Goal: Task Accomplishment & Management: Use online tool/utility

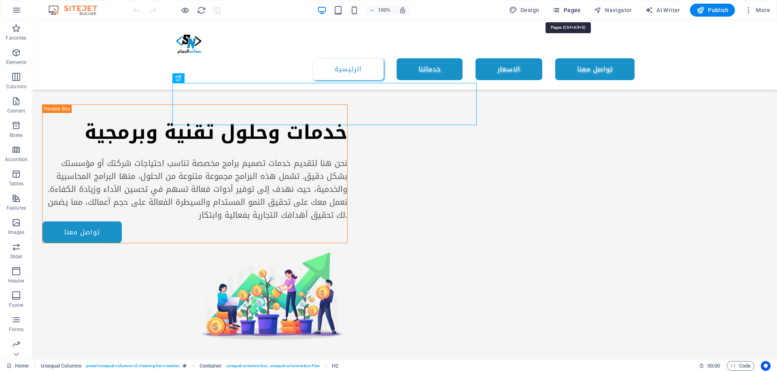
click at [569, 9] on span "Pages" at bounding box center [566, 10] width 28 height 8
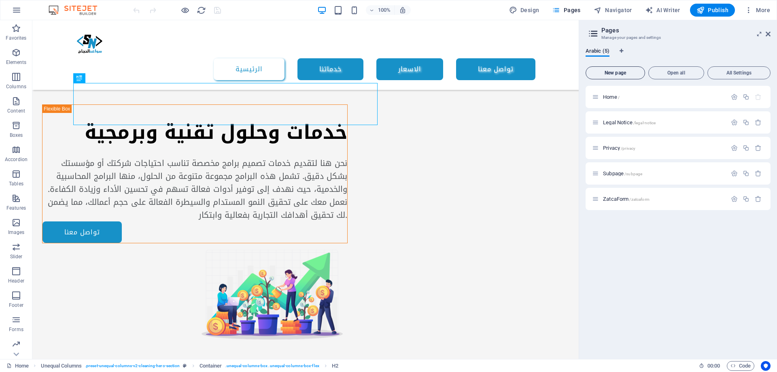
click at [618, 72] on span "New page" at bounding box center [615, 72] width 52 height 5
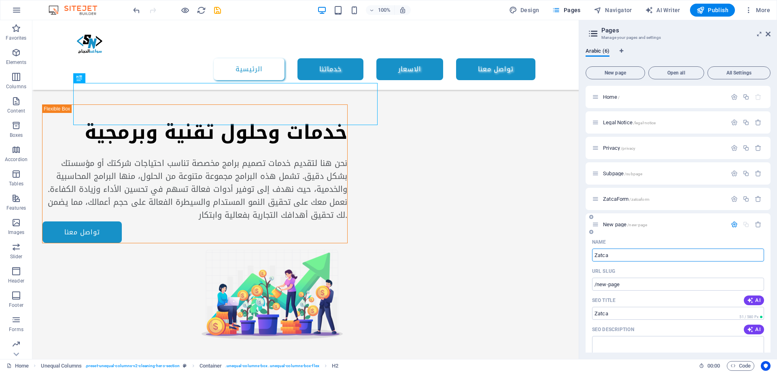
type input "Zatca"
type input "/zatca"
type input "ZatcaSta"
type input "/zatcas"
type input "ZatcaStages"
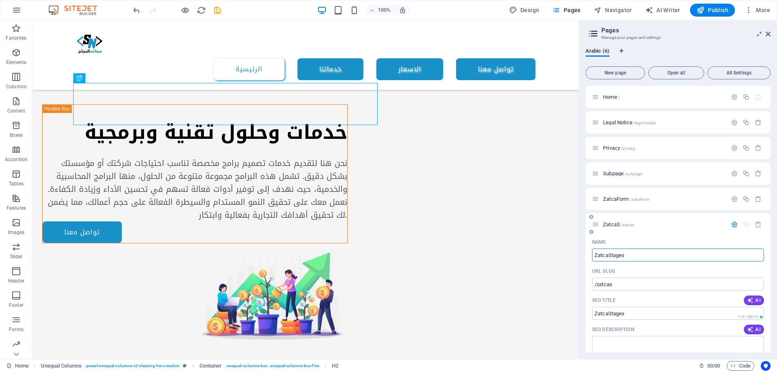
type input "/zatcastages"
click at [632, 257] on input "ZatcaStages" at bounding box center [678, 254] width 172 height 13
drag, startPoint x: 632, startPoint y: 257, endPoint x: 609, endPoint y: 257, distance: 23.5
click at [609, 257] on input "ZatcaStages" at bounding box center [678, 254] width 172 height 13
paste input "Roll-out-phas"
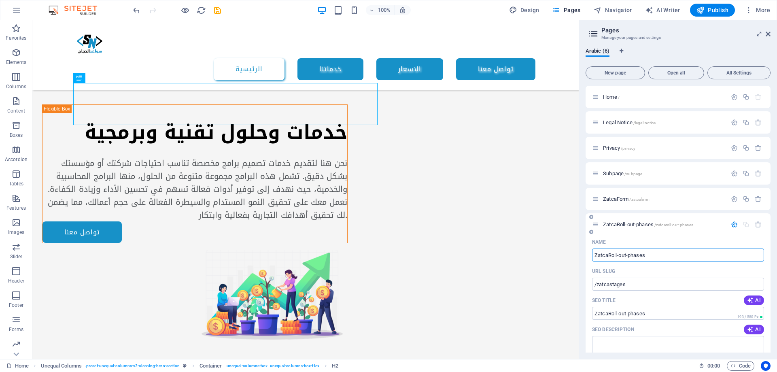
type input "ZatcaRoll-out-phases"
type input "/zatcaroll-out-phases"
drag, startPoint x: 657, startPoint y: 257, endPoint x: 638, endPoint y: 257, distance: 19.4
click at [638, 257] on input "ZatcaRoll-out-phases" at bounding box center [678, 254] width 172 height 13
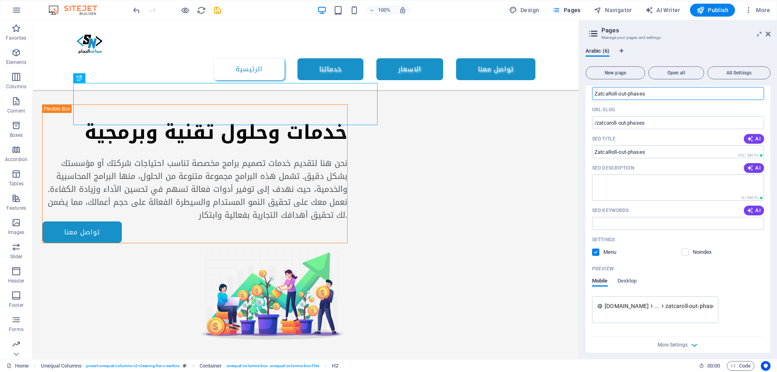
scroll to position [162, 0]
type input "ZatcaRoll-out-phases"
click at [755, 168] on span "AI" at bounding box center [754, 167] width 14 height 6
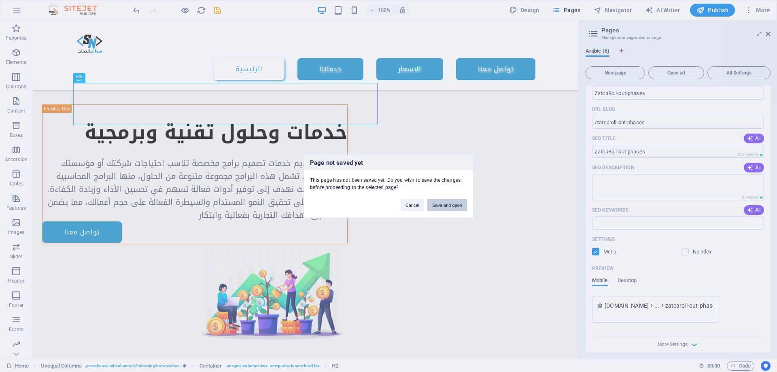
click at [453, 207] on button "Save and open" at bounding box center [447, 205] width 40 height 12
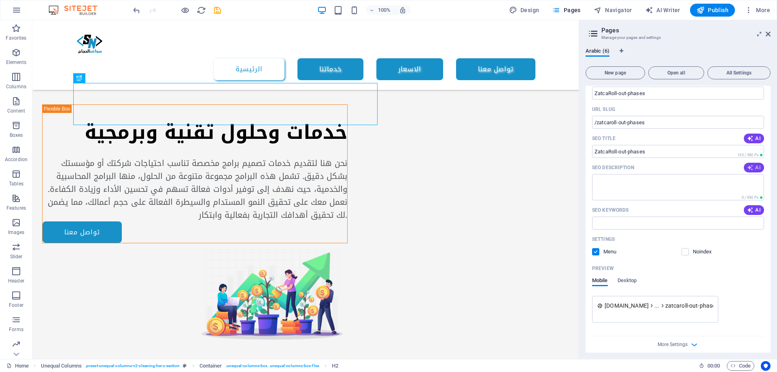
click at [757, 168] on span "AI" at bounding box center [754, 167] width 14 height 6
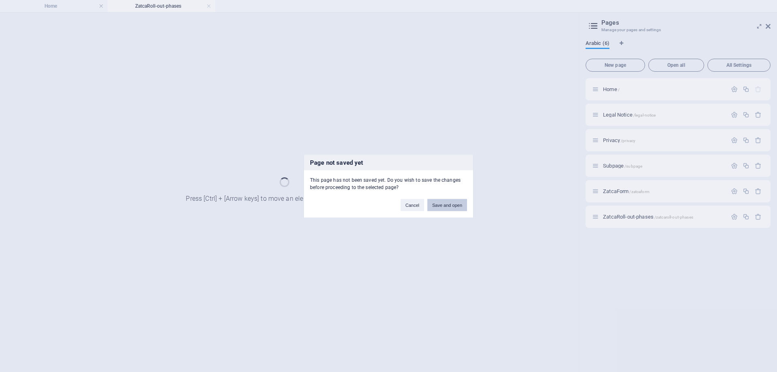
click at [448, 205] on button "Save and open" at bounding box center [447, 205] width 40 height 12
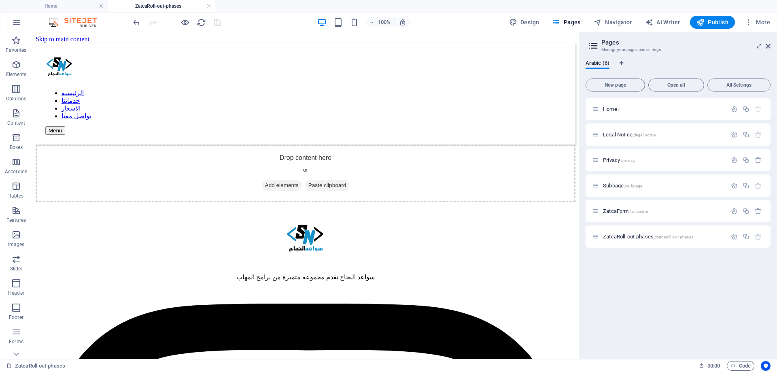
scroll to position [0, 0]
click at [286, 180] on span "Add elements" at bounding box center [282, 185] width 40 height 11
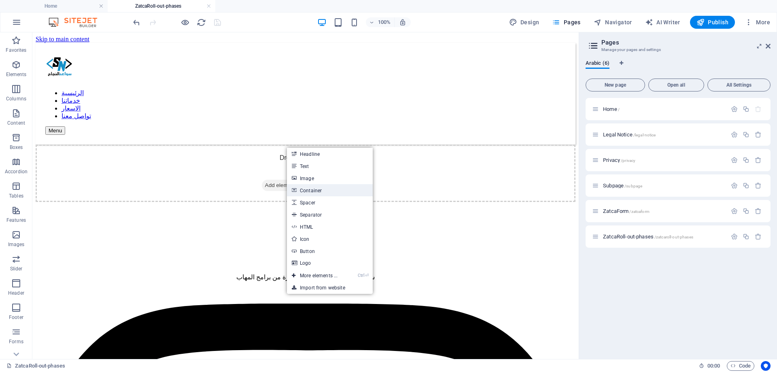
click at [335, 190] on link "Container" at bounding box center [330, 190] width 86 height 12
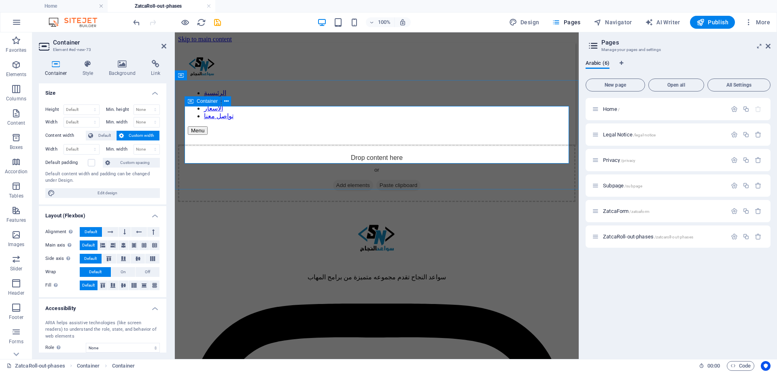
click at [351, 180] on span "Add elements" at bounding box center [353, 185] width 40 height 11
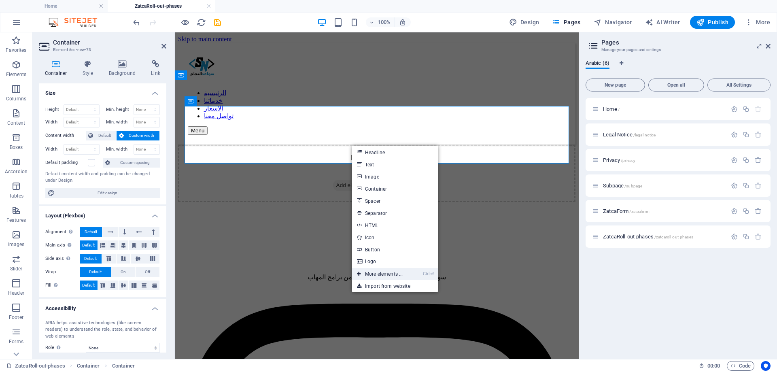
click at [385, 274] on link "Ctrl ⏎ More elements ..." at bounding box center [379, 274] width 55 height 12
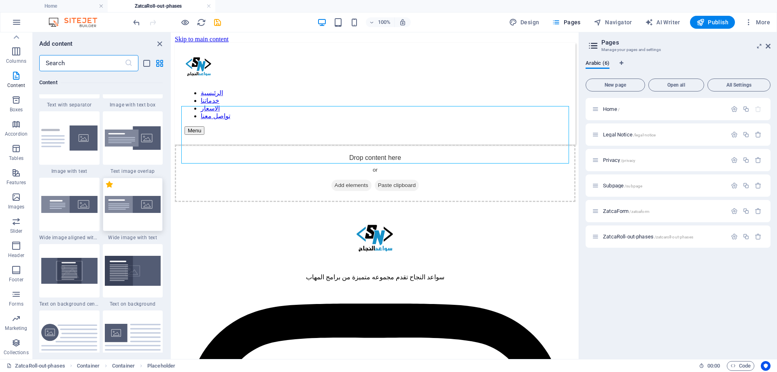
scroll to position [1542, 0]
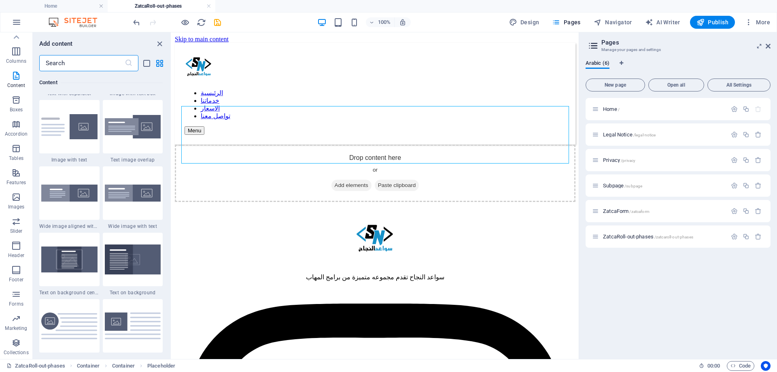
click at [76, 64] on input "text" at bounding box center [81, 63] width 85 height 16
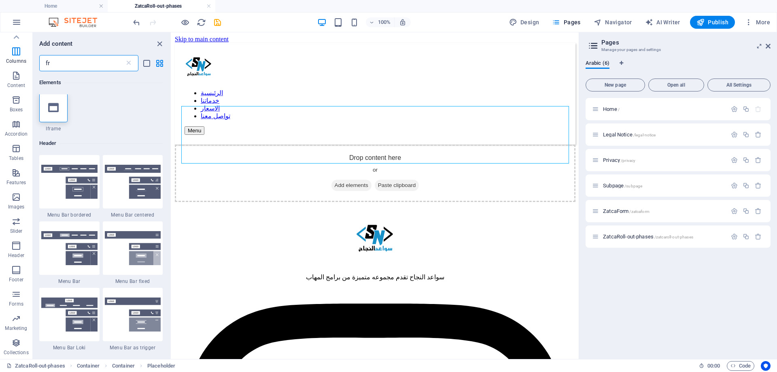
scroll to position [0, 0]
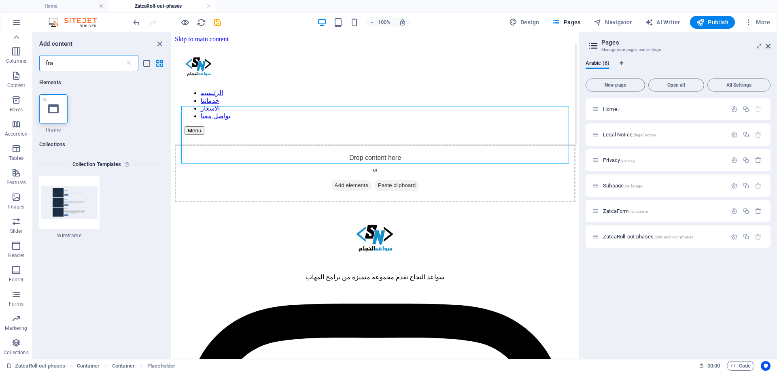
type input "fra"
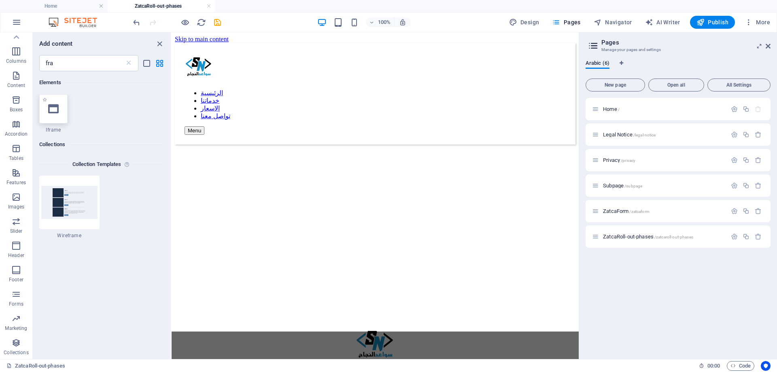
select select "%"
select select "px"
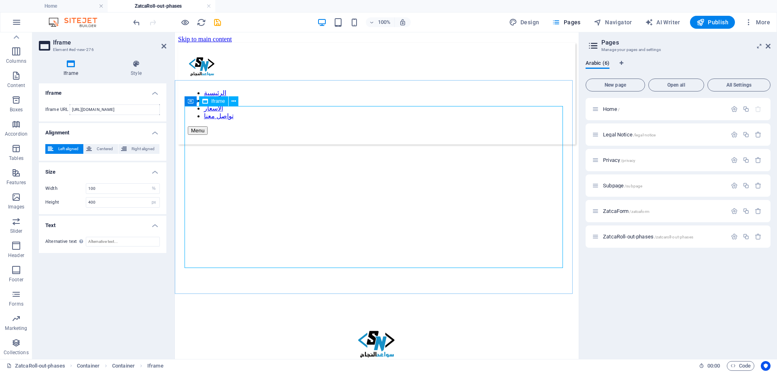
click at [269, 153] on div "</div>" at bounding box center [376, 225] width 397 height 163
drag, startPoint x: 140, startPoint y: 112, endPoint x: 44, endPoint y: 111, distance: 95.9
click at [44, 111] on div "Iframe URL https://template-wireframe.de.rs/" at bounding box center [102, 109] width 127 height 23
paste input "zatca.gov.sa/ar/E-Invoicing/Introduction/Pages/Roll-out-phases.aspx"
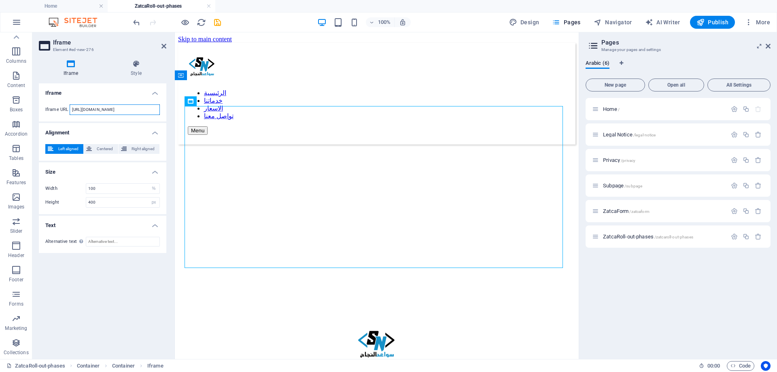
type input "https://zatca.gov.sa/ar/E-Invoicing/Introduction/Pages/Roll-out-phases.aspx"
click at [83, 97] on h4 "Iframe" at bounding box center [102, 90] width 127 height 15
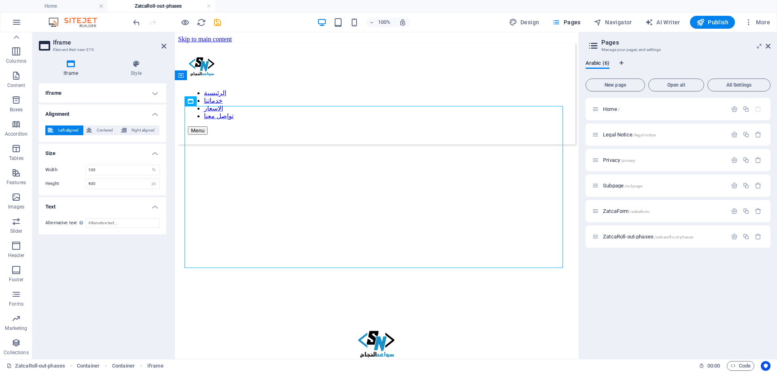
click at [82, 95] on h4 "Iframe" at bounding box center [102, 92] width 127 height 19
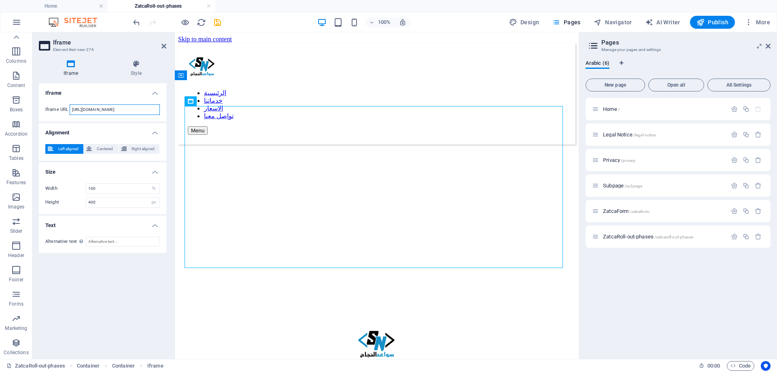
click at [121, 110] on input "https://zatca.gov.sa/ar/E-Invoicing/Introduction/Pages/Roll-out-phases.aspx" at bounding box center [115, 109] width 90 height 11
click at [99, 149] on span "Centered" at bounding box center [104, 149] width 21 height 10
click at [152, 202] on select "px %" at bounding box center [153, 202] width 11 height 10
select select "%"
click at [148, 197] on select "px %" at bounding box center [153, 202] width 11 height 10
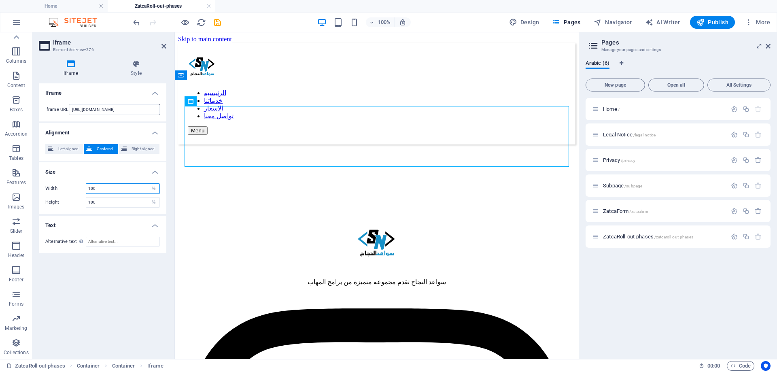
click at [110, 190] on input "100" at bounding box center [122, 189] width 73 height 10
click at [121, 108] on input "https://zatca.gov.sa/ar/E-Invoicing/Introduction/Pages/Roll-out-phases.aspx" at bounding box center [115, 109] width 90 height 11
type input "400"
select select "px"
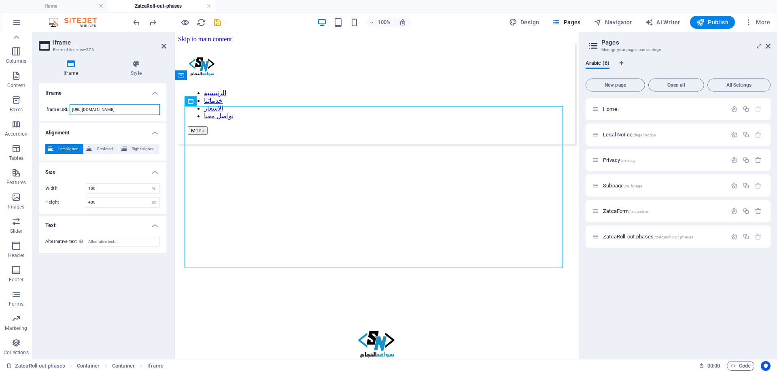
type input "https://template-wireframe.de.rs/"
drag, startPoint x: 559, startPoint y: 133, endPoint x: 560, endPoint y: 152, distance: 19.4
click at [560, 152] on div "</div>" at bounding box center [376, 225] width 397 height 163
drag, startPoint x: 139, startPoint y: 111, endPoint x: 59, endPoint y: 110, distance: 80.5
click at [59, 110] on div "Iframe URL https://template-wireframe.de.rs/" at bounding box center [102, 109] width 114 height 11
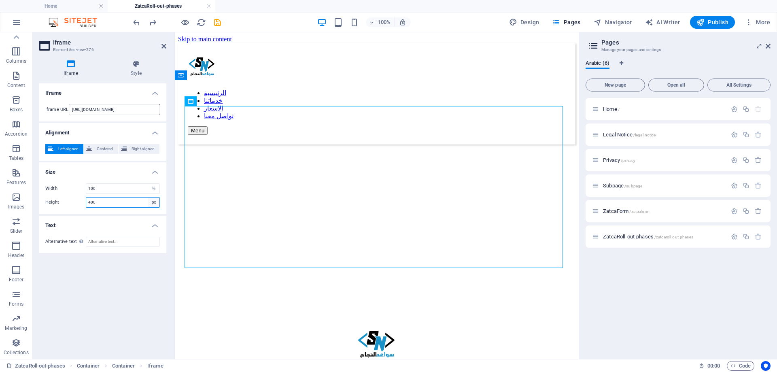
click at [155, 203] on select "px %" at bounding box center [153, 202] width 11 height 10
select select "%"
click at [148, 197] on select "px %" at bounding box center [153, 202] width 11 height 10
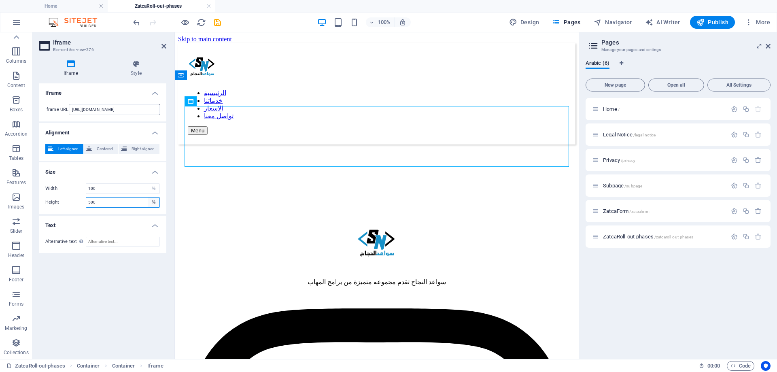
type input "500"
click at [154, 201] on select "px %" at bounding box center [153, 202] width 11 height 10
select select "px"
click at [148, 197] on select "px %" at bounding box center [153, 202] width 11 height 10
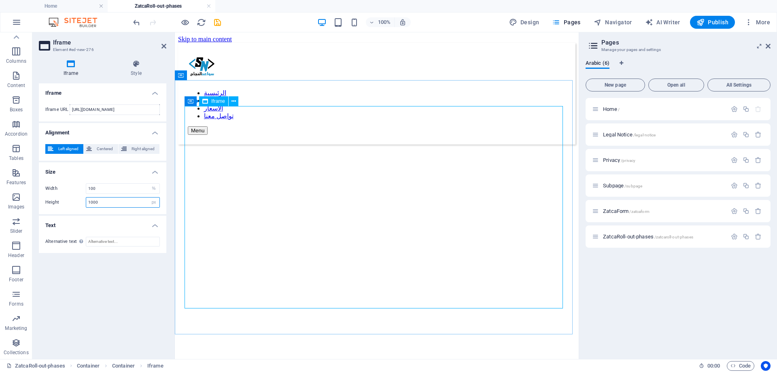
type input "1000"
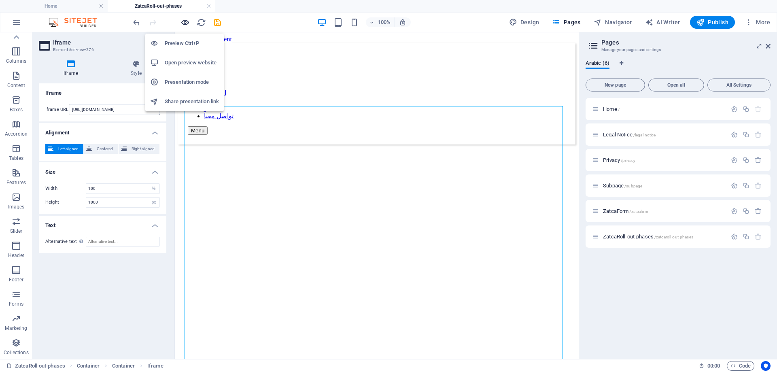
click at [180, 21] on icon "button" at bounding box center [184, 22] width 9 height 9
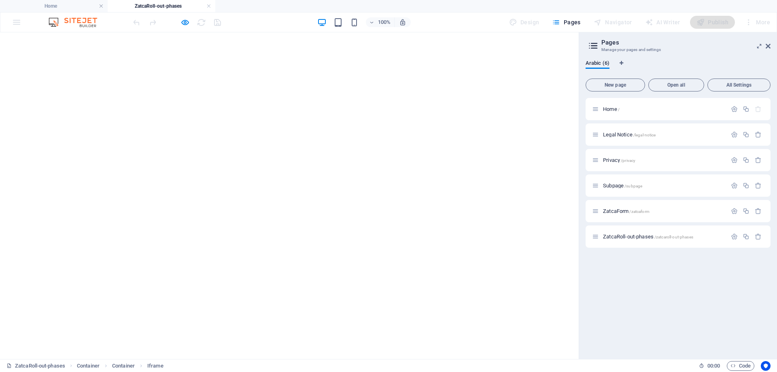
scroll to position [40, 0]
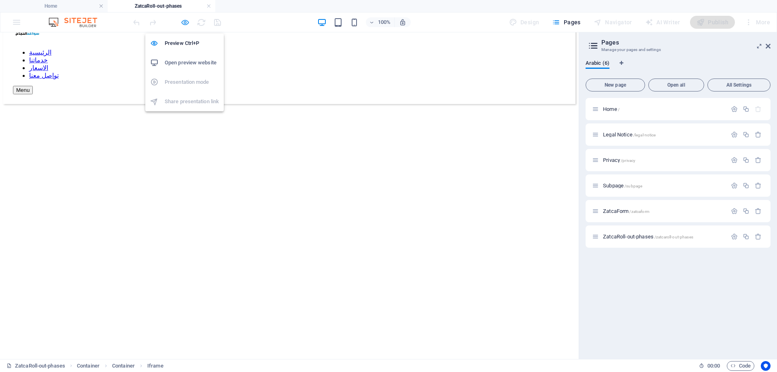
click at [183, 24] on icon "button" at bounding box center [184, 22] width 9 height 9
select select "%"
select select "px"
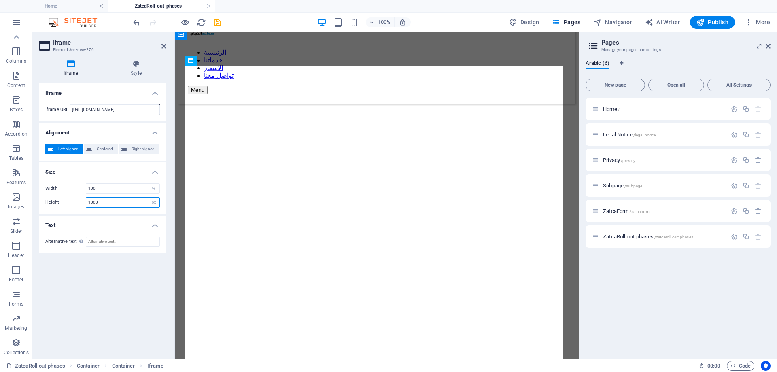
drag, startPoint x: 105, startPoint y: 203, endPoint x: 51, endPoint y: 202, distance: 54.6
click at [51, 202] on div "Height 1000 px %" at bounding box center [102, 202] width 114 height 11
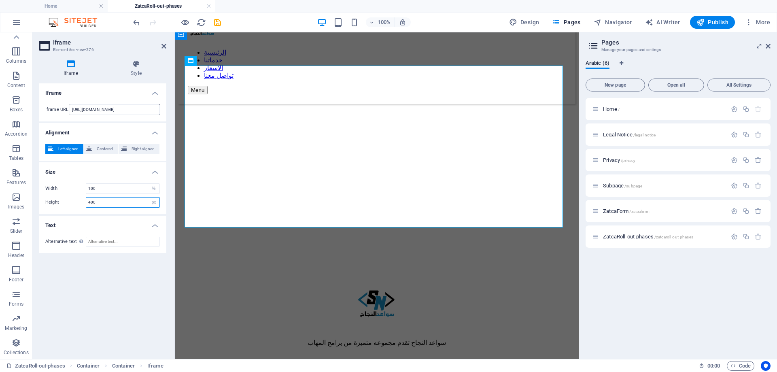
type input "400"
click at [147, 111] on input "https://template-wireframe.de.rs/" at bounding box center [115, 109] width 90 height 11
drag, startPoint x: 149, startPoint y: 111, endPoint x: 0, endPoint y: 111, distance: 149.2
click at [0, 111] on section "Favorites Elements Columns Content Boxes Accordion Tables Features Images Slide…" at bounding box center [289, 195] width 578 height 326
paste input "zatca.gov.sa/ar/E-Invoicing/Introduction/Pages/Roll-out-phases.aspx"
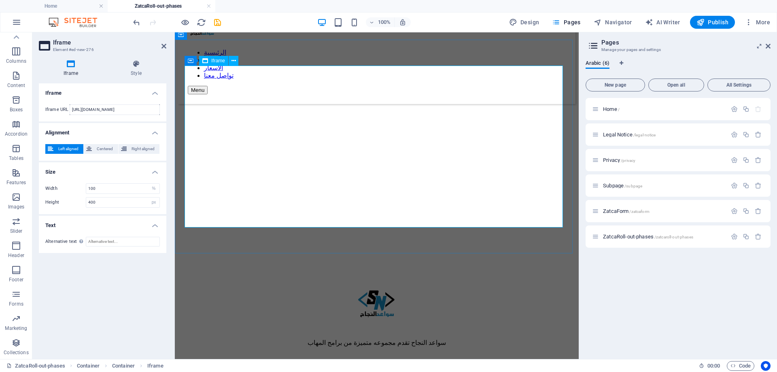
scroll to position [0, 0]
click at [134, 111] on input "https://zatca.gov.sa/ar/E-Invoicing/Introduction/Pages/Roll-out-phases" at bounding box center [115, 109] width 90 height 11
drag, startPoint x: 315, startPoint y: 143, endPoint x: 186, endPoint y: 118, distance: 131.0
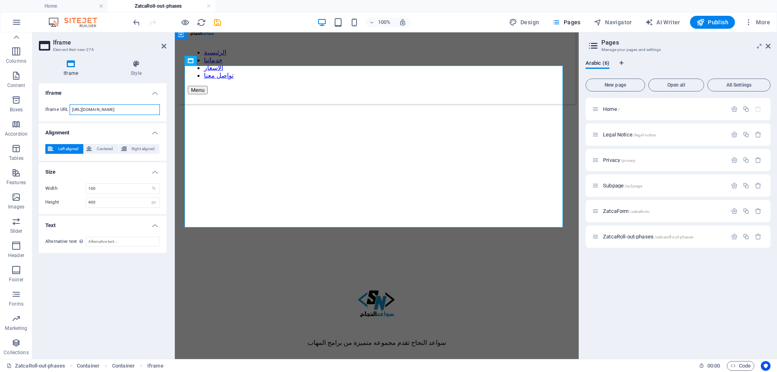
click at [143, 110] on input "https://zatca.gov.sa/ar/E-Invoicing/Introduction/Pages/Roll-out-phases" at bounding box center [115, 109] width 90 height 11
type input "https://zatca.gov.sa/ar/E-Invoicing/Introduction/Pages/"
click at [139, 111] on input "https://zatca.gov.sa/ar/E-Invoicing/Introduction/Pages/" at bounding box center [115, 109] width 90 height 11
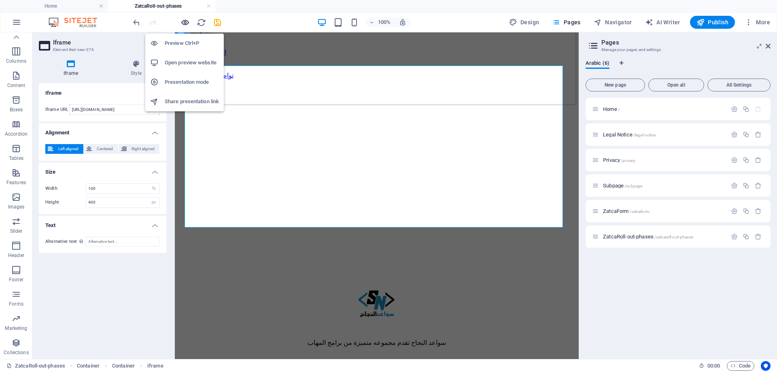
click at [185, 23] on icon "button" at bounding box center [184, 22] width 9 height 9
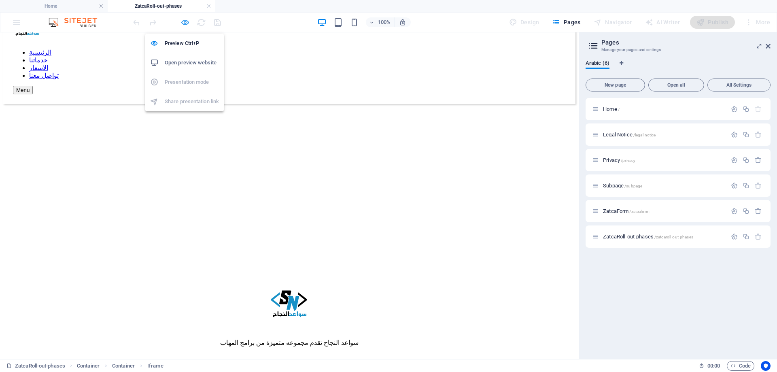
click at [184, 26] on icon "button" at bounding box center [184, 22] width 9 height 9
select select "%"
select select "px"
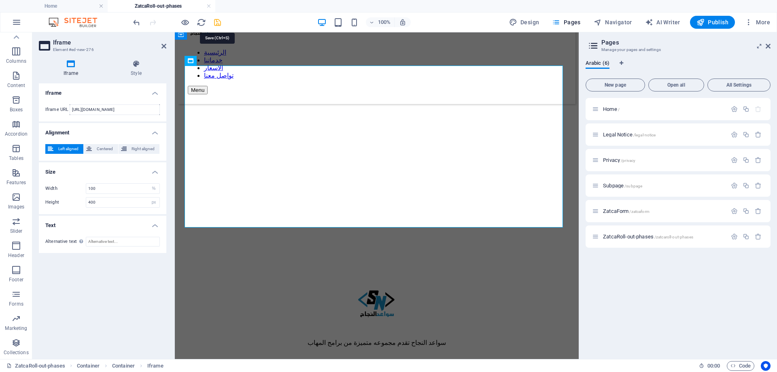
click at [216, 23] on icon "save" at bounding box center [217, 22] width 9 height 9
select select "%"
select select "px"
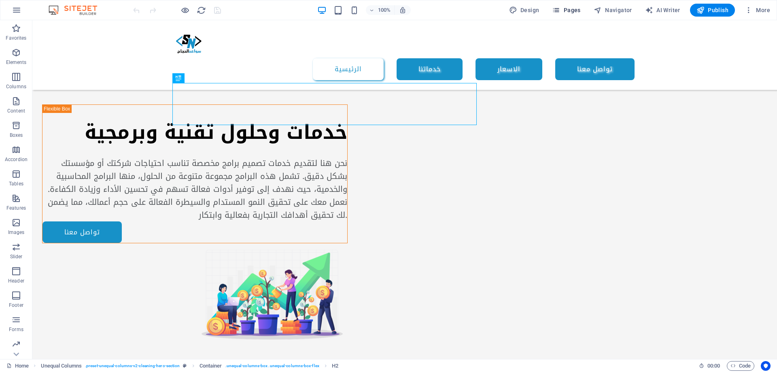
click at [563, 8] on span "Pages" at bounding box center [566, 10] width 28 height 8
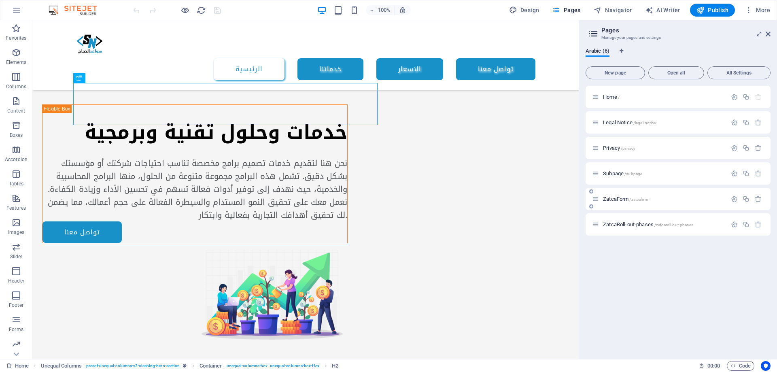
click at [612, 194] on div "ZatcaForm /zatcaform" at bounding box center [659, 198] width 135 height 9
click at [612, 198] on span "ZatcaForm /zatcaform" at bounding box center [626, 199] width 47 height 6
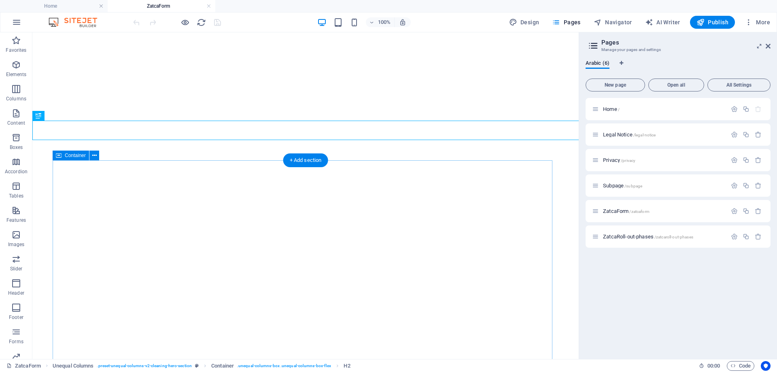
select select
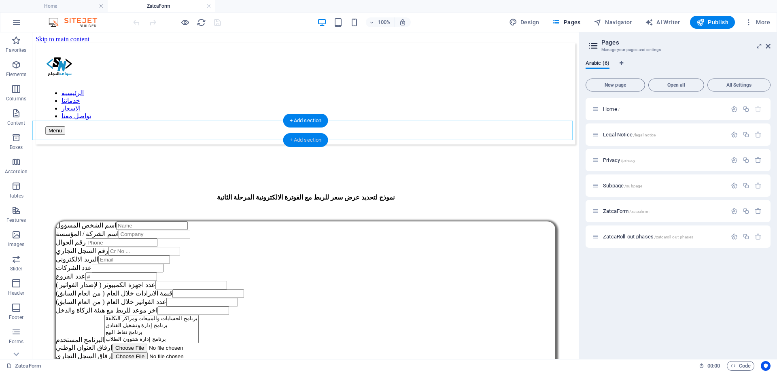
drag, startPoint x: 306, startPoint y: 140, endPoint x: 136, endPoint y: 110, distance: 172.5
click at [306, 140] on div "+ Add section" at bounding box center [305, 140] width 45 height 14
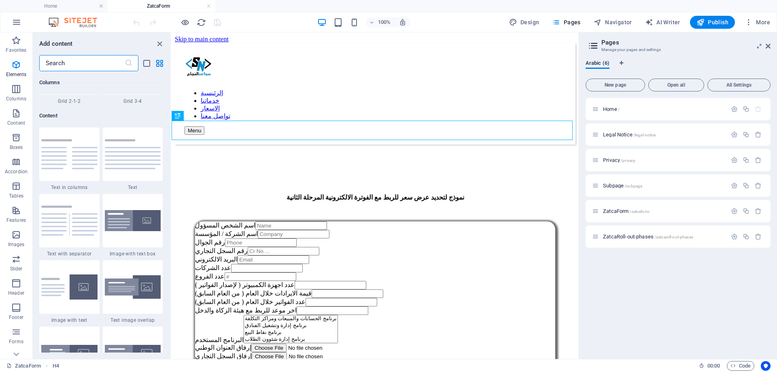
scroll to position [1415, 0]
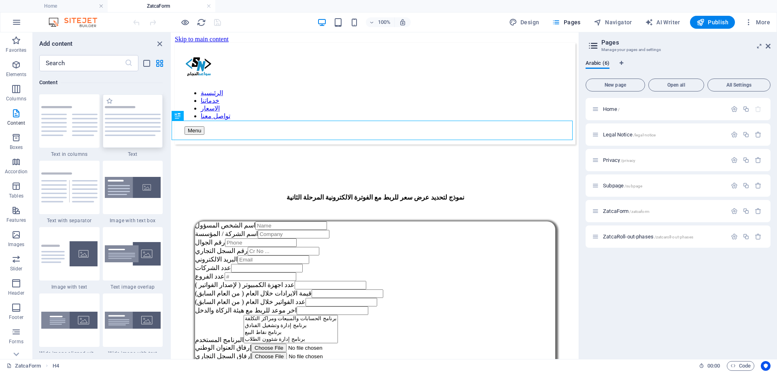
click at [142, 140] on div at bounding box center [133, 120] width 60 height 53
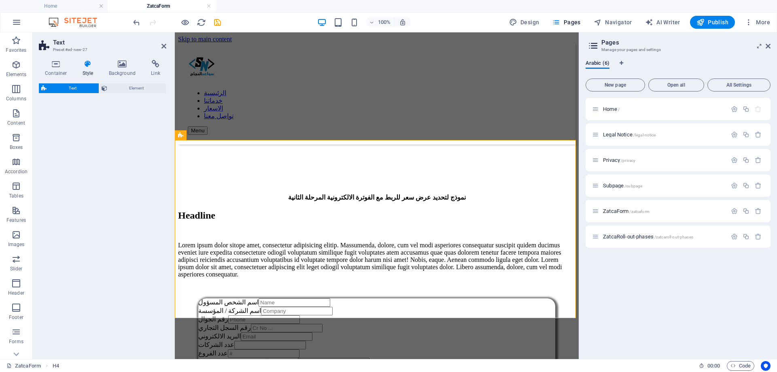
select select "preset-text-v2-default"
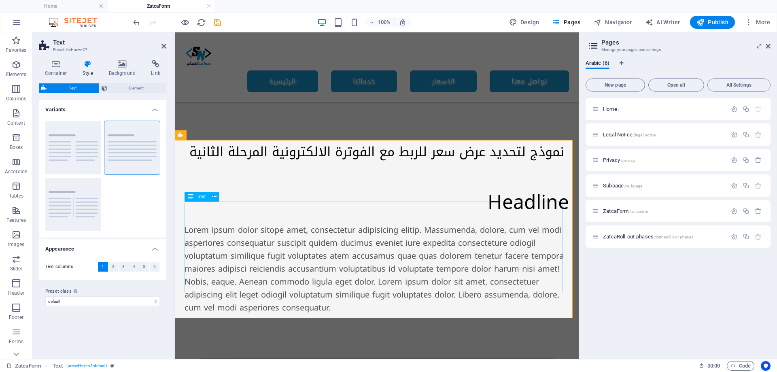
click at [406, 253] on div "Lorem ipsum dolor sitope amet, consectetur adipisicing elitip. Massumenda, dolo…" at bounding box center [376, 268] width 384 height 91
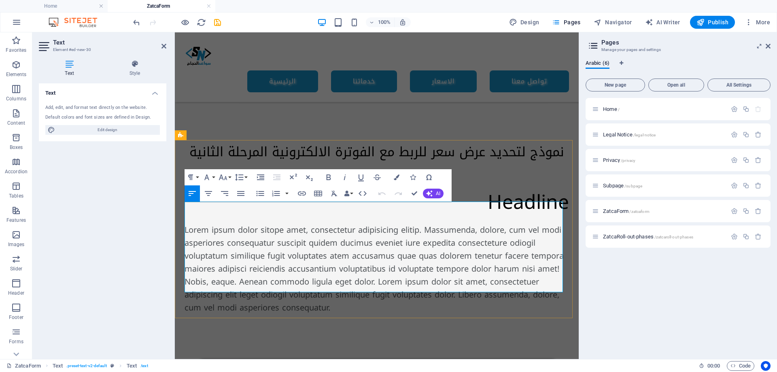
click at [406, 253] on p "Lorem ipsum dolor sitope amet, consectetur adipisicing elitip. Massumenda, dolo…" at bounding box center [376, 268] width 384 height 91
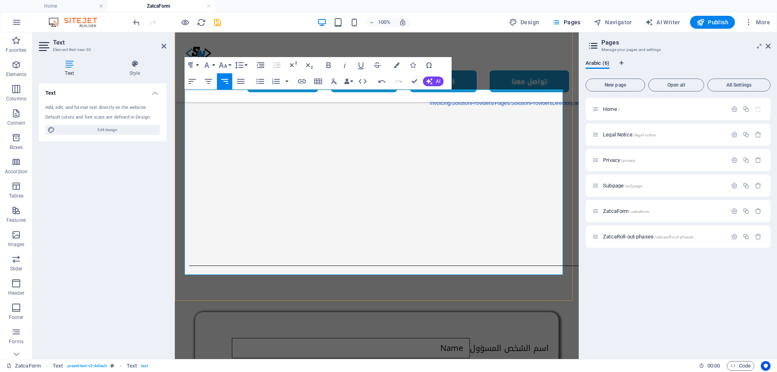
scroll to position [121, 0]
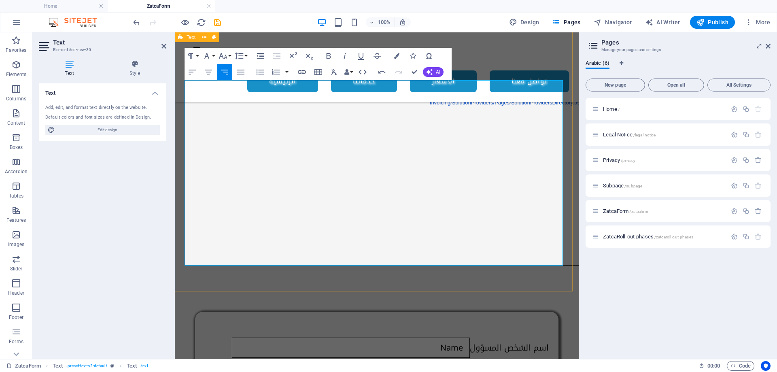
click at [529, 281] on div "Headline ولمزيد من الدعم فيما يتعلق بربط أنظمة الفوترة الالكترونية مع منصة فاتو…" at bounding box center [377, 155] width 404 height 273
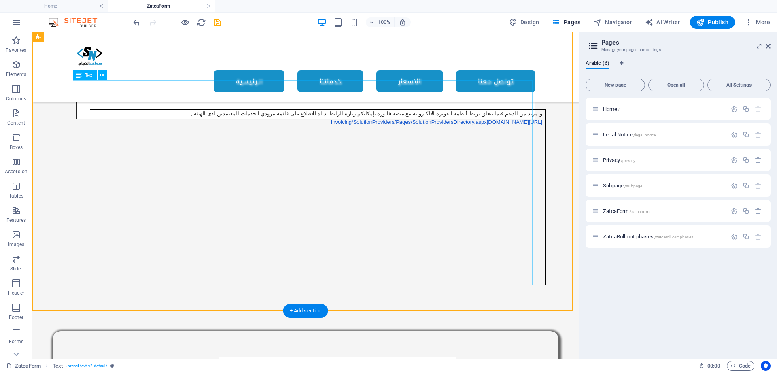
click at [463, 249] on div "ولمزيد من الدعم فيما يتعلق بربط أنظمة الفوترة الالكترونية مع منصة فاتورة بإمكان…" at bounding box center [305, 182] width 459 height 205
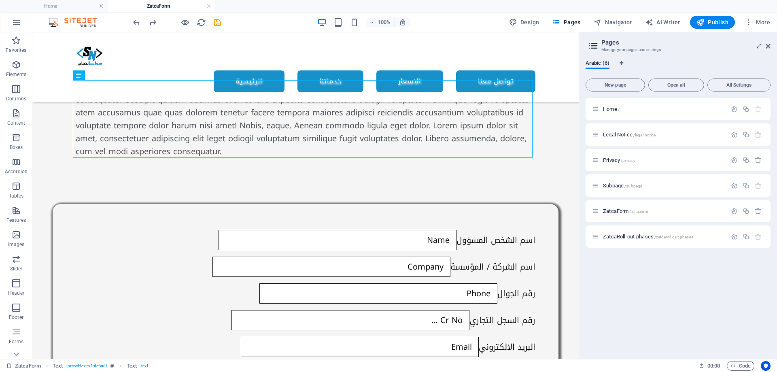
scroll to position [0, 0]
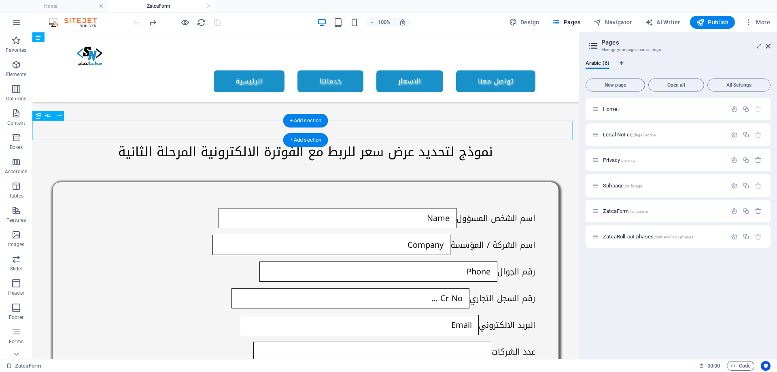
click at [108, 142] on div "نموذج لتحديد عرض سعر للربط مع الفوترة الالكترونية المرحلة الثانية" at bounding box center [305, 151] width 546 height 19
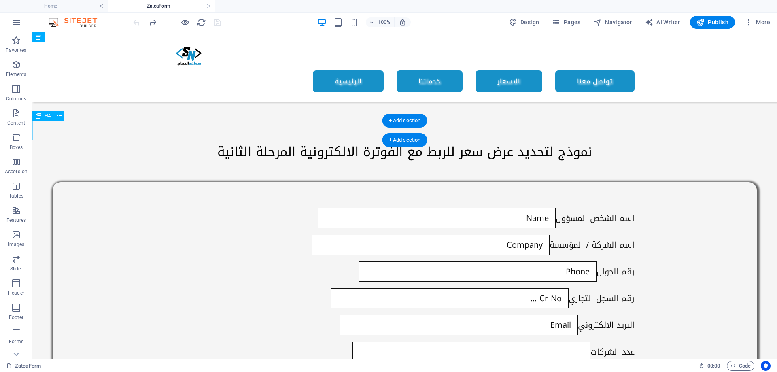
click at [262, 142] on div "نموذج لتحديد عرض سعر للربط مع الفوترة الالكترونية المرحلة الثانية" at bounding box center [404, 151] width 744 height 19
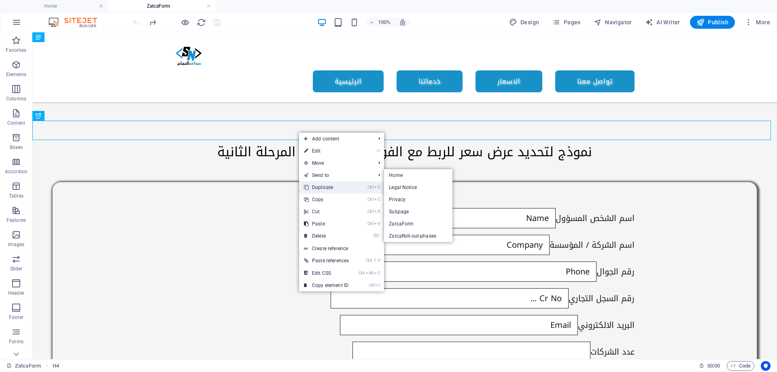
click at [326, 184] on link "Ctrl D Duplicate" at bounding box center [326, 187] width 55 height 12
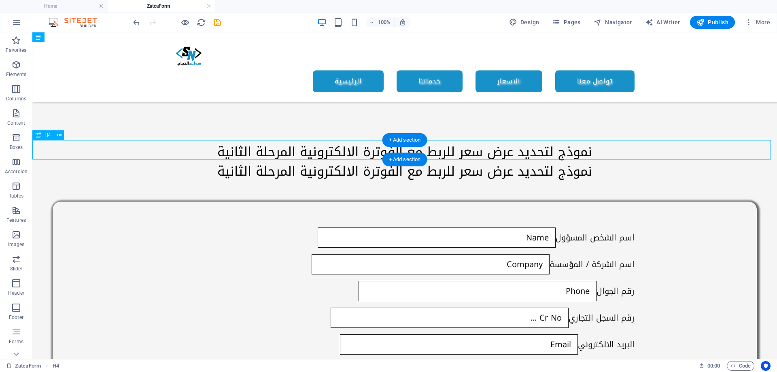
click at [327, 162] on div "نموذج لتحديد عرض سعر للربط مع الفوترة الالكترونية المرحلة الثانية" at bounding box center [404, 171] width 744 height 19
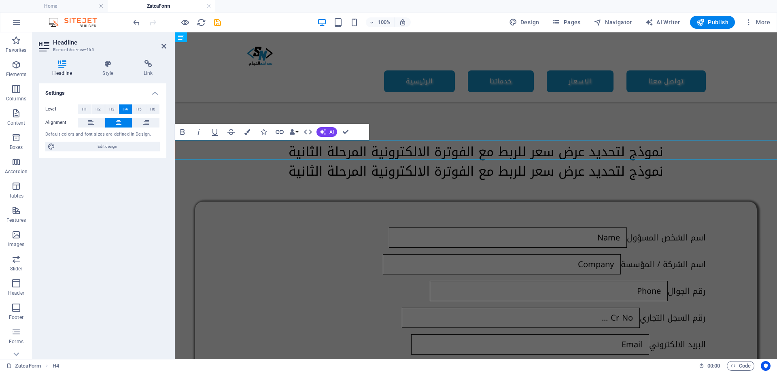
click at [327, 162] on h4 "نموذج لتحديد عرض سعر للربط مع الفوترة الالكترونية المرحلة الثانية" at bounding box center [476, 171] width 602 height 19
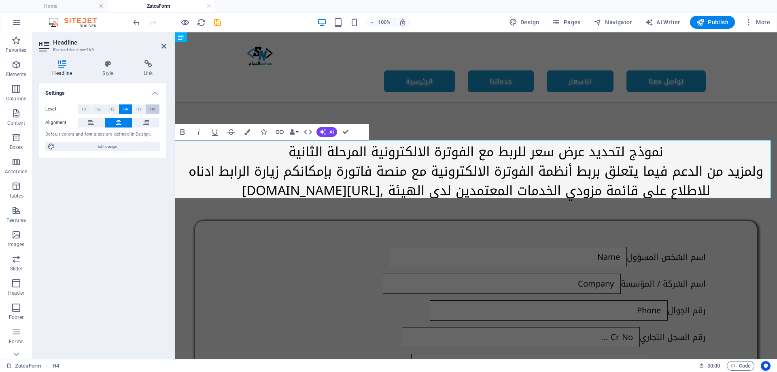
click at [152, 111] on span "H6" at bounding box center [152, 109] width 5 height 10
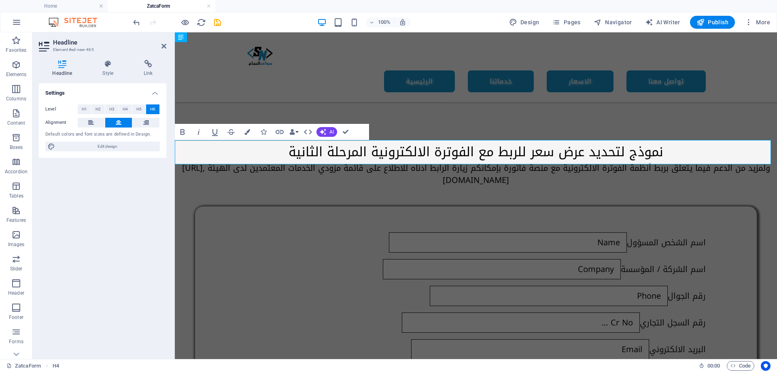
click at [316, 162] on h6 "ولمزيد من الدعم فيما يتعلق بربط أنظمة الفوترة الالكترونية مع منصة فاتورة بإمكان…" at bounding box center [476, 174] width 602 height 24
click at [146, 123] on icon at bounding box center [146, 123] width 6 height 10
click at [255, 102] on div at bounding box center [476, 122] width 602 height 40
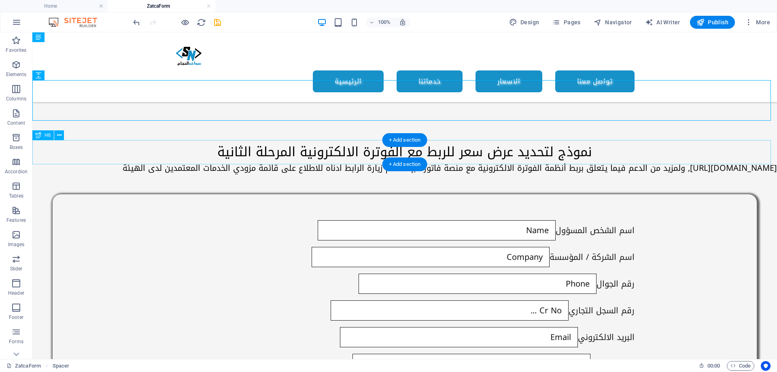
click at [564, 162] on div "ولمزيد من الدعم فيما يتعلق بربط أنظمة الفوترة الالكترونية مع منصة فاتورة بإمكان…" at bounding box center [404, 168] width 744 height 12
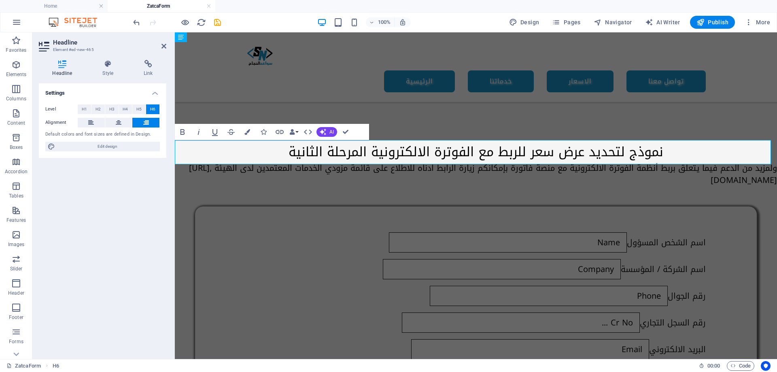
click at [767, 162] on h6 "ولمزيد من الدعم فيما يتعلق بربط أنظمة الفوترة الالكترونية مع منصة فاتورة بإمكان…" at bounding box center [476, 174] width 602 height 24
drag, startPoint x: 413, startPoint y: 159, endPoint x: 774, endPoint y: 158, distance: 362.0
copy h6 "‌[URL][DOMAIN_NAME]"
click at [280, 135] on icon "button" at bounding box center [280, 132] width 10 height 10
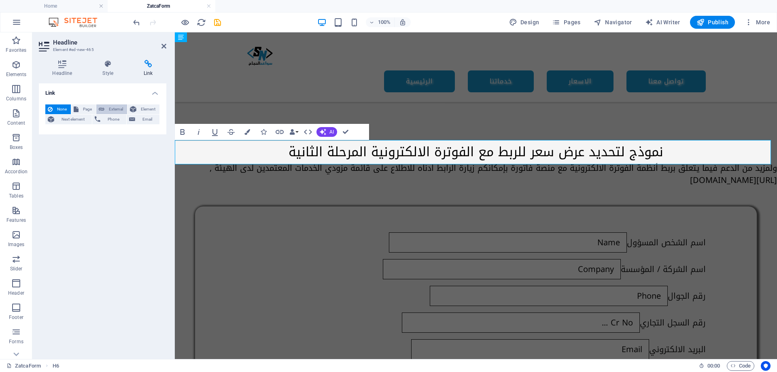
click at [108, 109] on span "External" at bounding box center [116, 109] width 18 height 10
select select "blank"
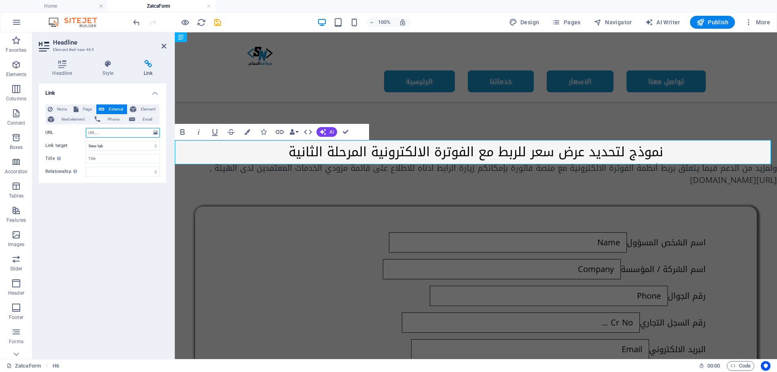
paste input "‌[URL][DOMAIN_NAME]"
type input "‌[URL][DOMAIN_NAME]"
click at [112, 144] on select "New tab Same tab Overlay" at bounding box center [123, 146] width 74 height 10
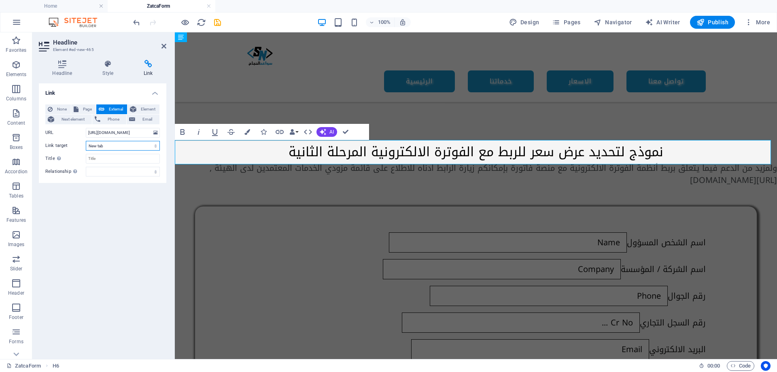
click at [112, 144] on select "New tab Same tab Overlay" at bounding box center [123, 146] width 74 height 10
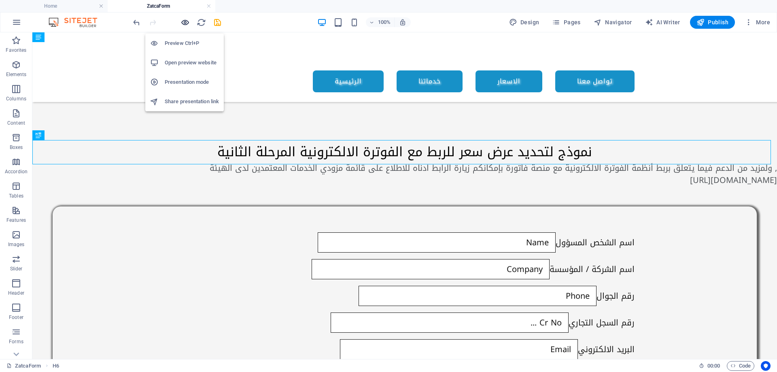
click at [184, 23] on icon "button" at bounding box center [184, 22] width 9 height 9
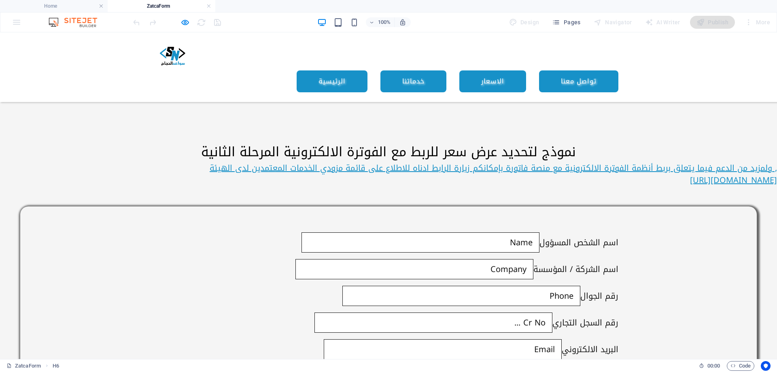
click at [413, 160] on link "ولمزيد من الدعم فيما يتعلق بربط أنظمة الفوترة الالكترونية مع منصة فاتورة بإمكان…" at bounding box center [492, 174] width 567 height 28
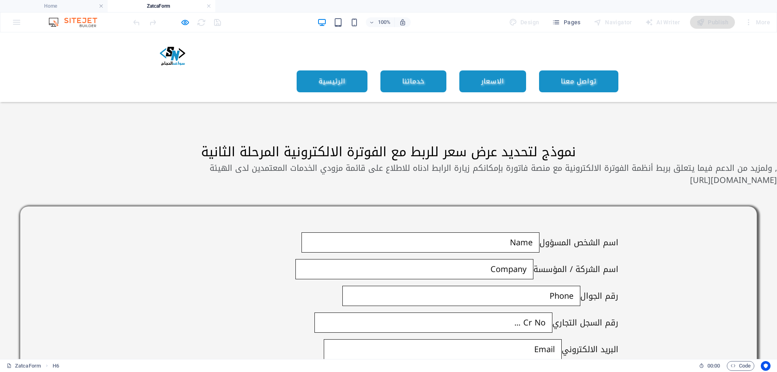
click at [391, 162] on h6 "ولمزيد من الدعم فيما يتعلق بربط أنظمة الفوترة الالكترونية مع منصة فاتورة بإمكان…" at bounding box center [388, 174] width 777 height 24
click at [389, 162] on h6 "ولمزيد من الدعم فيما يتعلق بربط أنظمة الفوترة الالكترونية مع منصة فاتورة بإمكان…" at bounding box center [388, 174] width 777 height 24
click at [186, 23] on icon "button" at bounding box center [184, 22] width 9 height 9
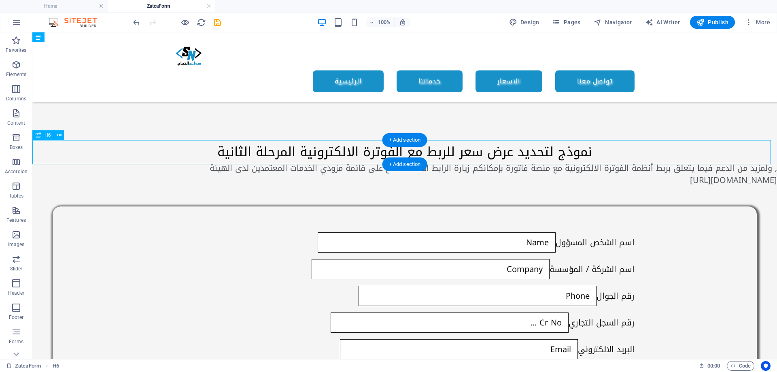
click at [351, 162] on div "ولمزيد من الدعم فيما يتعلق بربط أنظمة الفوترة الالكترونية مع منصة فاتورة بإمكان…" at bounding box center [404, 174] width 744 height 24
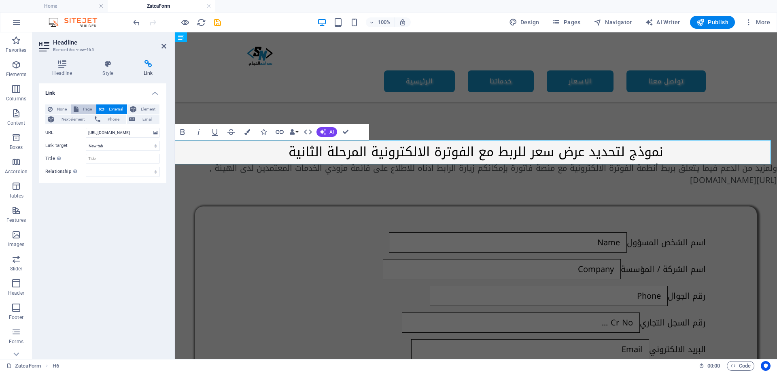
click at [88, 112] on span "Page" at bounding box center [87, 109] width 13 height 10
select select
click at [107, 134] on select "Home Legal Notice Privacy Subpage ZatcaForm ZatcaRoll-out-phases" at bounding box center [123, 133] width 74 height 10
click at [108, 133] on select "Home Legal Notice Privacy Subpage ZatcaForm ZatcaRoll-out-phases" at bounding box center [123, 133] width 74 height 10
click at [112, 111] on span "External" at bounding box center [116, 109] width 18 height 10
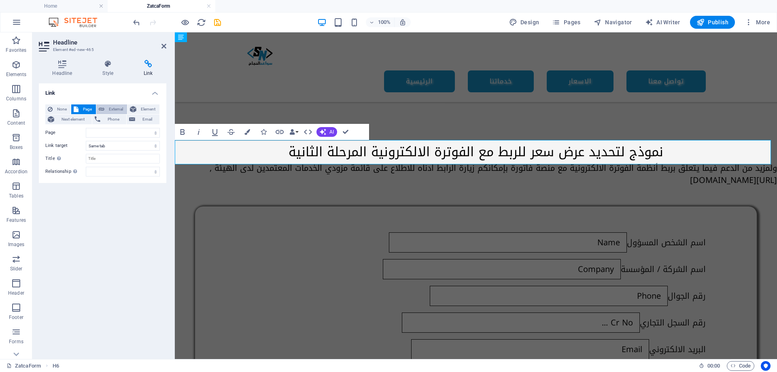
select select "blank"
drag, startPoint x: 151, startPoint y: 133, endPoint x: 29, endPoint y: 133, distance: 122.1
click at [29, 133] on section "Favorites Elements Columns Content Boxes Accordion Tables Features Images Slide…" at bounding box center [388, 195] width 777 height 326
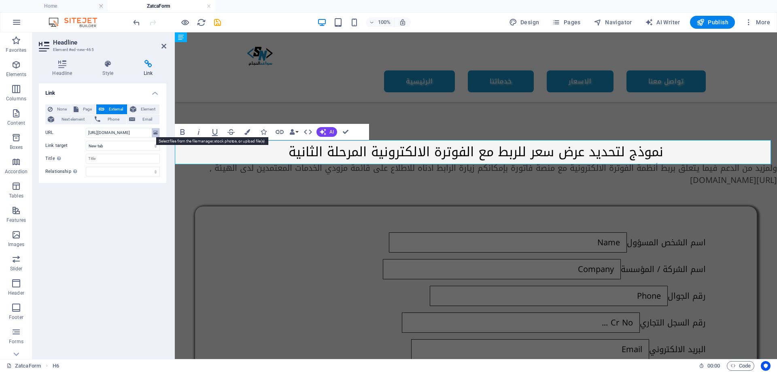
click at [157, 132] on icon at bounding box center [155, 132] width 4 height 9
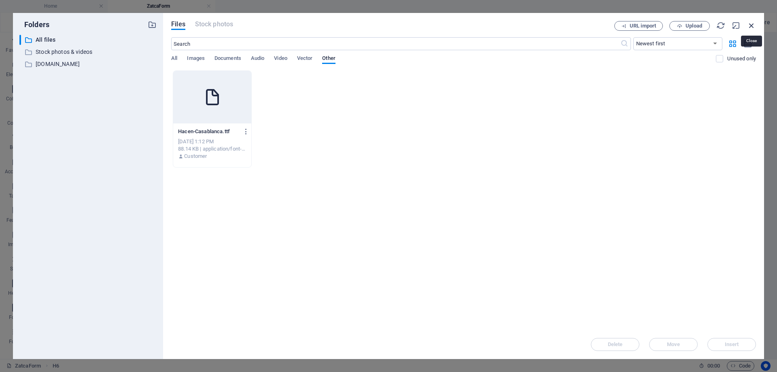
click at [751, 25] on icon "button" at bounding box center [751, 25] width 9 height 9
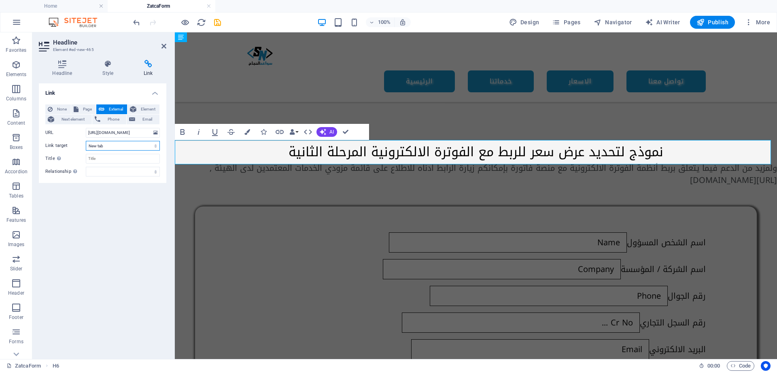
click at [111, 145] on select "New tab Same tab Overlay" at bounding box center [123, 146] width 74 height 10
click at [116, 147] on select "New tab Same tab Overlay" at bounding box center [123, 146] width 74 height 10
drag, startPoint x: 135, startPoint y: 131, endPoint x: 37, endPoint y: 129, distance: 98.3
click at [37, 129] on div "Headline Style Link Settings Level H1 H2 H3 H4 H5 H6 Alignment Default colors a…" at bounding box center [102, 205] width 140 height 305
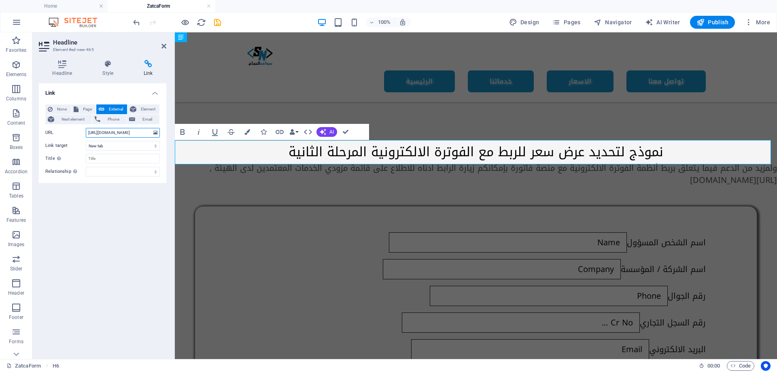
click at [131, 132] on input "‌[URL][DOMAIN_NAME]" at bounding box center [123, 133] width 74 height 10
drag, startPoint x: 135, startPoint y: 131, endPoint x: 208, endPoint y: 135, distance: 72.9
click at [208, 135] on div "Headline Element #ed-new-465 Headline Style Link Settings Level H1 H2 H3 H4 H5 …" at bounding box center [404, 195] width 744 height 326
click at [63, 71] on h4 "Headline" at bounding box center [64, 68] width 50 height 17
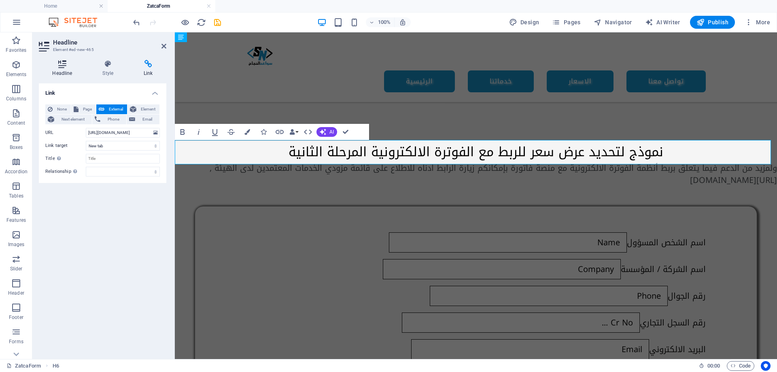
scroll to position [0, 0]
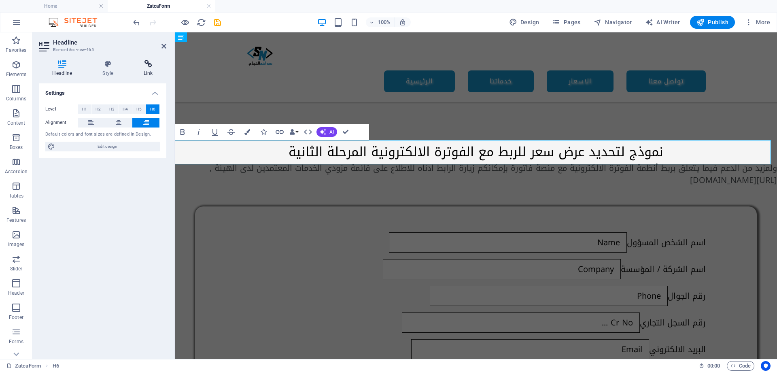
click at [150, 71] on h4 "Link" at bounding box center [148, 68] width 36 height 17
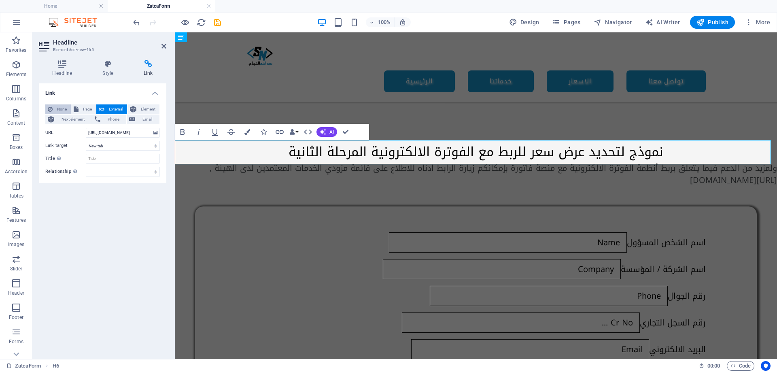
click at [51, 105] on icon at bounding box center [50, 109] width 5 height 10
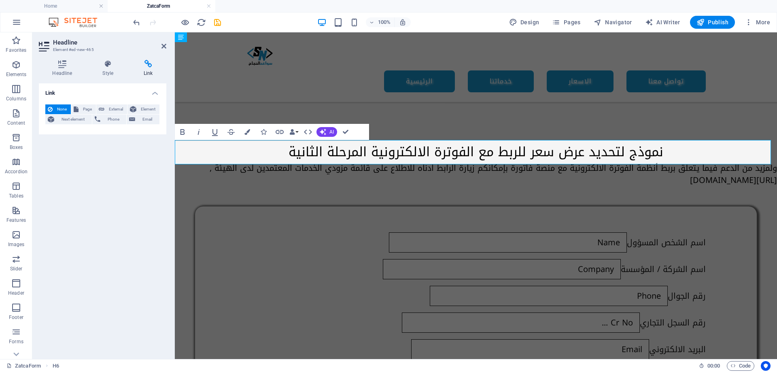
click at [406, 162] on h6 "ولمزيد من الدعم فيما يتعلق بربط أنظمة الفوترة الالكترونية مع منصة فاتورة بإمكان…" at bounding box center [476, 174] width 602 height 24
drag, startPoint x: 411, startPoint y: 157, endPoint x: 769, endPoint y: 158, distance: 358.3
click at [769, 162] on h6 "ولمزيد من الدعم فيما يتعلق بربط أنظمة الفوترة الالكترونية مع منصة فاتورة بإمكان…" at bounding box center [476, 174] width 602 height 24
copy h6 "‌[URL][DOMAIN_NAME]"
click at [278, 132] on icon "button" at bounding box center [279, 132] width 8 height 4
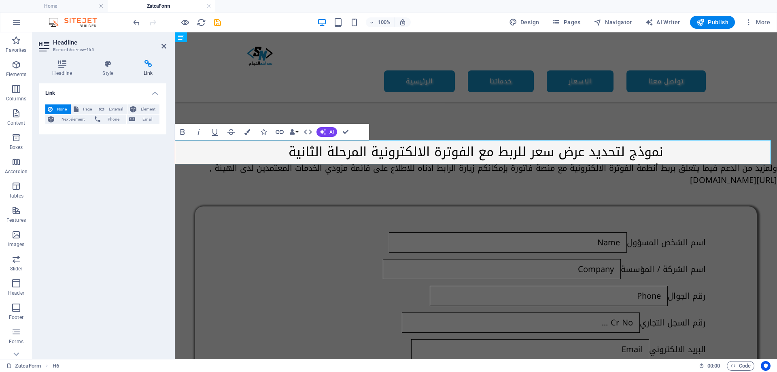
click at [401, 162] on h6 "ولمزيد من الدعم فيما يتعلق بربط أنظمة الفوترة الالكترونية مع منصة فاتورة بإمكان…" at bounding box center [476, 174] width 602 height 24
copy h6 "ولمزيد من الدعم فيما يتعلق بربط أنظمة الفوترة الالكترونية مع منصة فاتورة بإمكان…"
drag, startPoint x: 346, startPoint y: 130, endPoint x: 315, endPoint y: 100, distance: 43.2
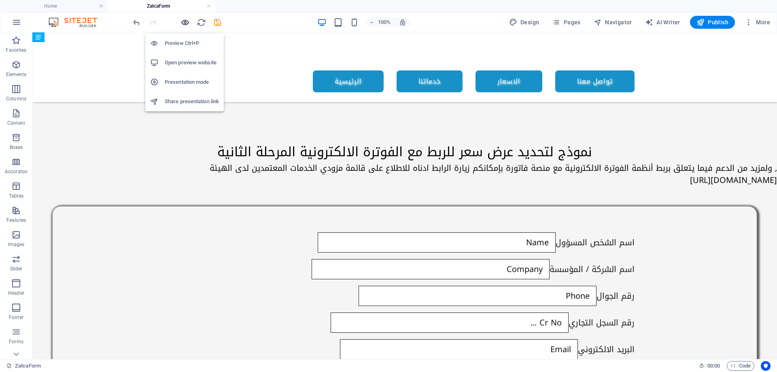
click at [184, 26] on icon "button" at bounding box center [184, 22] width 9 height 9
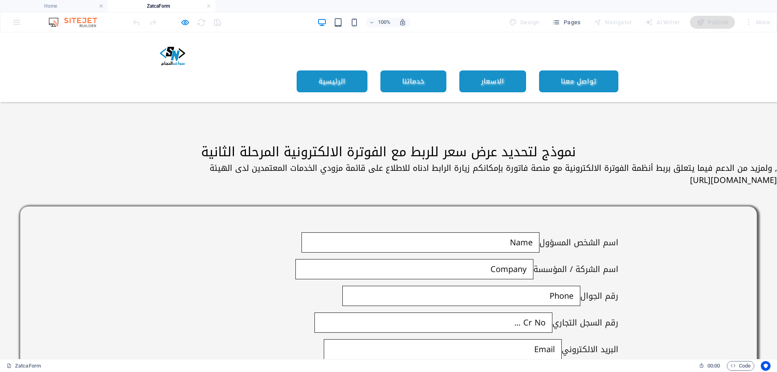
click at [487, 162] on h6 "ولمزيد من الدعم فيما يتعلق بربط أنظمة الفوترة الالكترونية مع منصة فاتورة بإمكان…" at bounding box center [388, 174] width 777 height 24
click at [353, 162] on h6 "ولمزيد من الدعم فيما يتعلق بربط أنظمة الفوترة الالكترونية مع منصة فاتورة بإمكان…" at bounding box center [388, 174] width 777 height 24
click at [183, 24] on icon "button" at bounding box center [184, 22] width 9 height 9
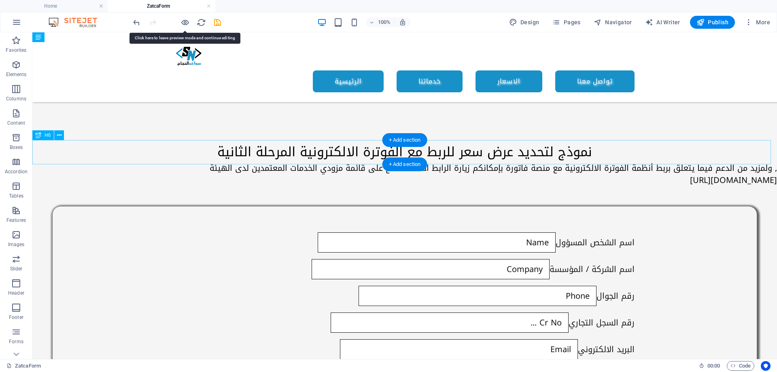
click at [165, 162] on div "ولمزيد من الدعم فيما يتعلق بربط أنظمة الفوترة الالكترونية مع منصة فاتورة بإمكان…" at bounding box center [404, 174] width 744 height 24
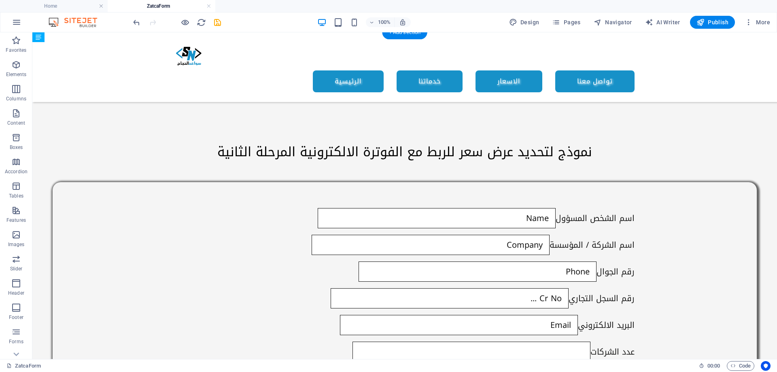
drag, startPoint x: 404, startPoint y: 138, endPoint x: 227, endPoint y: 115, distance: 178.3
click at [404, 138] on div "+ Add section" at bounding box center [404, 140] width 45 height 14
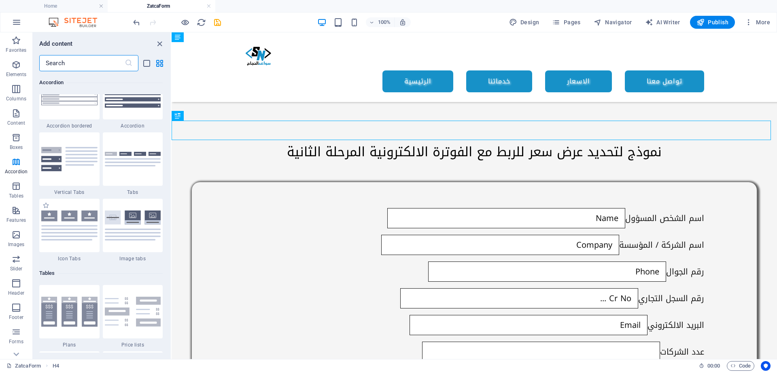
scroll to position [2628, 0]
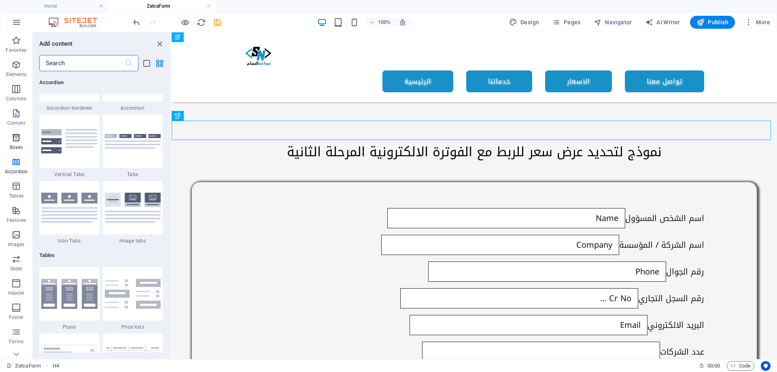
click at [18, 143] on span "Boxes" at bounding box center [16, 142] width 32 height 19
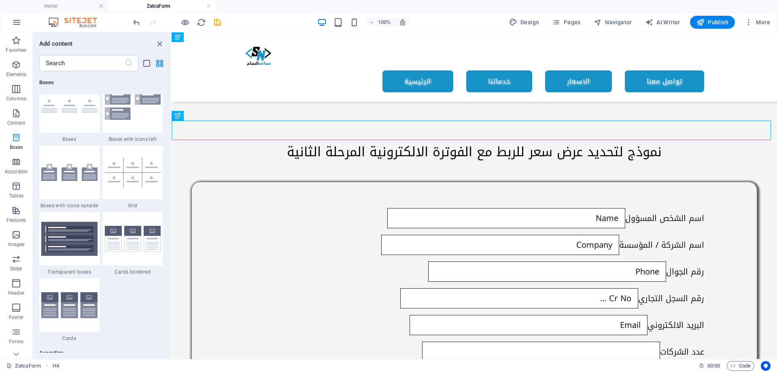
scroll to position [2231, 0]
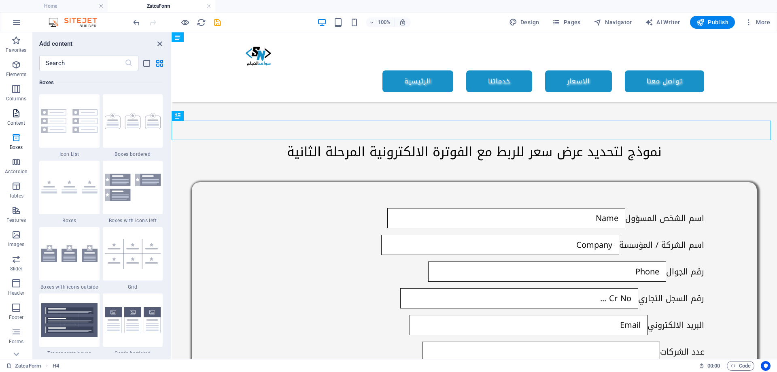
click at [17, 117] on icon "button" at bounding box center [16, 113] width 10 height 10
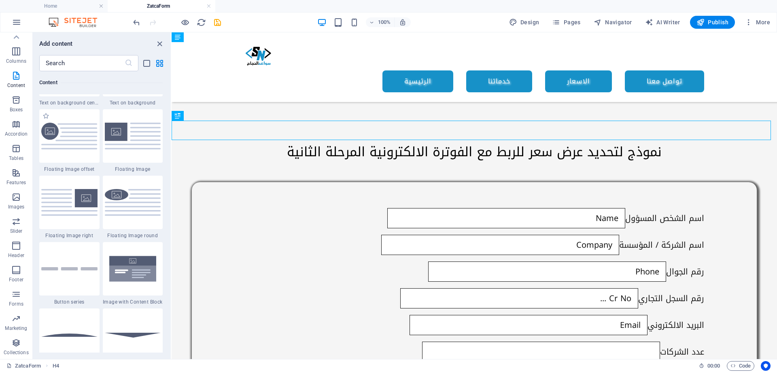
scroll to position [1698, 0]
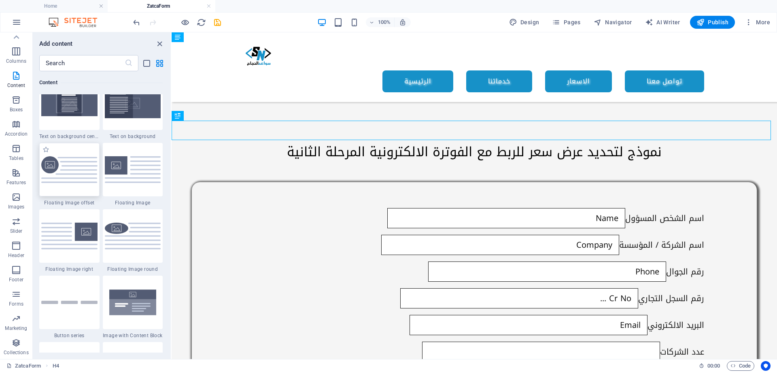
click at [83, 172] on img at bounding box center [69, 169] width 56 height 27
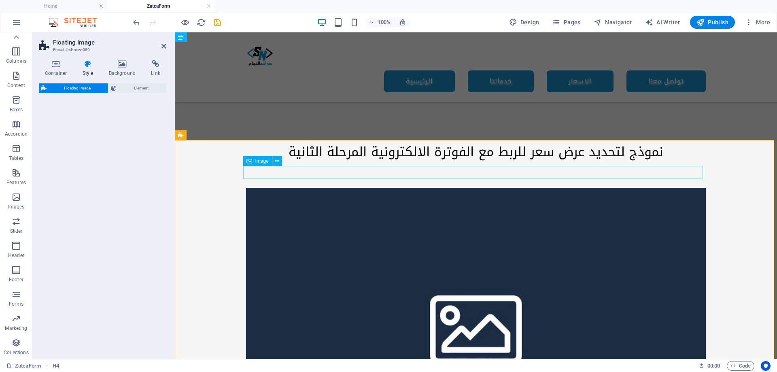
select select "%"
select select "rem"
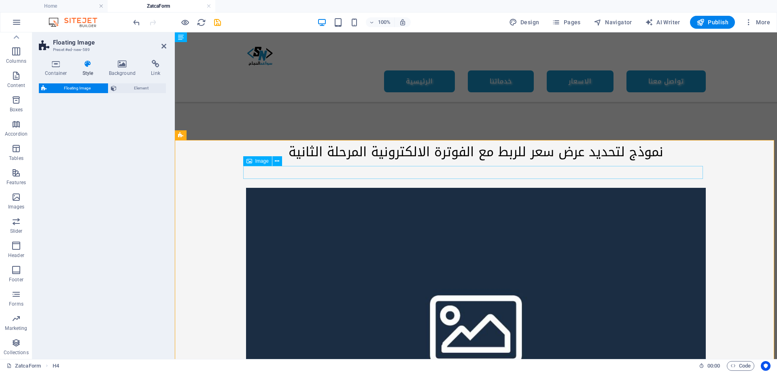
select select "%"
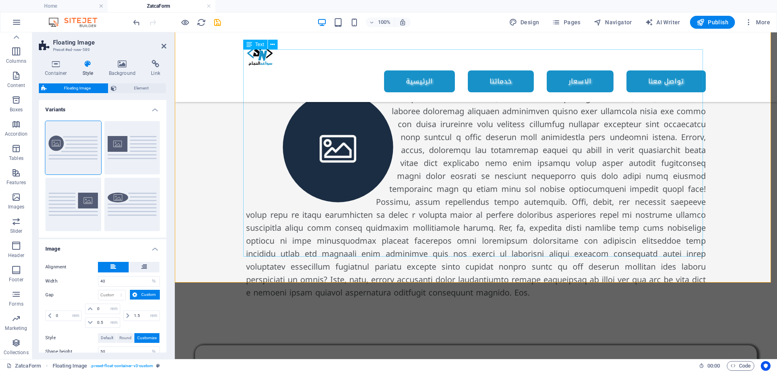
scroll to position [121, 0]
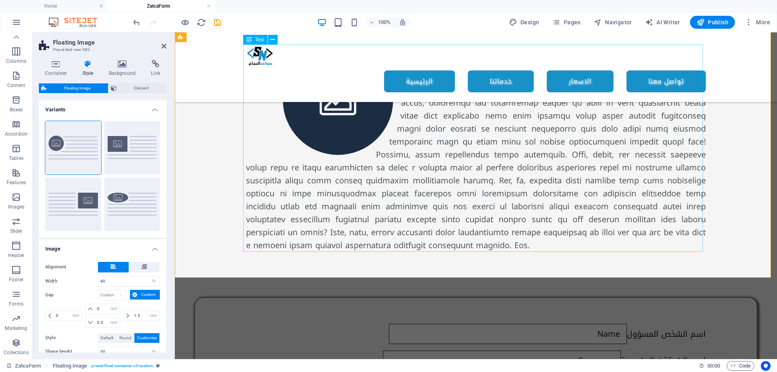
click at [486, 238] on div at bounding box center [475, 147] width 459 height 207
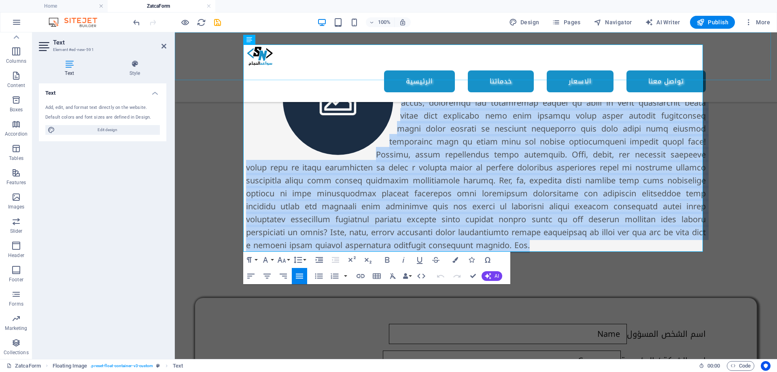
drag, startPoint x: 492, startPoint y: 243, endPoint x: 386, endPoint y: 59, distance: 212.1
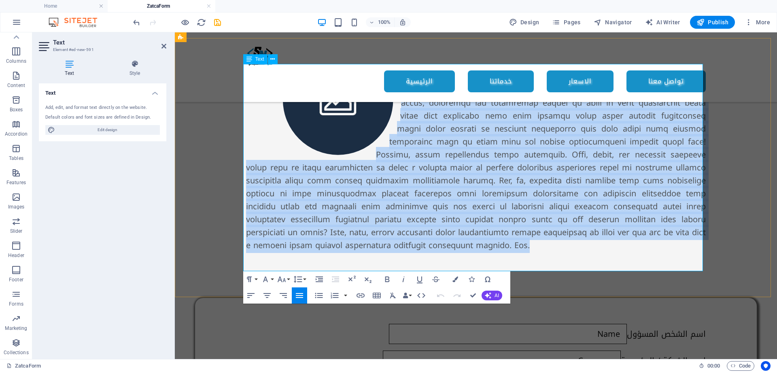
scroll to position [0, 0]
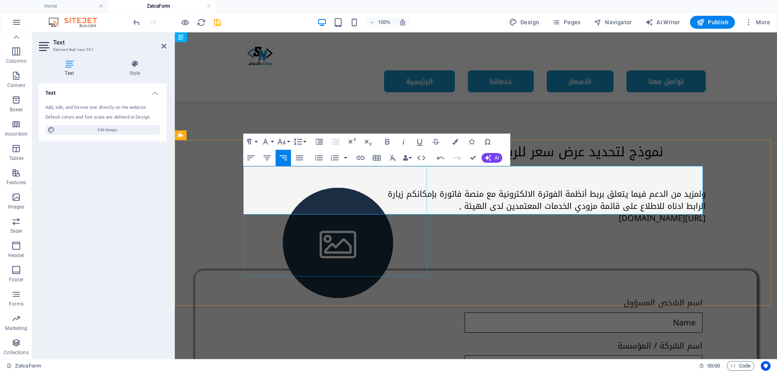
click at [345, 191] on figure at bounding box center [338, 243] width 184 height 110
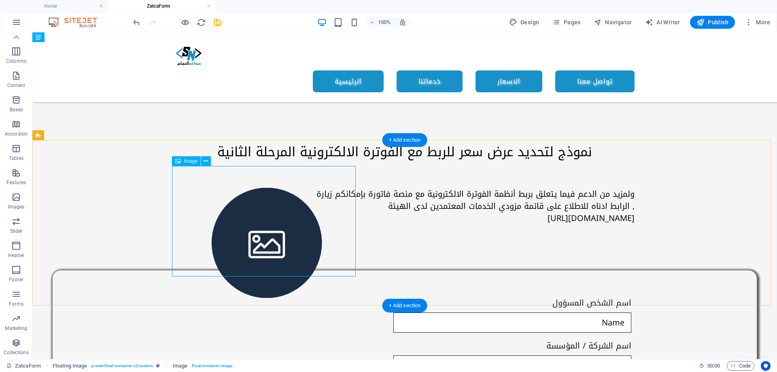
click at [256, 205] on figure at bounding box center [267, 243] width 184 height 110
select select "%"
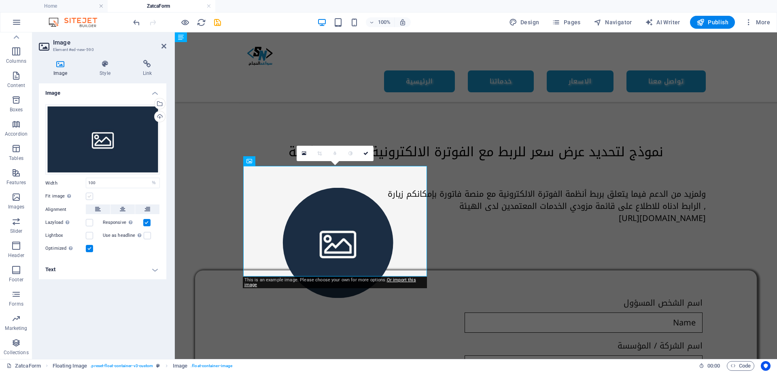
click at [87, 197] on label at bounding box center [89, 196] width 7 height 7
click at [0, 0] on input "Fit image Automatically fit image to a fixed width and height" at bounding box center [0, 0] width 0 height 0
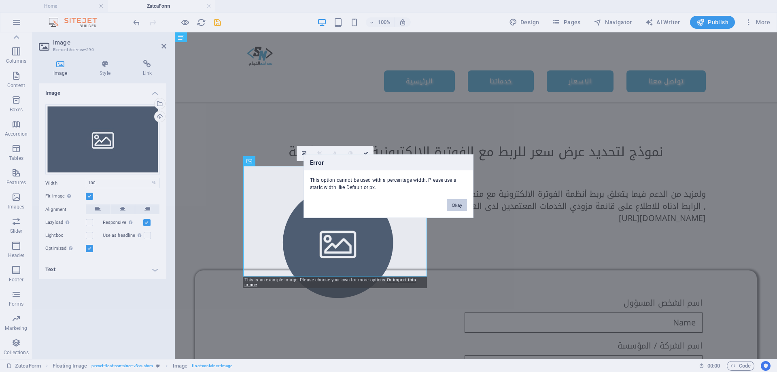
click at [449, 208] on button "Okay" at bounding box center [456, 205] width 20 height 12
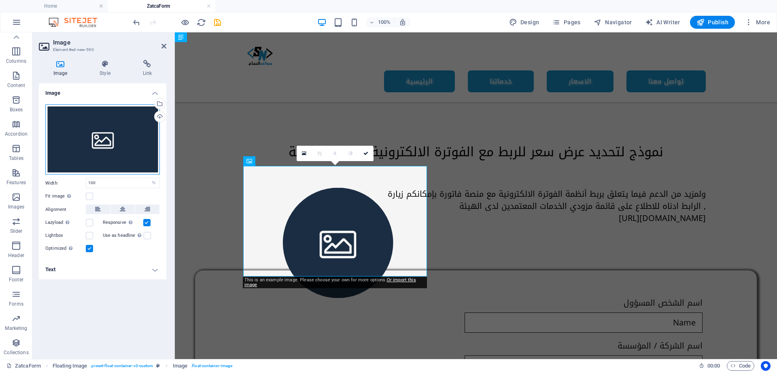
click at [105, 131] on div "Drag files here, click to choose files or select files from Files or our free s…" at bounding box center [102, 139] width 114 height 70
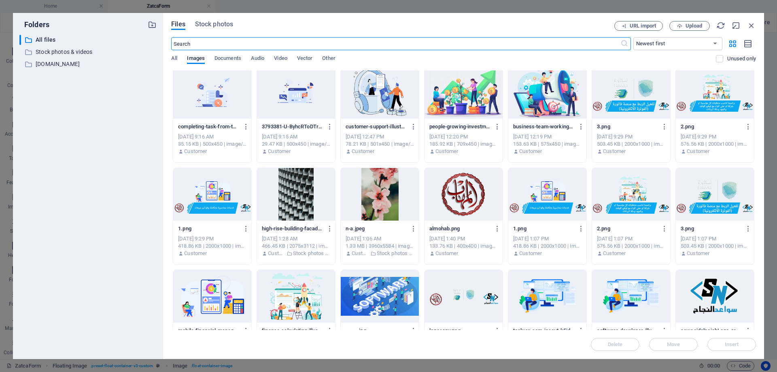
scroll to position [247, 0]
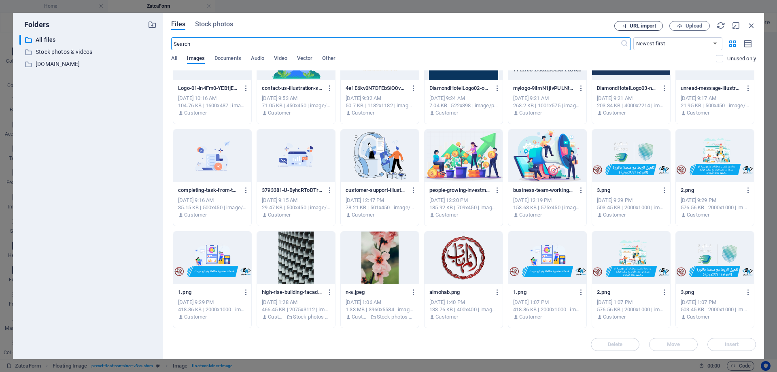
click at [652, 25] on span "URL import" at bounding box center [642, 25] width 26 height 5
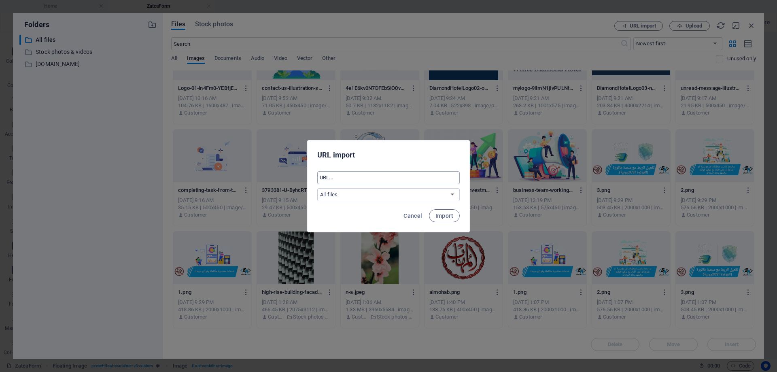
click at [382, 175] on input "text" at bounding box center [388, 177] width 142 height 13
paste input "https://zatca.gov.sa/ar/E-Invoicing/Introduction/Pages/Roll-out-phases.aspx"
type input "https://zatca.gov.sa/ar/E-Invoicing/Introduction/Pages/Roll-out-phases.aspx"
click at [391, 196] on select "All files Stock photos & videos ts-egypt.com" at bounding box center [388, 194] width 142 height 13
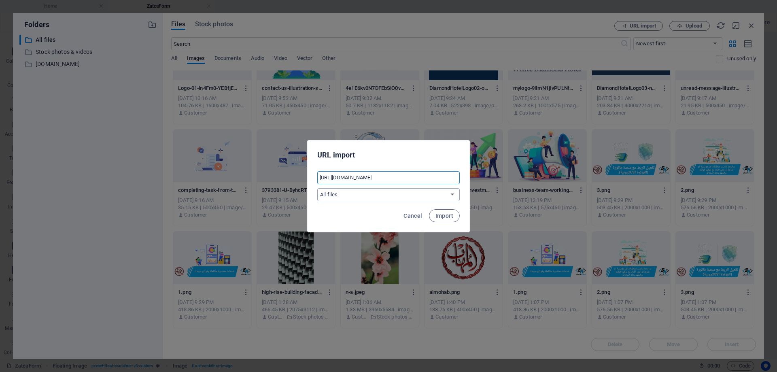
scroll to position [0, 0]
click at [317, 188] on select "All files Stock photos & videos ts-egypt.com" at bounding box center [388, 194] width 142 height 13
click at [400, 194] on select "All files Stock photos & videos ts-egypt.com" at bounding box center [388, 194] width 142 height 13
select select "all_files"
click at [317, 188] on select "All files Stock photos & videos ts-egypt.com" at bounding box center [388, 194] width 142 height 13
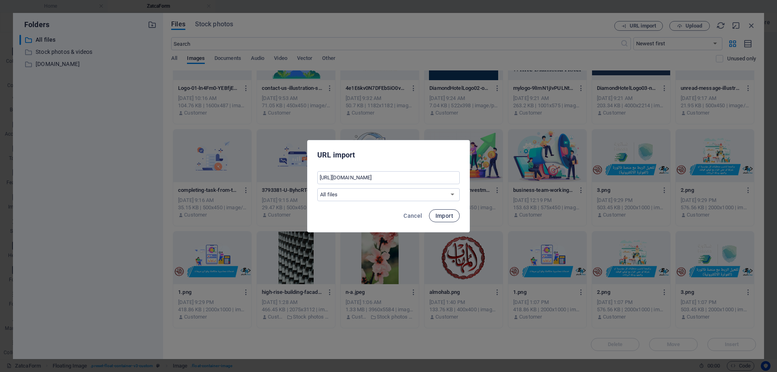
click at [442, 215] on span "Import" at bounding box center [444, 215] width 18 height 6
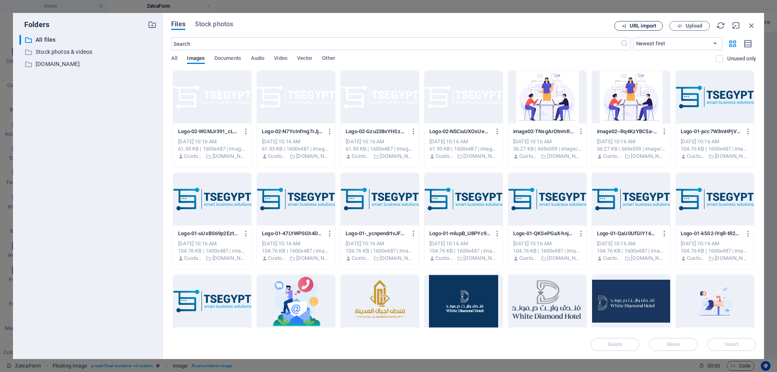
click at [639, 24] on span "URL import" at bounding box center [642, 25] width 26 height 5
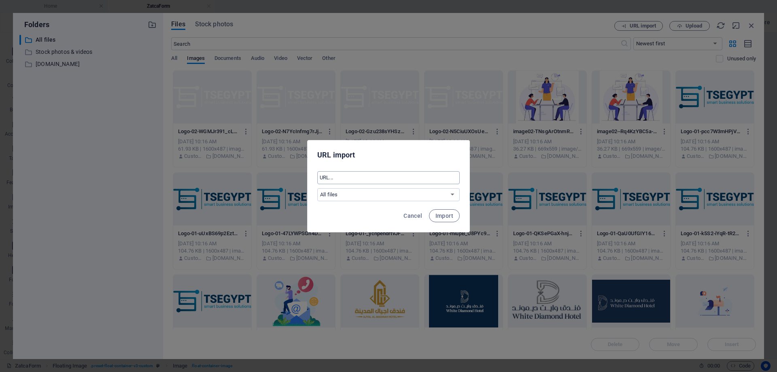
click at [371, 178] on input "text" at bounding box center [388, 177] width 142 height 13
paste input "https://zatca.gov.sa/ar/E-Invoicing/Introduction/Pages/Roll-out-phases.aspx"
type input "https://zatca.gov.sa/ar/E-Invoicing/Introduction/Pages/Roll-out-phases.aspx"
click at [444, 216] on span "Import" at bounding box center [444, 215] width 18 height 6
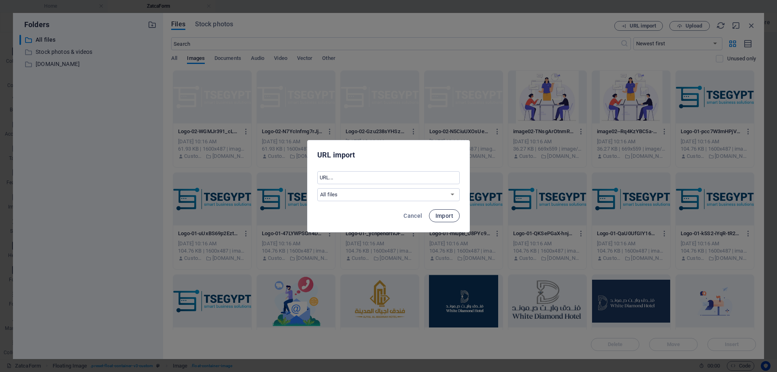
scroll to position [0, 0]
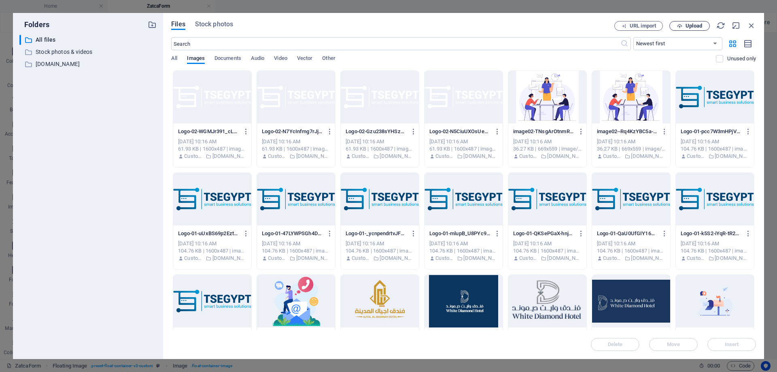
click at [693, 25] on span "Upload" at bounding box center [693, 25] width 17 height 5
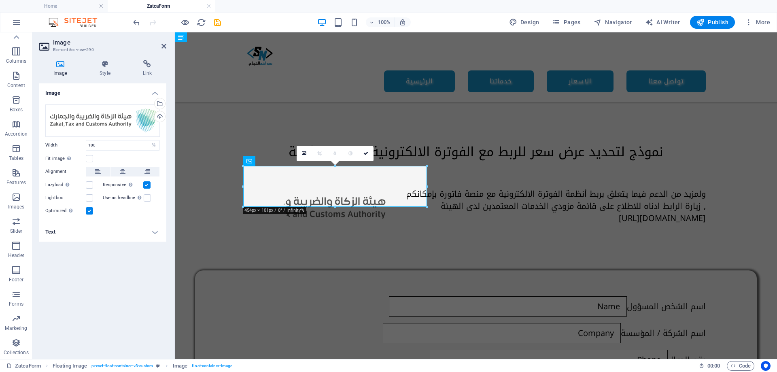
click at [90, 211] on label at bounding box center [89, 210] width 7 height 7
click at [0, 0] on input "Optimized Images are compressed to improve page speed." at bounding box center [0, 0] width 0 height 0
click at [90, 211] on label at bounding box center [89, 210] width 7 height 7
click at [0, 0] on input "Optimized Images are compressed to improve page speed." at bounding box center [0, 0] width 0 height 0
click at [89, 161] on label at bounding box center [89, 158] width 7 height 7
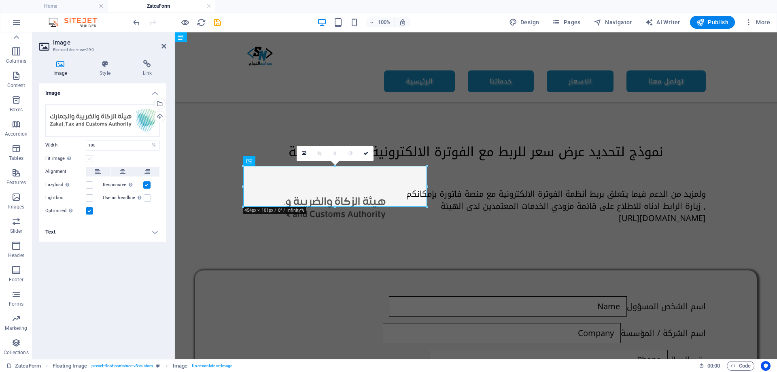
click at [0, 0] on input "Fit image Automatically fit image to a fixed width and height" at bounding box center [0, 0] width 0 height 0
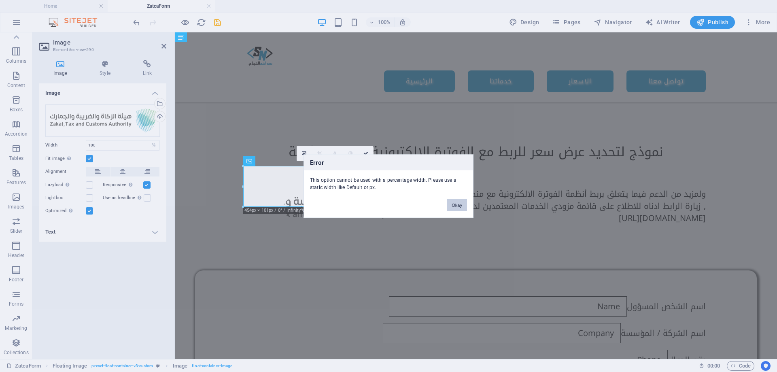
drag, startPoint x: 451, startPoint y: 203, endPoint x: 229, endPoint y: 177, distance: 223.5
click at [451, 203] on button "Okay" at bounding box center [456, 205] width 20 height 12
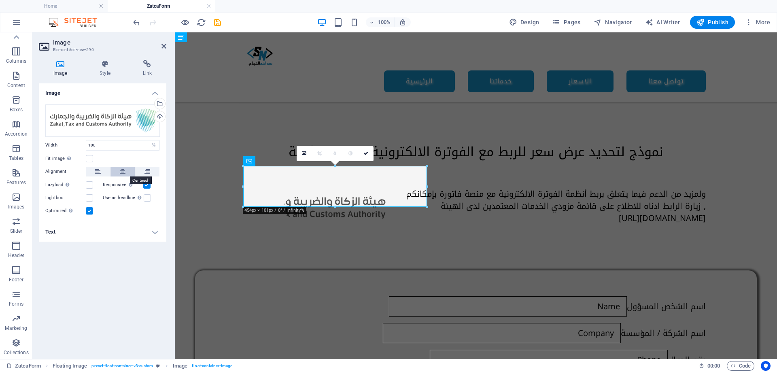
click at [122, 174] on icon at bounding box center [123, 172] width 6 height 10
click at [106, 66] on icon at bounding box center [105, 64] width 40 height 8
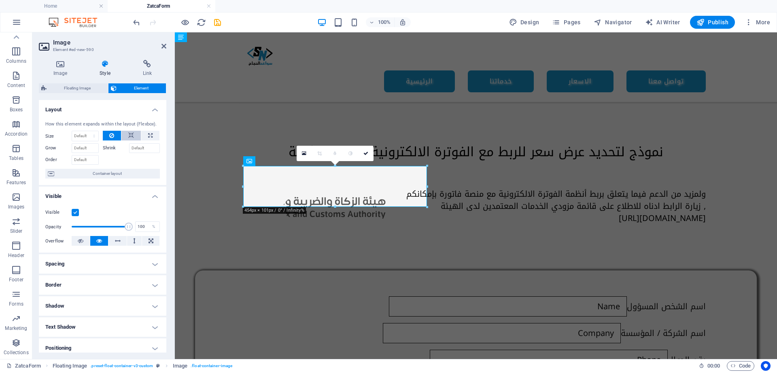
click at [128, 136] on icon at bounding box center [131, 136] width 6 height 10
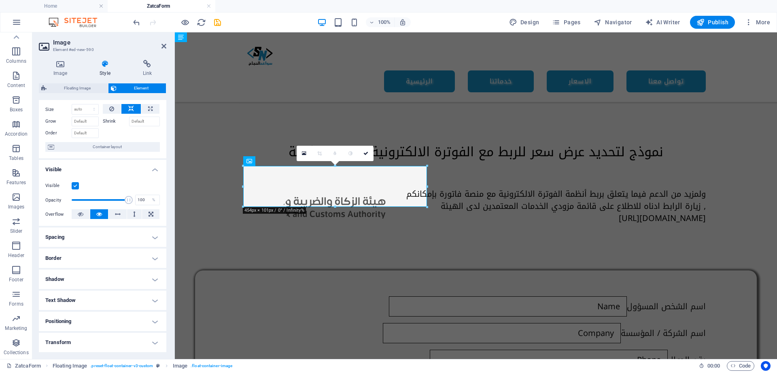
scroll to position [81, 0]
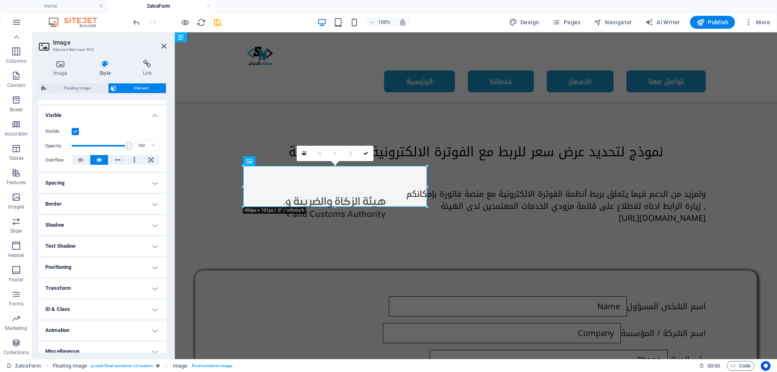
click at [114, 204] on h4 "Border" at bounding box center [102, 203] width 127 height 19
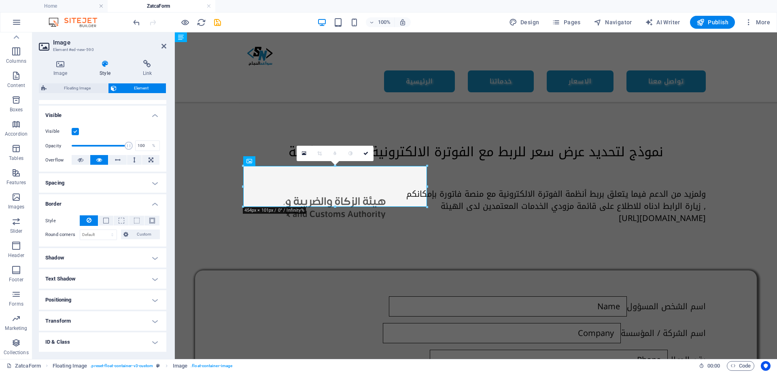
click at [118, 183] on h4 "Spacing" at bounding box center [102, 182] width 127 height 19
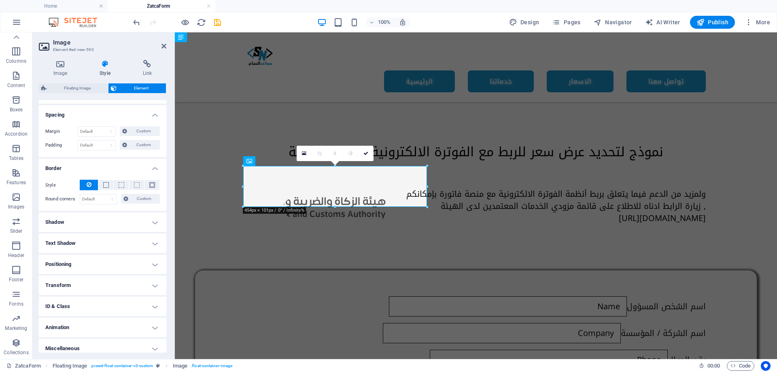
scroll to position [154, 0]
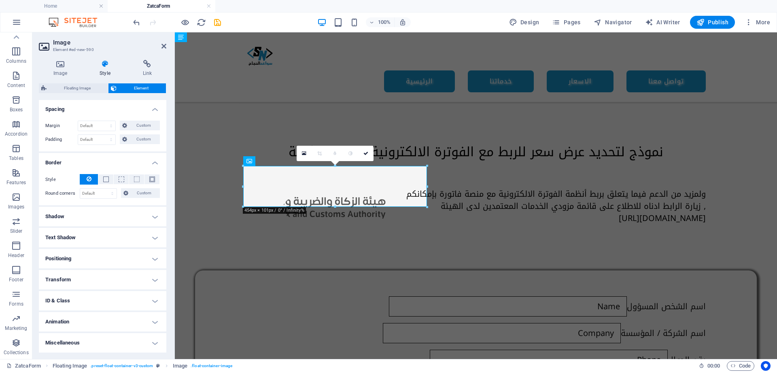
click at [100, 254] on h4 "Positioning" at bounding box center [102, 258] width 127 height 19
click at [118, 305] on h4 "Transform" at bounding box center [102, 307] width 127 height 19
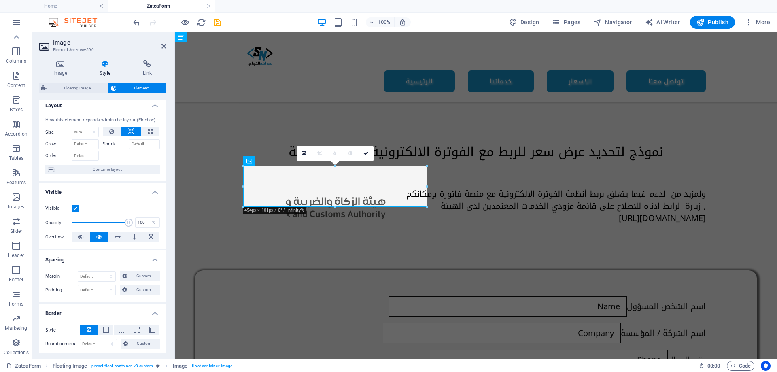
scroll to position [0, 0]
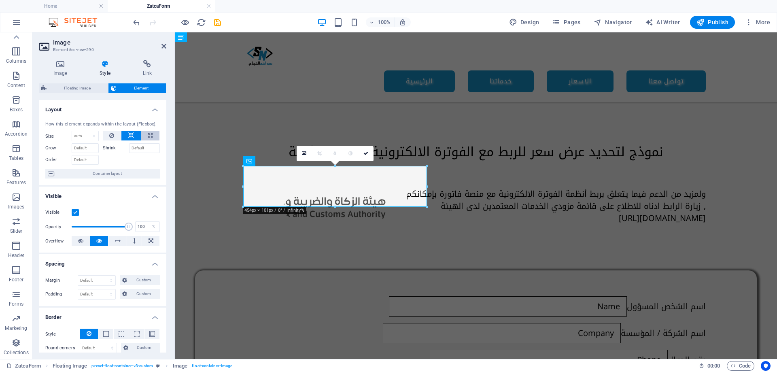
click at [148, 135] on icon at bounding box center [150, 136] width 4 height 10
type input "100"
select select "%"
click at [133, 135] on button at bounding box center [130, 136] width 19 height 10
select select "DISABLED_OPTION_VALUE"
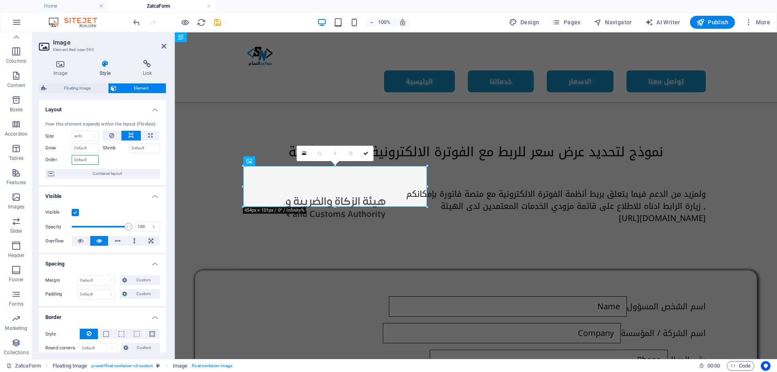
click at [81, 158] on input "Order" at bounding box center [85, 160] width 27 height 10
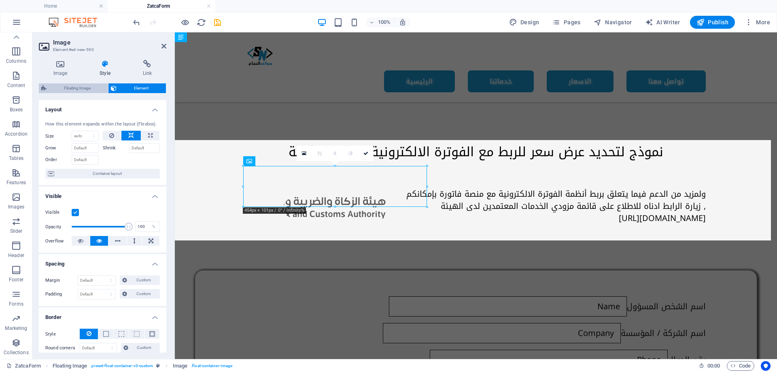
click at [83, 89] on span "Floating Image" at bounding box center [77, 88] width 57 height 10
select select "%"
select select "rem"
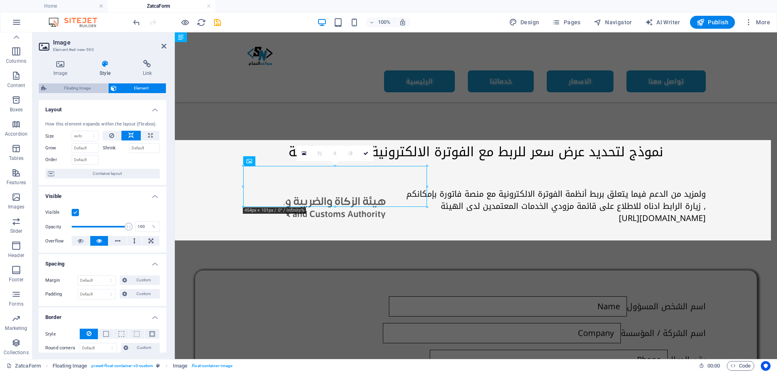
select select "rem"
select select "%"
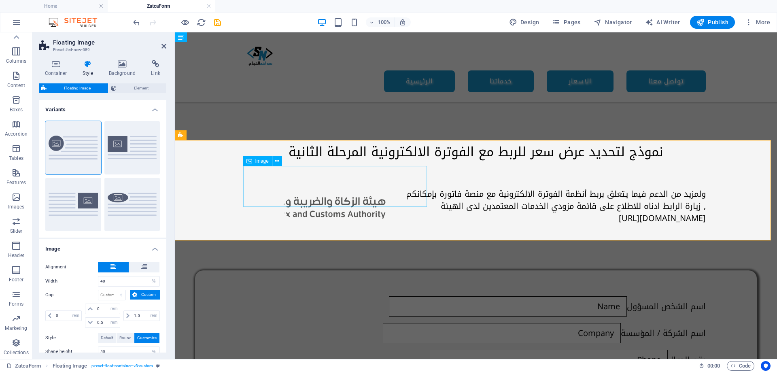
click at [333, 188] on figure at bounding box center [338, 208] width 184 height 41
click at [326, 189] on figure at bounding box center [338, 208] width 184 height 41
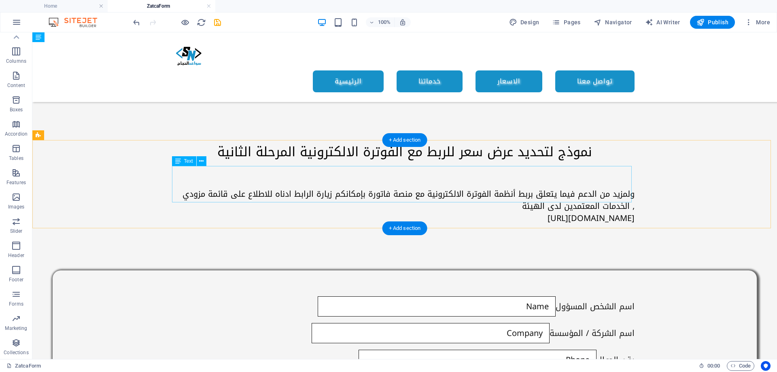
click at [478, 192] on div "ولمزيد من الدعم فيما يتعلق بربط أنظمة الفوترة الالكترونية مع منصة فاتورة بإمكان…" at bounding box center [404, 206] width 459 height 36
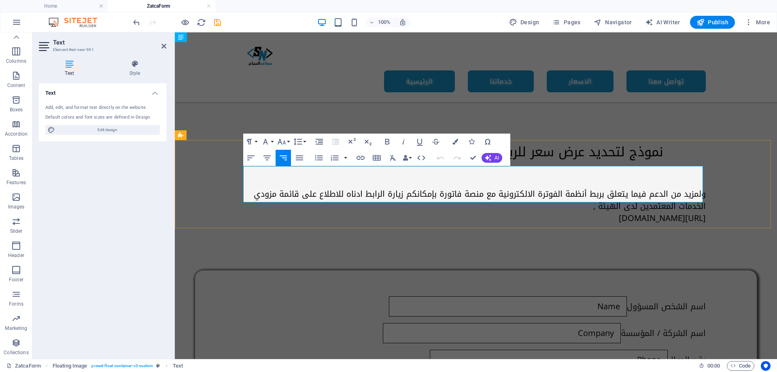
click at [434, 198] on h6 "ولمزيد من الدعم فيما يتعلق بربط أنظمة الفوترة الالكترونية مع منصة فاتورة بإمكان…" at bounding box center [475, 206] width 459 height 36
click at [433, 198] on h6 "ولمزيد من الدعم فيما يتعلق بربط أنظمة الفوترة الالكترونية مع منصة فاتورة بإمكان…" at bounding box center [475, 206] width 459 height 36
click at [362, 160] on icon "button" at bounding box center [360, 158] width 8 height 4
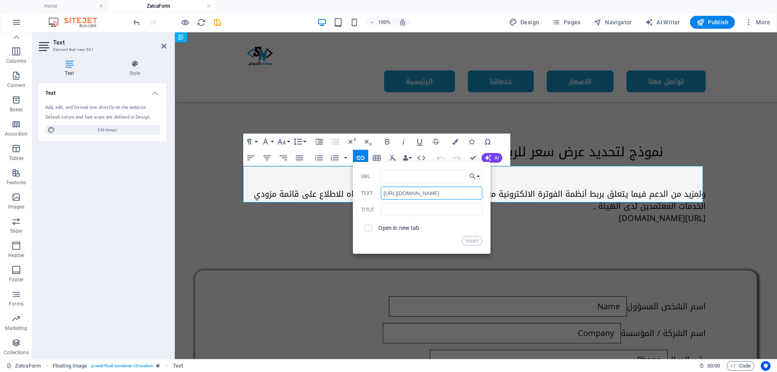
click at [406, 193] on input "‌[URL][DOMAIN_NAME]" at bounding box center [431, 192] width 101 height 13
click at [404, 176] on input "URL" at bounding box center [431, 176] width 102 height 13
paste input "https://zatca.gov.sa/ar/E-Invoicing/Introduction/Pages/Roll-out-phases.aspx"
type input "https://zatca.gov.sa/ar/E-Invoicing/Introduction/Pages/Roll-out-phases.aspx"
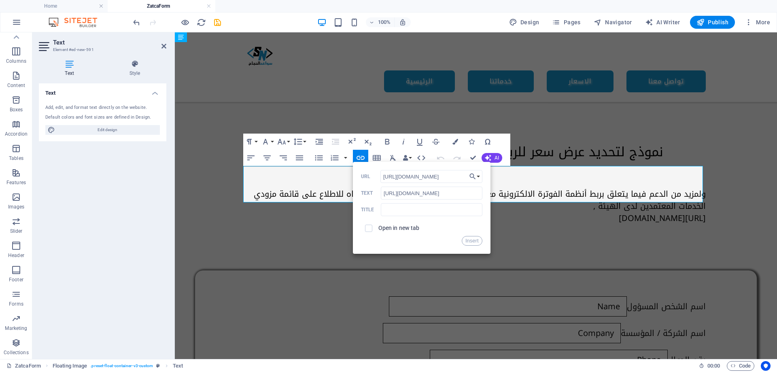
click at [382, 229] on label "Open in new tab" at bounding box center [398, 227] width 41 height 6
drag, startPoint x: 470, startPoint y: 241, endPoint x: 292, endPoint y: 208, distance: 181.4
click at [470, 241] on button "Insert" at bounding box center [471, 241] width 21 height 10
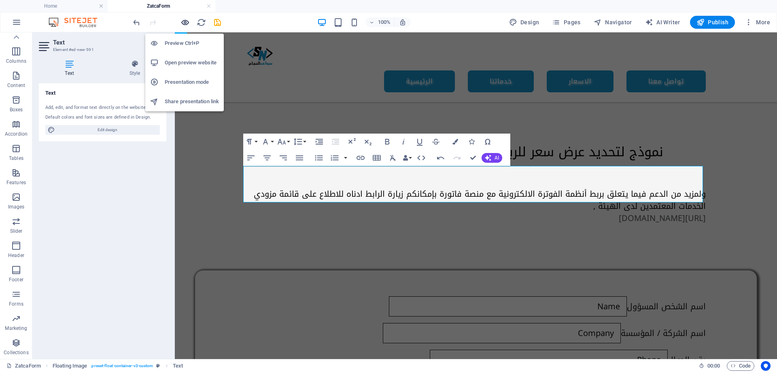
click at [181, 22] on icon "button" at bounding box center [184, 22] width 9 height 9
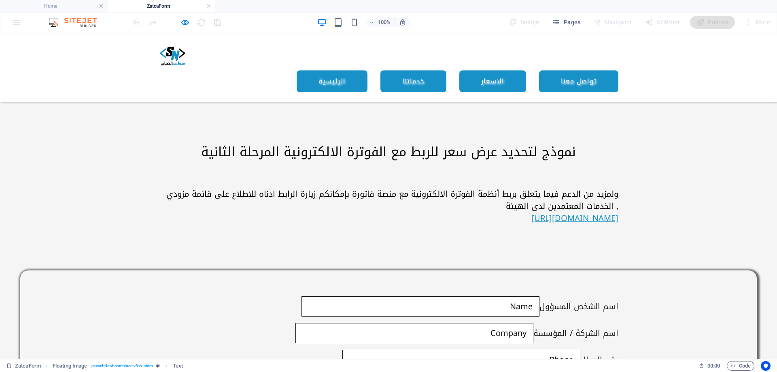
click at [531, 210] on link "‌[URL][DOMAIN_NAME]" at bounding box center [574, 217] width 87 height 15
click at [187, 20] on icon "button" at bounding box center [184, 22] width 9 height 9
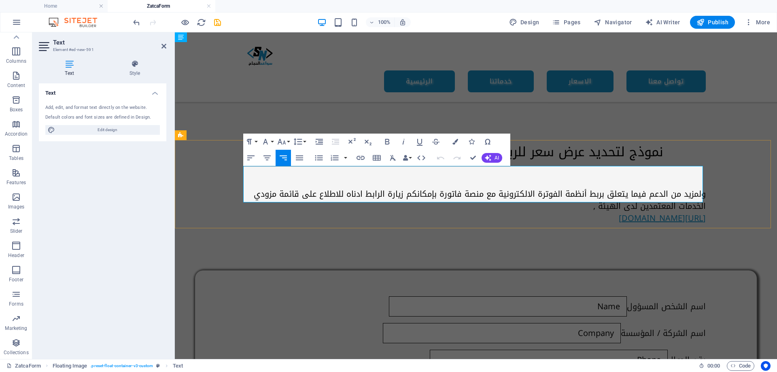
click at [618, 210] on link "‌[URL][DOMAIN_NAME]" at bounding box center [661, 217] width 87 height 15
drag, startPoint x: 347, startPoint y: 197, endPoint x: 703, endPoint y: 196, distance: 355.5
click at [703, 196] on div "ولمزيد من الدعم فيما يتعلق بربط أنظمة الفوترة الالكترونية مع منصة فاتورة بإمكان…" at bounding box center [476, 206] width 602 height 88
click at [360, 159] on icon "button" at bounding box center [361, 158] width 10 height 10
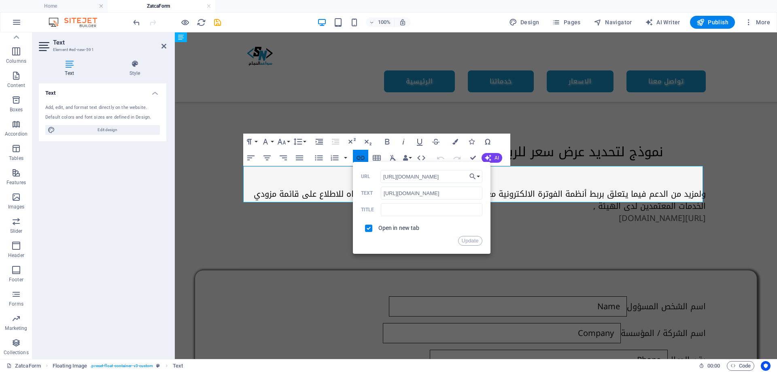
scroll to position [0, 93]
click at [411, 158] on button "Data Bindings" at bounding box center [406, 158] width 11 height 16
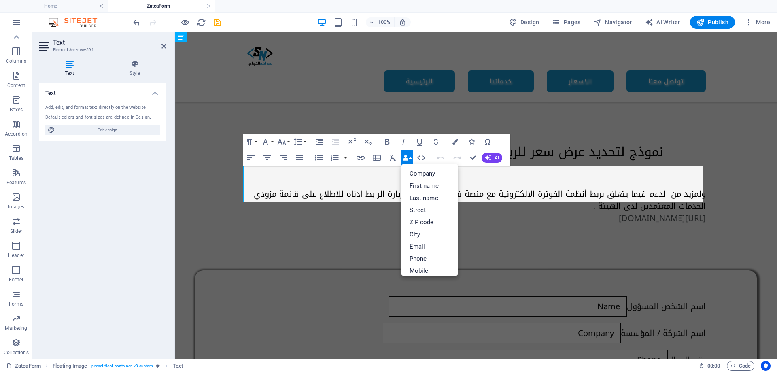
click at [411, 158] on button "Data Bindings" at bounding box center [406, 158] width 11 height 16
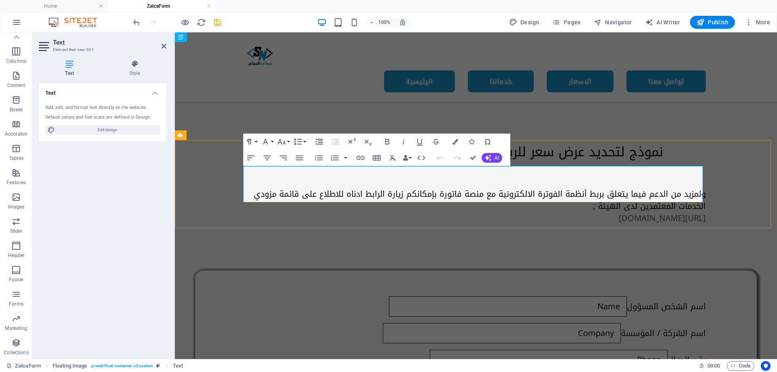
click at [578, 188] on h6 "ولمزيد من الدعم فيما يتعلق بربط أنظمة الفوترة الالكترونية مع منصة فاتورة بإمكان…" at bounding box center [475, 206] width 459 height 36
click at [684, 162] on div "ولمزيد من الدعم فيما يتعلق بربط أنظمة الفوترة الالكترونية مع منصة فاتورة بإمكان…" at bounding box center [476, 206] width 602 height 88
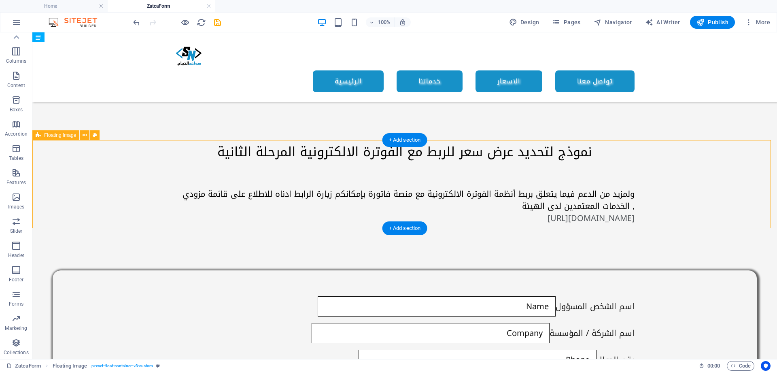
click at [602, 162] on div "ولمزيد من الدعم فيما يتعلق بربط أنظمة الفوترة الالكترونية مع منصة فاتورة بإمكان…" at bounding box center [404, 206] width 744 height 88
select select "%"
select select "rem"
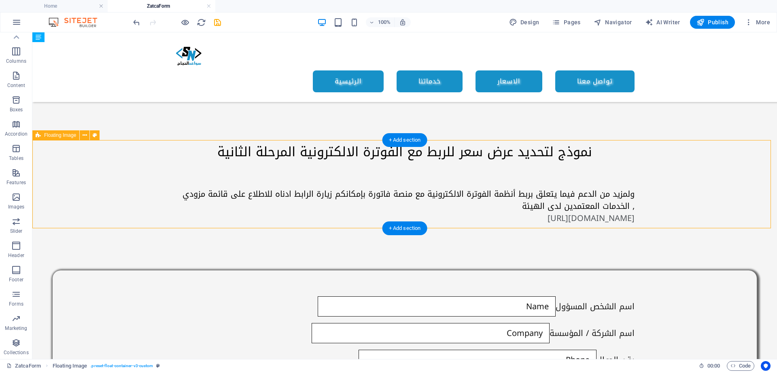
select select "rem"
select select "%"
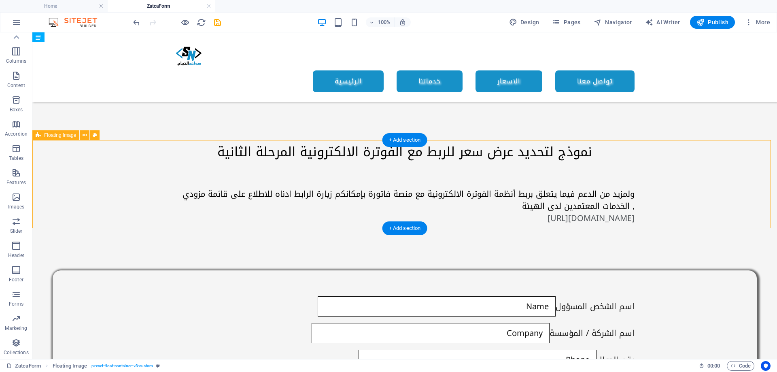
select select "%"
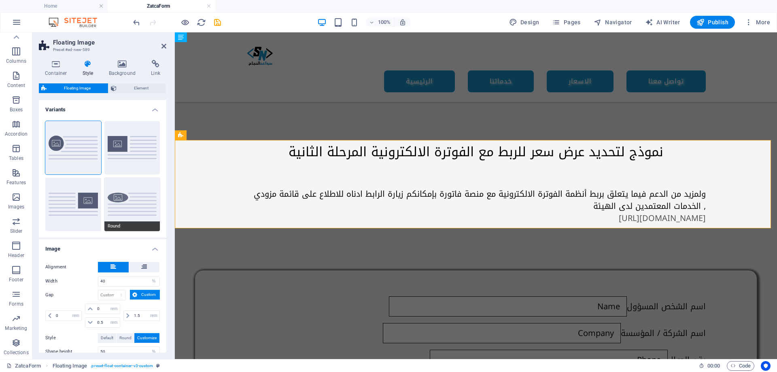
click at [123, 205] on button "Round" at bounding box center [132, 204] width 56 height 53
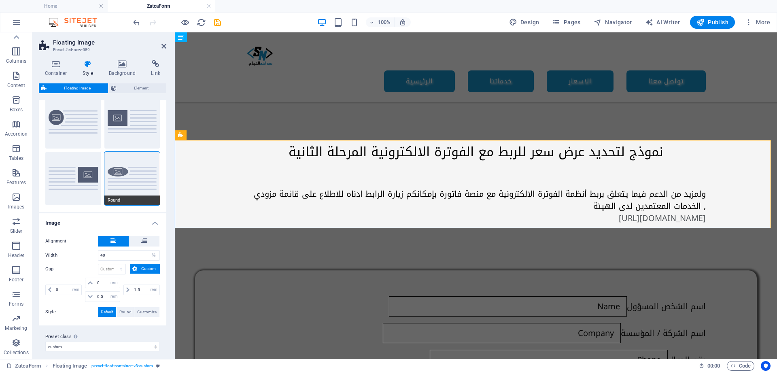
scroll to position [31, 0]
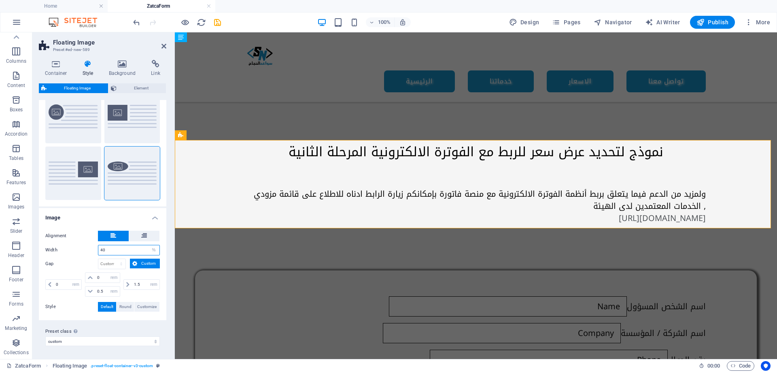
drag, startPoint x: 130, startPoint y: 249, endPoint x: 93, endPoint y: 249, distance: 37.2
click at [93, 249] on div "Width 40 px rem % vh vw" at bounding box center [102, 250] width 114 height 11
click at [112, 251] on input "50" at bounding box center [128, 250] width 61 height 10
type input "50"
click at [133, 285] on input "1.5" at bounding box center [146, 284] width 28 height 10
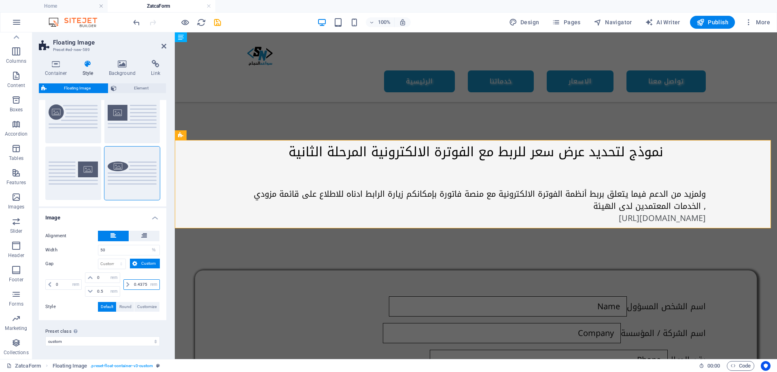
type input "0.5"
click at [52, 282] on span at bounding box center [50, 284] width 8 height 10
click at [58, 283] on input "0" at bounding box center [68, 284] width 28 height 10
click at [101, 292] on input "0.5" at bounding box center [107, 291] width 24 height 10
type input "0"
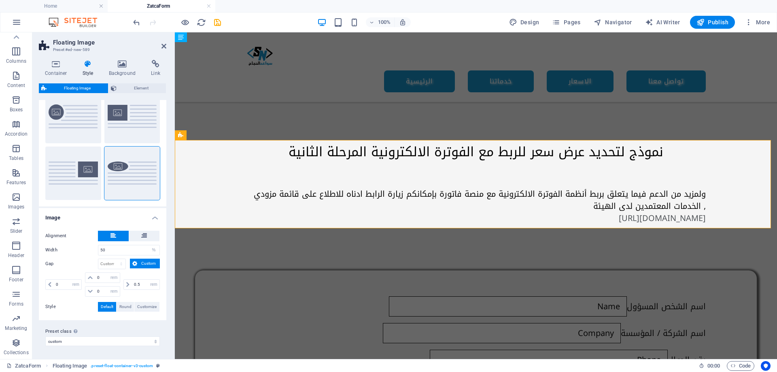
click at [69, 298] on div "0 px rem % vh vw 0 px rem % vh vw 0 px rem % vh vw 0.5 px rem % vh vw" at bounding box center [102, 285] width 114 height 26
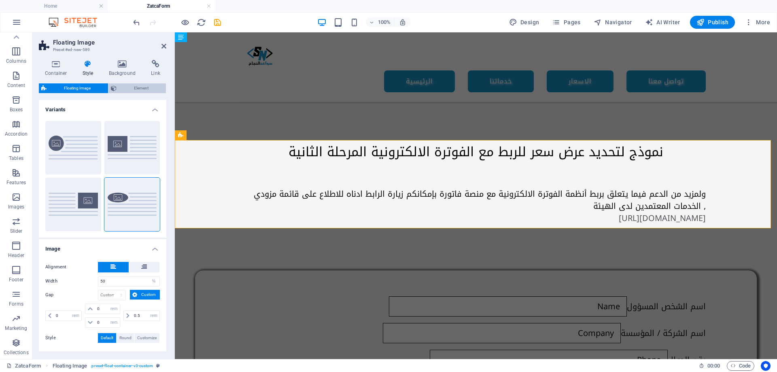
click at [135, 87] on span "Element" at bounding box center [141, 88] width 44 height 10
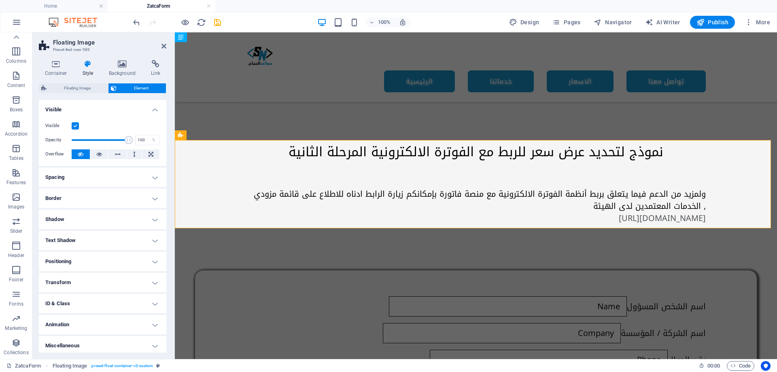
click at [88, 180] on h4 "Spacing" at bounding box center [102, 176] width 127 height 19
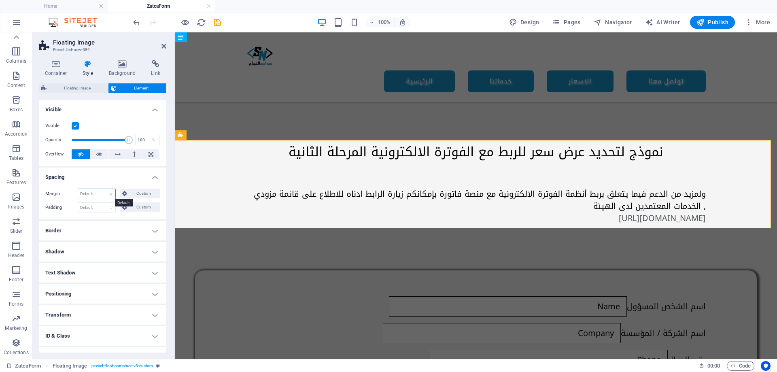
click at [95, 195] on select "Default auto px % rem vw vh Custom" at bounding box center [96, 194] width 37 height 10
click at [78, 189] on select "Default auto px % rem vw vh Custom" at bounding box center [96, 194] width 37 height 10
click at [97, 196] on select "Default auto px % rem vw vh Custom" at bounding box center [96, 194] width 37 height 10
click at [78, 189] on select "Default auto px % rem vw vh Custom" at bounding box center [96, 194] width 37 height 10
click at [94, 193] on select "Default auto px % rem vw vh Custom" at bounding box center [96, 194] width 37 height 10
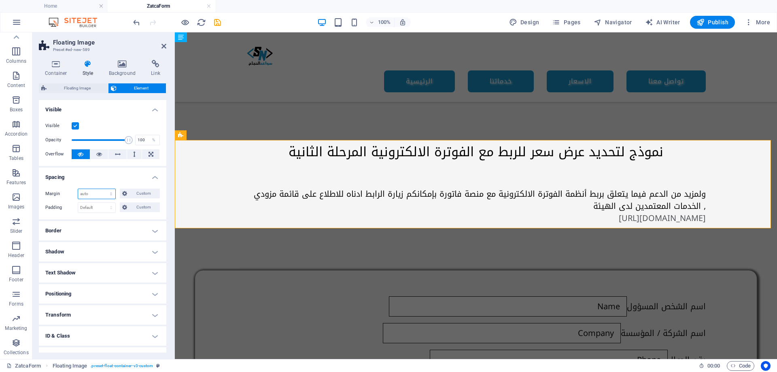
select select "px"
click at [103, 189] on select "Default auto px % rem vw vh Custom" at bounding box center [96, 194] width 37 height 10
type input "0"
click at [89, 206] on select "Default px rem % vh vw Custom" at bounding box center [96, 208] width 37 height 10
select select "px"
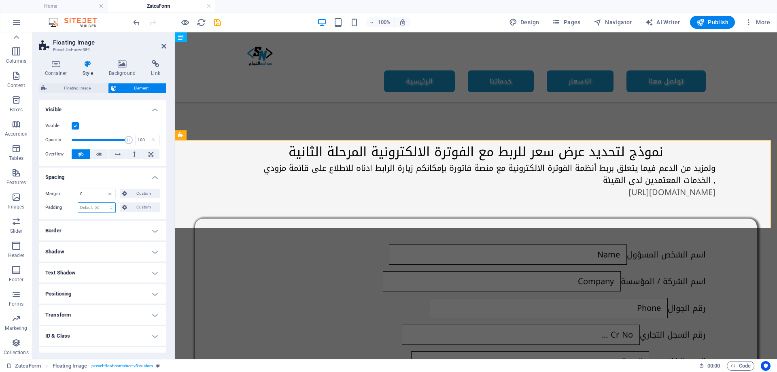
click at [103, 203] on select "Default px rem % vh vw Custom" at bounding box center [96, 208] width 37 height 10
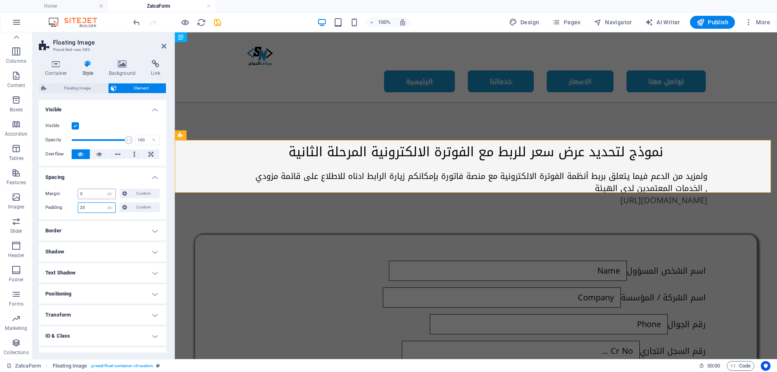
type input "20"
click at [92, 197] on input "0" at bounding box center [96, 194] width 37 height 10
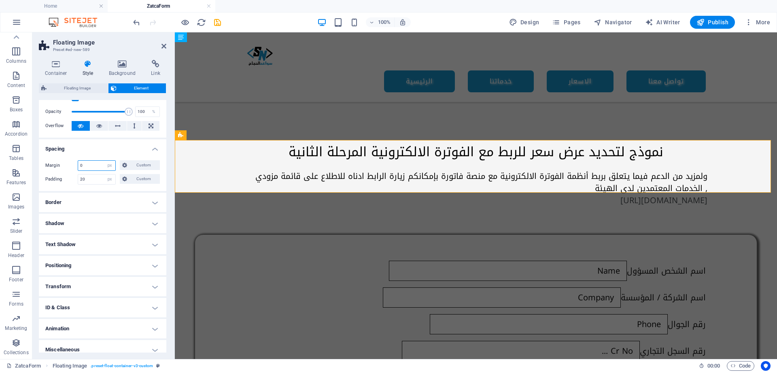
scroll to position [35, 0]
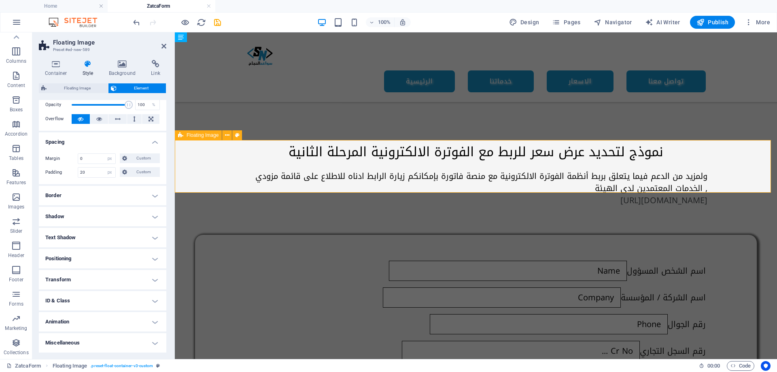
drag, startPoint x: 563, startPoint y: 169, endPoint x: 709, endPoint y: 153, distance: 146.0
click at [709, 162] on div "ولمزيد من الدعم فيما يتعلق بربط أنظمة الفوترة الالكترونية مع منصة فاتورة بإمكان…" at bounding box center [476, 188] width 602 height 53
click at [568, 170] on h6 "ولمزيد من الدعم فيما يتعلق بربط أنظمة الفوترة الالكترونية مع منصة فاتورة بإمكان…" at bounding box center [475, 188] width 463 height 36
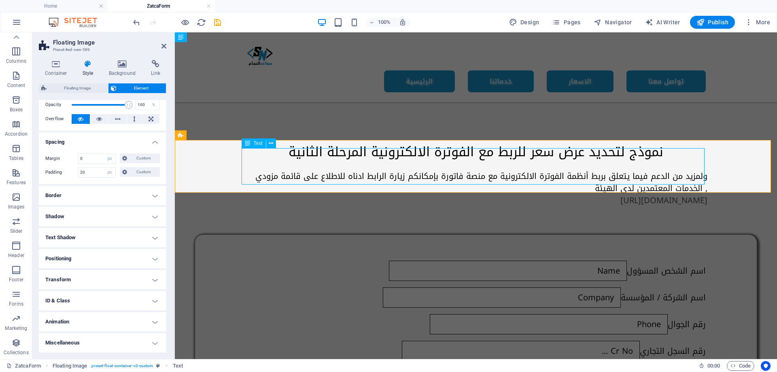
drag, startPoint x: 375, startPoint y: 150, endPoint x: 353, endPoint y: 156, distance: 21.7
click at [353, 170] on h6 "ولمزيد من الدعم فيما يتعلق بربط أنظمة الفوترة الالكترونية مع منصة فاتورة بإمكان…" at bounding box center [475, 188] width 463 height 36
click at [91, 67] on icon at bounding box center [87, 64] width 23 height 8
click at [100, 238] on h4 "Text Shadow" at bounding box center [102, 237] width 127 height 19
click at [107, 234] on h4 "Text Shadow" at bounding box center [102, 235] width 127 height 15
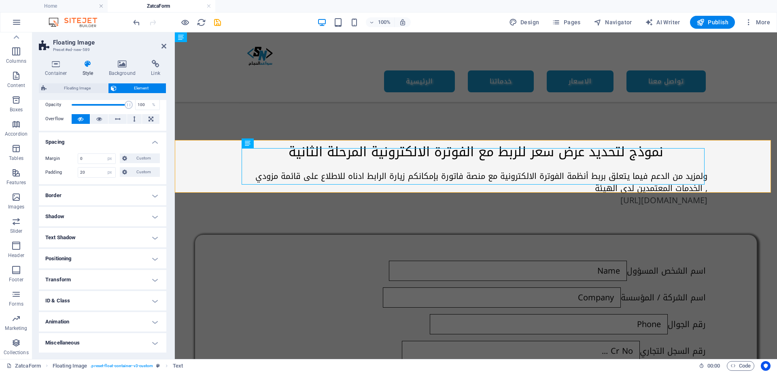
scroll to position [0, 0]
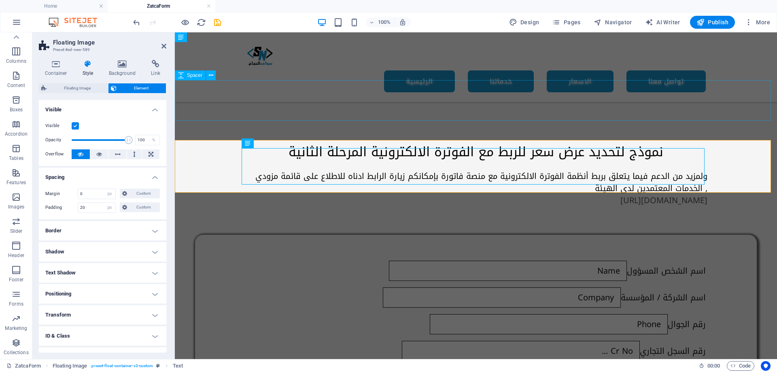
click at [230, 109] on div at bounding box center [476, 122] width 602 height 40
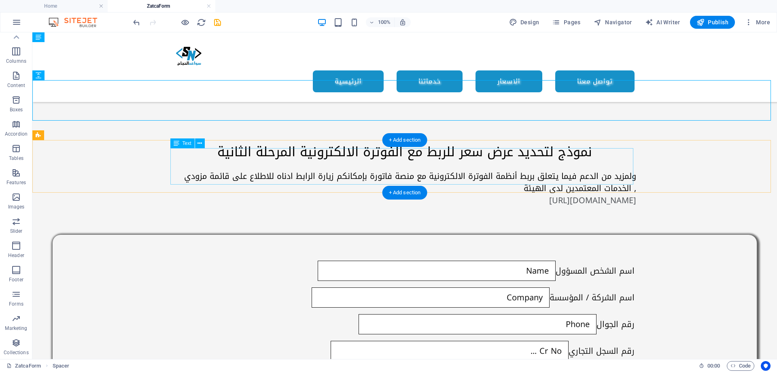
click at [303, 170] on div "ولمزيد من الدعم فيما يتعلق بربط أنظمة الفوترة الالكترونية مع منصة فاتورة بإمكان…" at bounding box center [404, 188] width 463 height 36
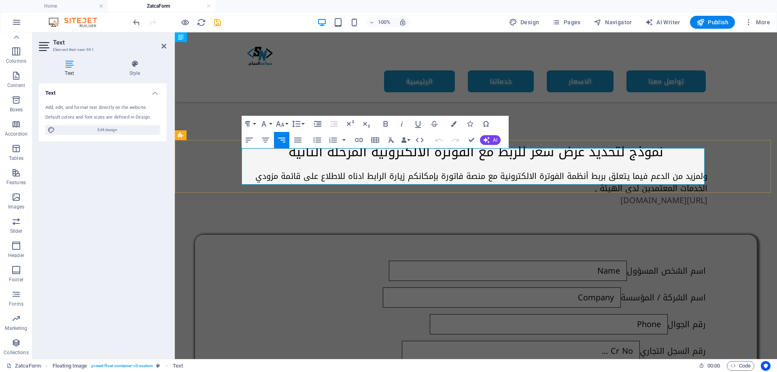
click at [510, 170] on h6 "ولمزيد من الدعم فيما يتعلق بربط أنظمة الفوترة الالكترونية مع منصة فاتورة بإمكان…" at bounding box center [475, 188] width 463 height 36
click at [288, 124] on button "Font Size" at bounding box center [281, 124] width 15 height 16
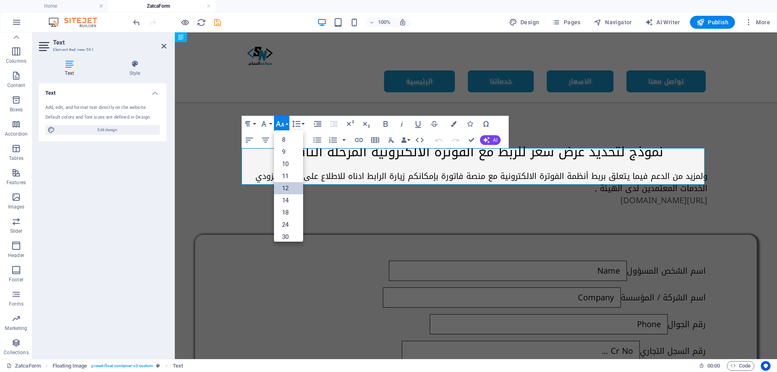
click at [288, 185] on link "12" at bounding box center [288, 188] width 29 height 12
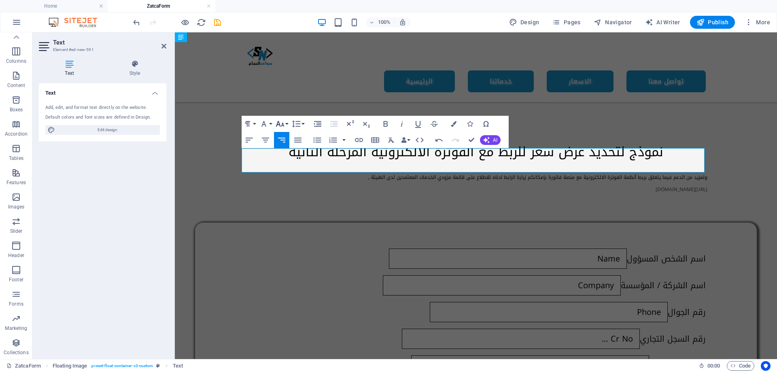
click at [287, 124] on button "Font Size" at bounding box center [281, 124] width 15 height 16
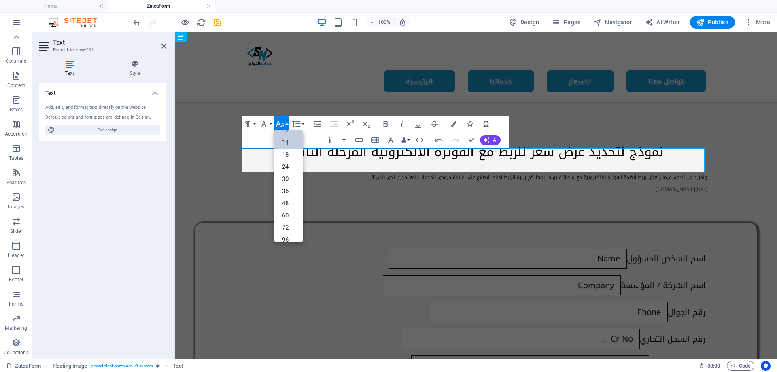
click at [290, 144] on link "14" at bounding box center [288, 142] width 29 height 12
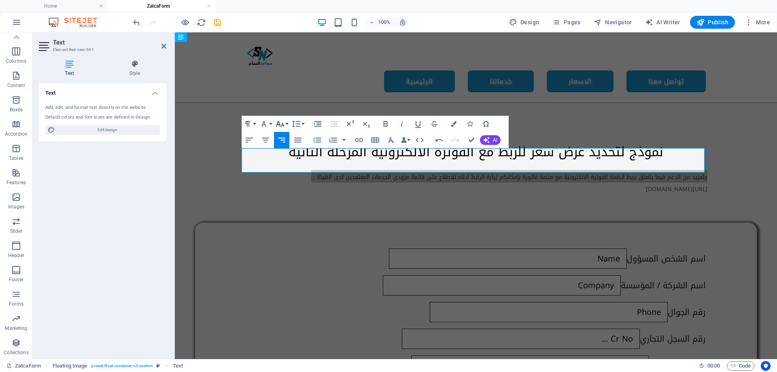
click at [288, 125] on button "Font Size" at bounding box center [281, 124] width 15 height 16
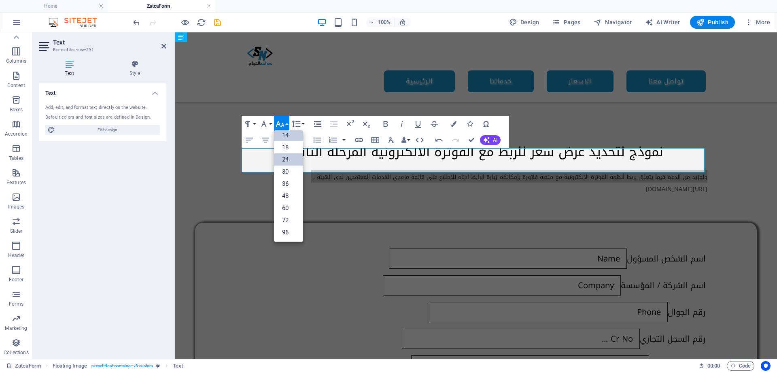
scroll to position [65, 0]
drag, startPoint x: 292, startPoint y: 148, endPoint x: 117, endPoint y: 119, distance: 176.7
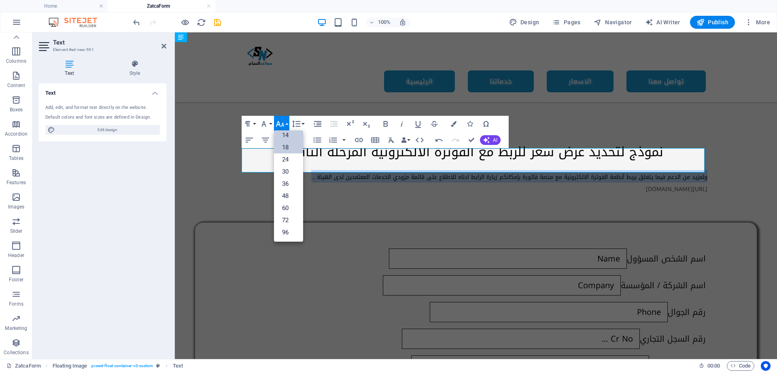
click at [292, 148] on link "18" at bounding box center [288, 147] width 29 height 12
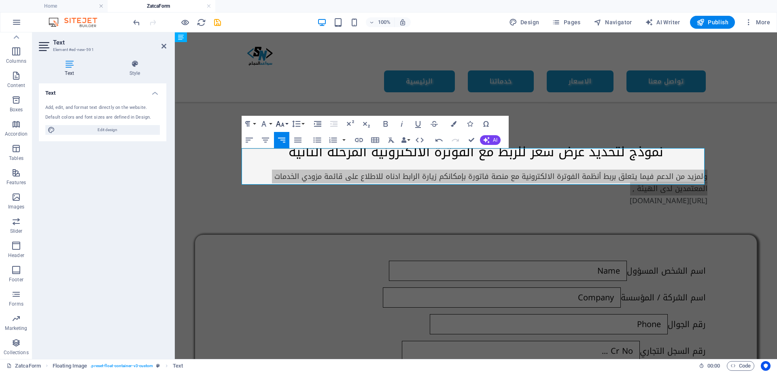
click at [286, 125] on button "Font Size" at bounding box center [281, 124] width 15 height 16
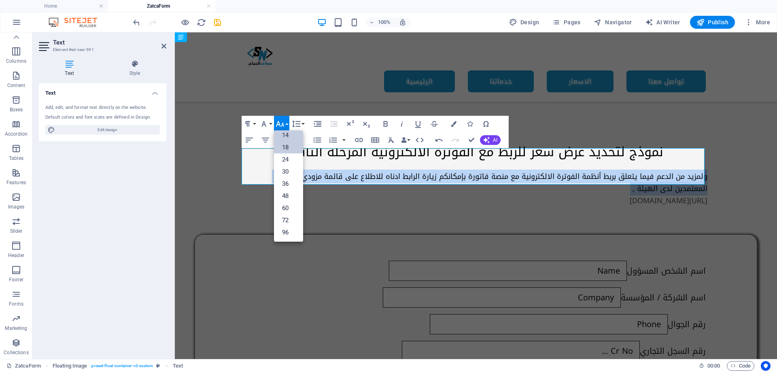
click at [290, 139] on link "14" at bounding box center [288, 135] width 29 height 12
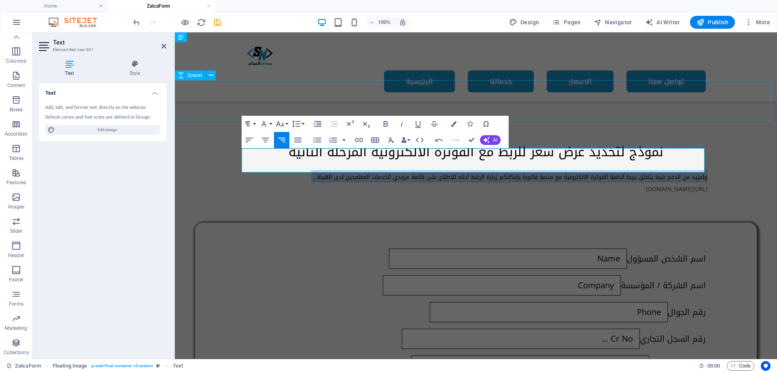
click at [702, 104] on div at bounding box center [476, 122] width 602 height 40
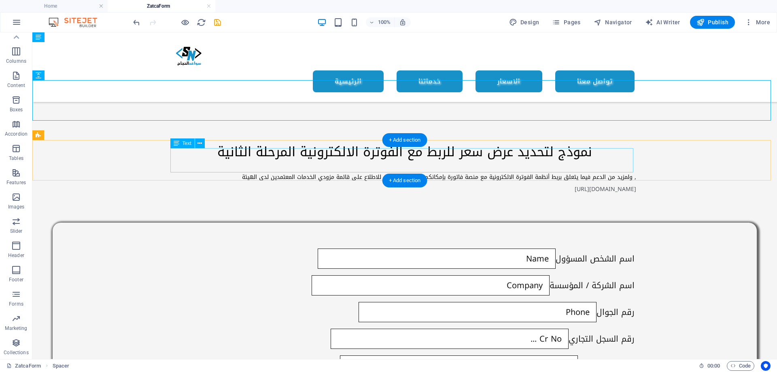
click at [429, 171] on span "ولمزيد من الدعم فيما يتعلق بربط أنظمة الفوترة الالكترونية مع منصة فاتورة بإمكان…" at bounding box center [439, 176] width 394 height 11
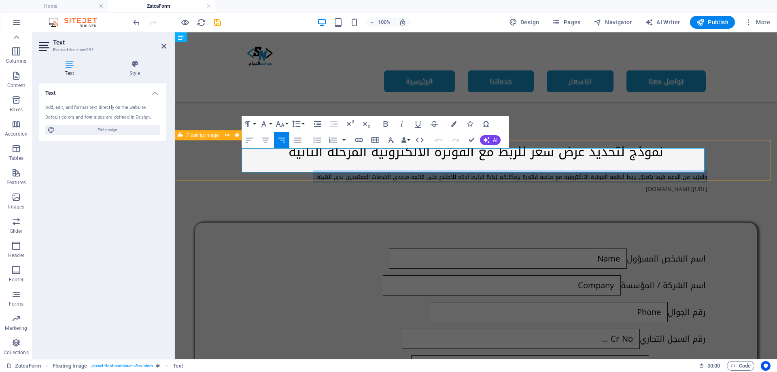
drag, startPoint x: 300, startPoint y: 156, endPoint x: 736, endPoint y: 153, distance: 435.6
click at [736, 162] on div "ولمزيد من الدعم فيما يتعلق بربط أنظمة الفوترة الالكترونية مع منصة فاتورة بإمكان…" at bounding box center [476, 182] width 602 height 40
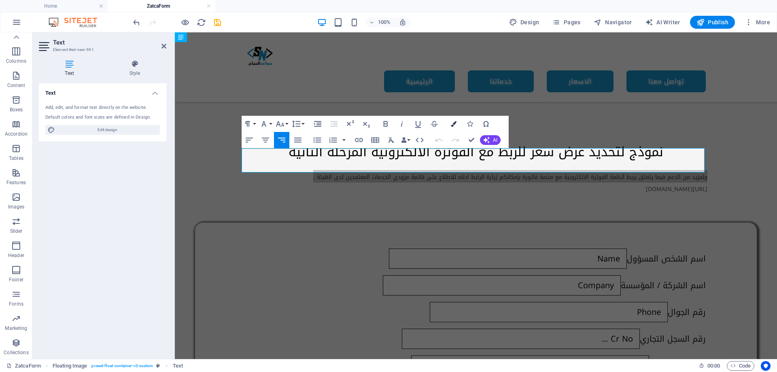
click at [451, 124] on icon "button" at bounding box center [454, 124] width 6 height 6
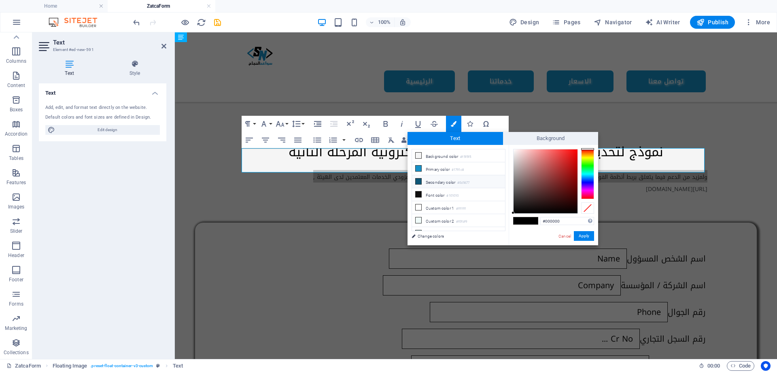
click at [430, 180] on li "Secondary color #0d5677" at bounding box center [458, 181] width 93 height 13
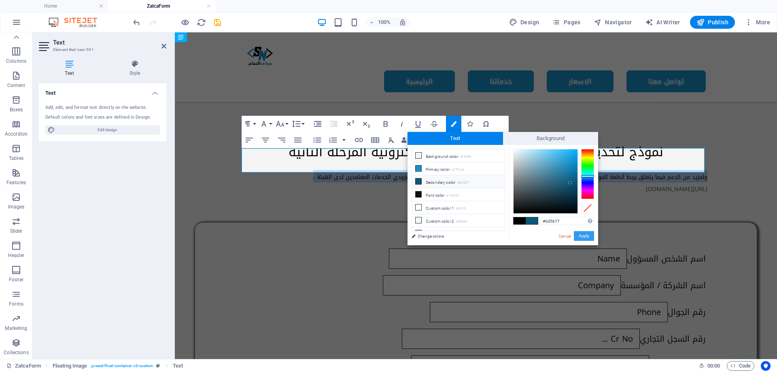
click at [583, 235] on button "Apply" at bounding box center [583, 236] width 20 height 10
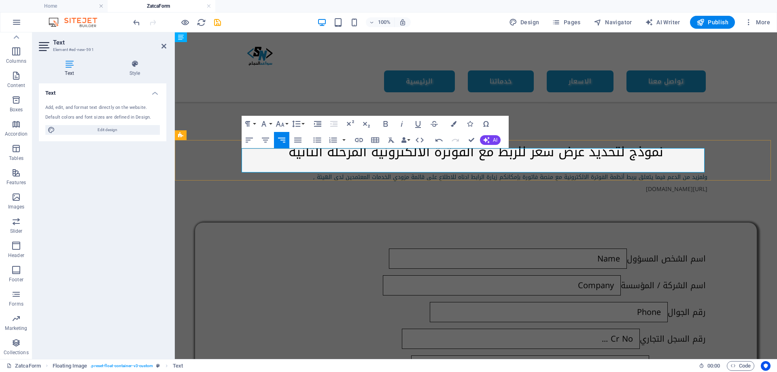
click at [446, 171] on h6 "ولمزيد من الدعم فيما يتعلق بربط أنظمة الفوترة الالكترونية مع منصة فاتورة بإمكان…" at bounding box center [475, 182] width 463 height 24
drag, startPoint x: 491, startPoint y: 167, endPoint x: 747, endPoint y: 172, distance: 256.1
click at [747, 172] on div "ولمزيد من الدعم فيما يتعلق بربط أنظمة الفوترة الالكترونية مع منصة فاتورة بإمكان…" at bounding box center [476, 182] width 602 height 40
click at [455, 123] on icon "button" at bounding box center [454, 124] width 6 height 6
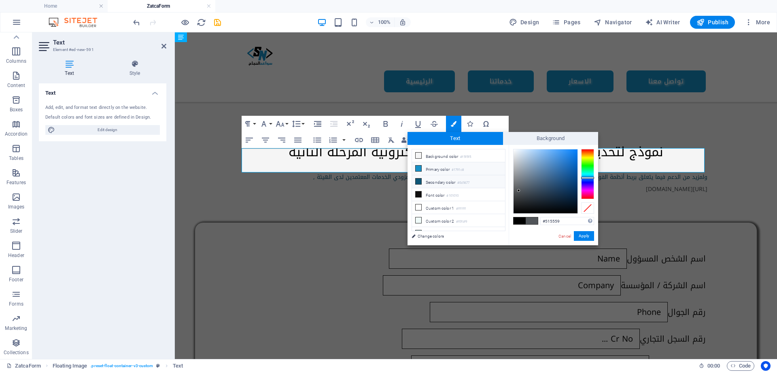
click at [437, 168] on li "Primary color #1791c8" at bounding box center [458, 168] width 93 height 13
type input "#1791c8"
click at [590, 237] on button "Apply" at bounding box center [583, 236] width 20 height 10
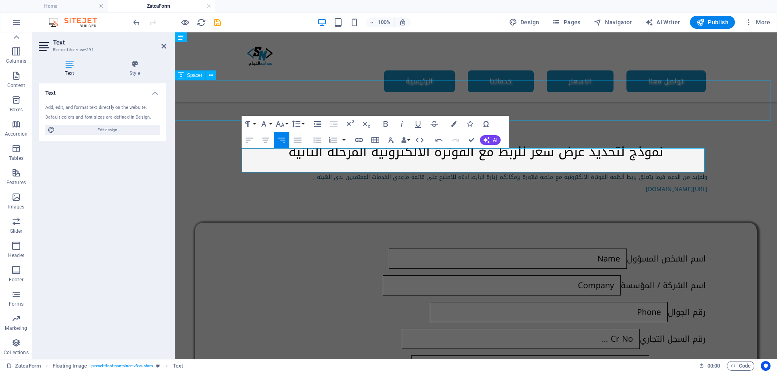
click at [660, 102] on div at bounding box center [476, 122] width 602 height 40
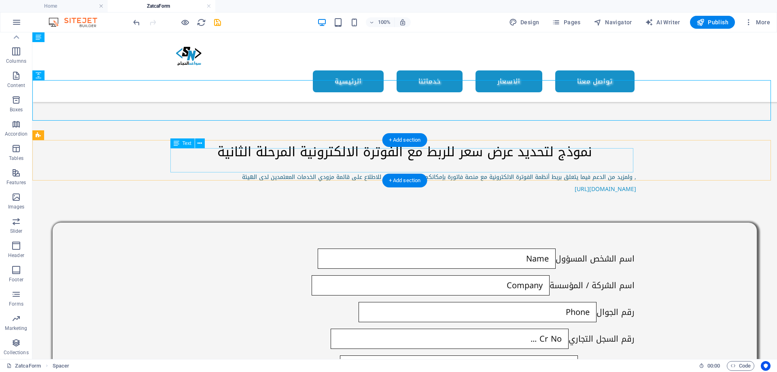
click at [292, 170] on div "ولمزيد من الدعم فيما يتعلق بربط أنظمة الفوترة الالكترونية مع منصة فاتورة بإمكان…" at bounding box center [404, 182] width 463 height 24
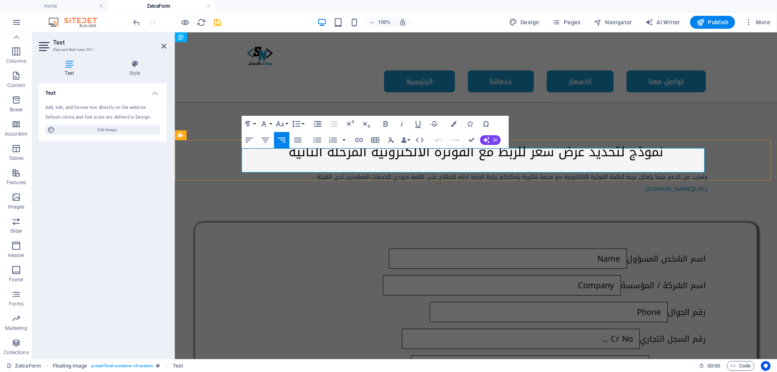
click at [362, 170] on h6 "ولمزيد من الدعم فيما يتعلق بربط أنظمة الفوترة الالكترونية مع منصة فاتورة بإمكان…" at bounding box center [475, 182] width 463 height 24
click at [268, 138] on icon "button" at bounding box center [265, 140] width 7 height 5
click at [732, 102] on div at bounding box center [476, 122] width 602 height 40
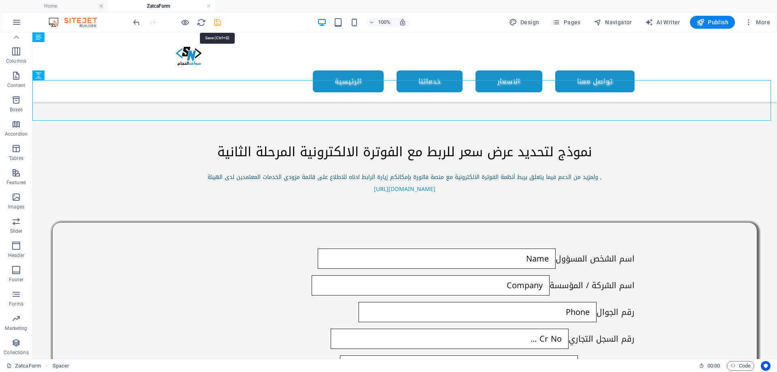
click at [214, 22] on icon "save" at bounding box center [217, 22] width 9 height 9
select select
checkbox input "false"
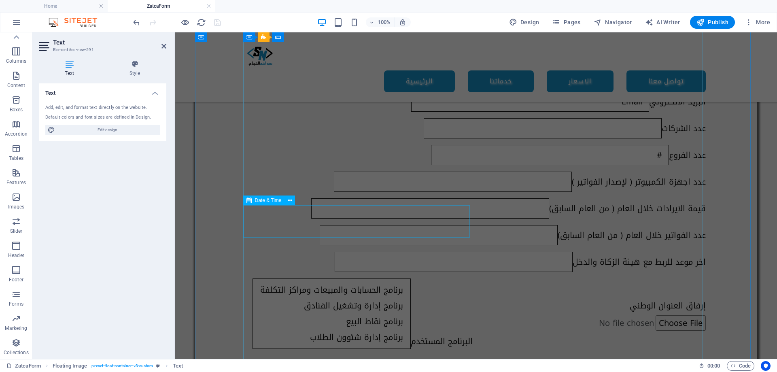
scroll to position [243, 0]
click at [230, 176] on div "اسم الشخص المسؤول اسم الشركة / المؤسسة رقم الجوال رقم السجل التجاري البريد الال…" at bounding box center [475, 298] width 561 height 681
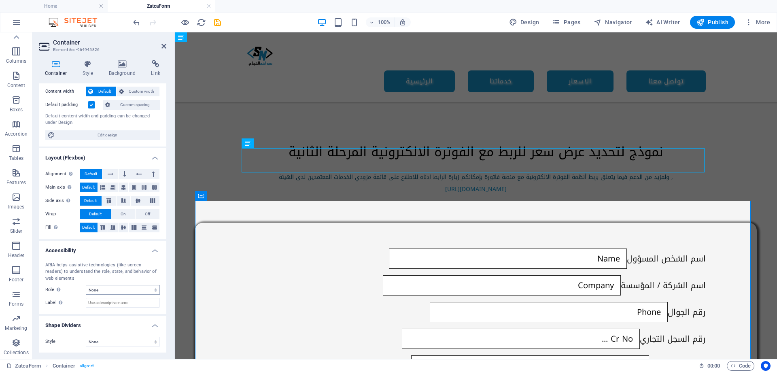
scroll to position [44, 0]
click at [283, 248] on div "اسم الشخص المسؤول" at bounding box center [475, 258] width 459 height 20
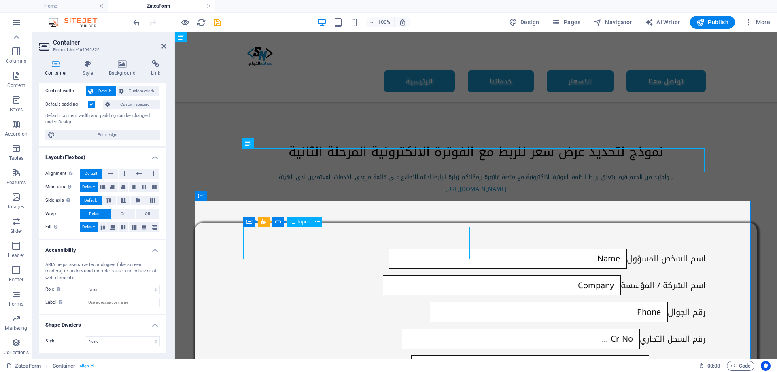
click at [283, 248] on div "اسم الشخص المسؤول" at bounding box center [475, 258] width 459 height 20
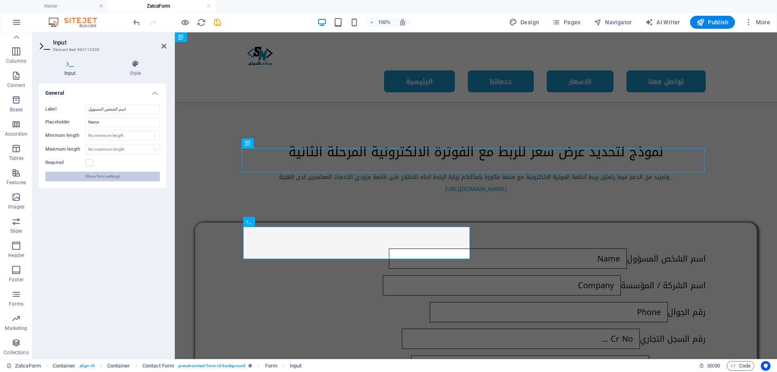
click at [138, 178] on button "Show form settings" at bounding box center [102, 176] width 114 height 10
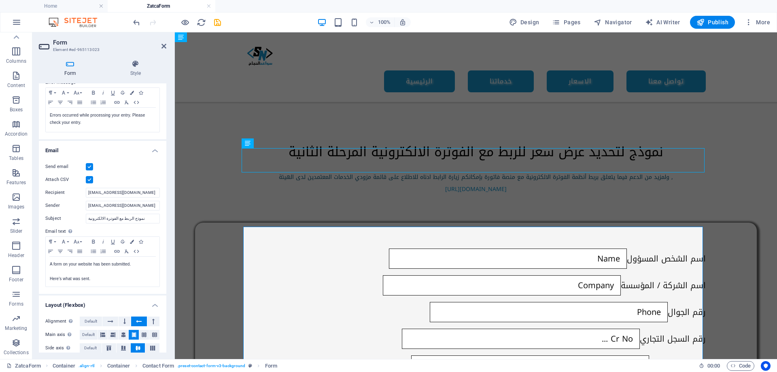
scroll to position [162, 0]
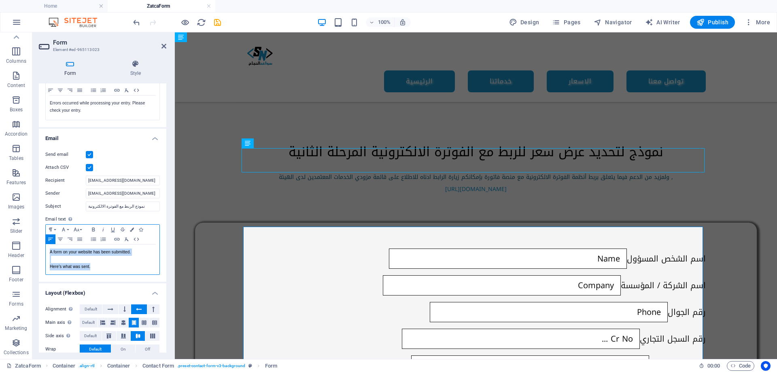
drag, startPoint x: 102, startPoint y: 269, endPoint x: 41, endPoint y: 253, distance: 63.2
click at [41, 253] on div "Send email Attach CSV Recipient website@sawaeidalnajah.com Sender contact@sawae…" at bounding box center [102, 212] width 127 height 138
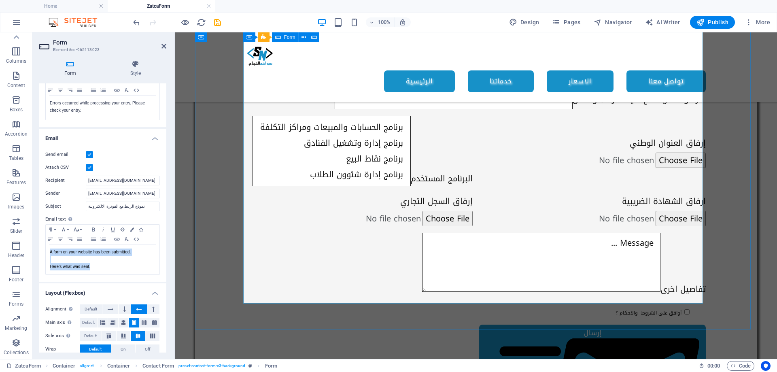
scroll to position [184, 0]
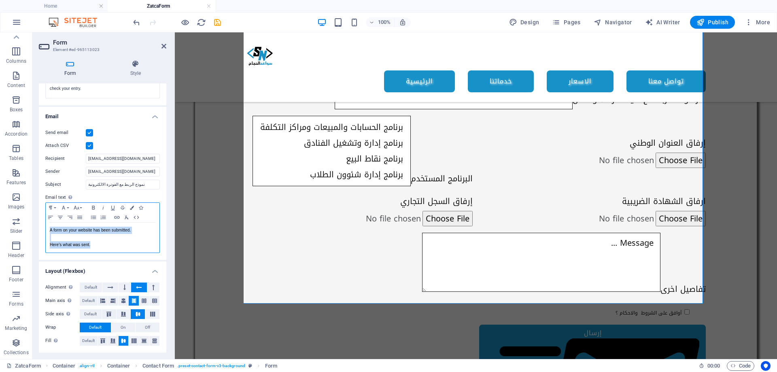
click at [129, 246] on p "Here's what was sent." at bounding box center [103, 244] width 106 height 7
drag, startPoint x: 126, startPoint y: 248, endPoint x: 0, endPoint y: 213, distance: 130.5
click at [0, 213] on section "Favorites Elements Columns Content Boxes Accordion Tables Features Images Slide…" at bounding box center [388, 195] width 777 height 326
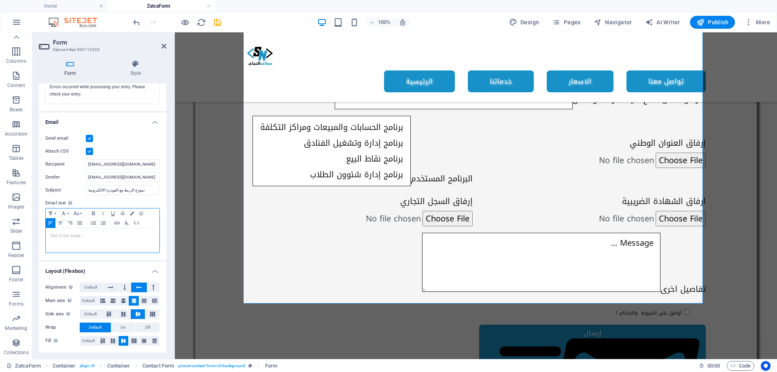
scroll to position [178, 0]
drag, startPoint x: 103, startPoint y: 248, endPoint x: 31, endPoint y: 233, distance: 73.4
click at [31, 233] on section "Favorites Elements Columns Content Boxes Accordion Tables Features Images Slide…" at bounding box center [388, 195] width 777 height 326
click at [103, 246] on p "وسيتم التواصل معكم في اقرب وقت" at bounding box center [103, 242] width 106 height 7
click at [60, 224] on icon "button" at bounding box center [60, 223] width 10 height 6
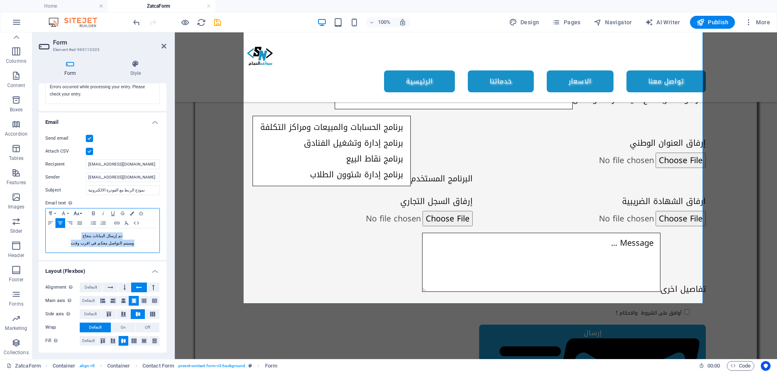
click at [80, 214] on icon "button" at bounding box center [77, 213] width 10 height 6
click at [93, 244] on link "12" at bounding box center [86, 241] width 29 height 12
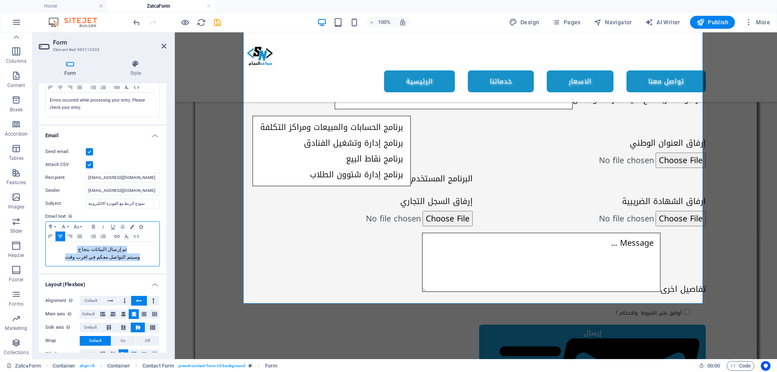
scroll to position [178, 0]
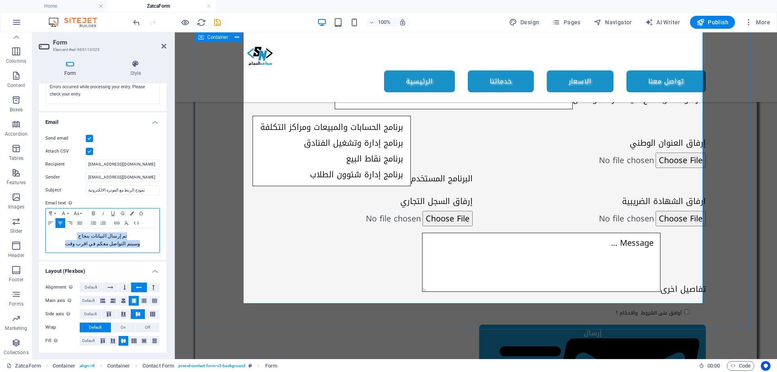
copy div "تم إرسال البيانات بنجاح وسيتم التواصل معكم في اقرب وقت"
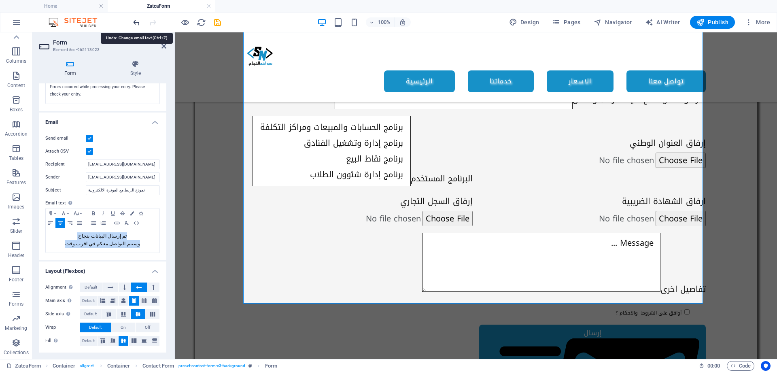
click at [135, 24] on icon "undo" at bounding box center [136, 22] width 9 height 9
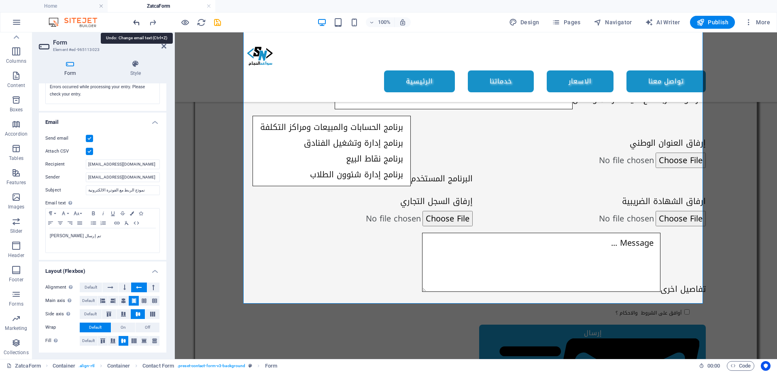
click at [135, 24] on icon "undo" at bounding box center [136, 22] width 9 height 9
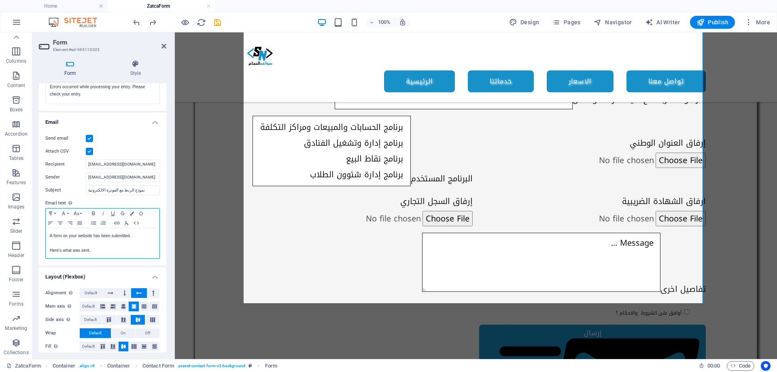
click at [108, 250] on p "Here's what was sent." at bounding box center [103, 250] width 106 height 7
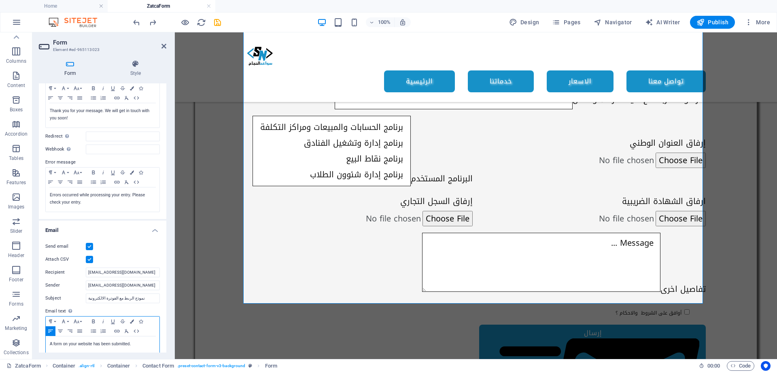
scroll to position [62, 0]
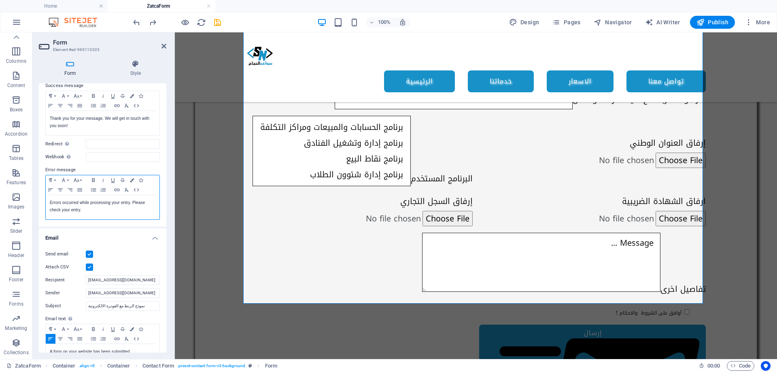
click at [93, 206] on p "Errors occurred while processing your entry. Please check your entry." at bounding box center [103, 206] width 106 height 15
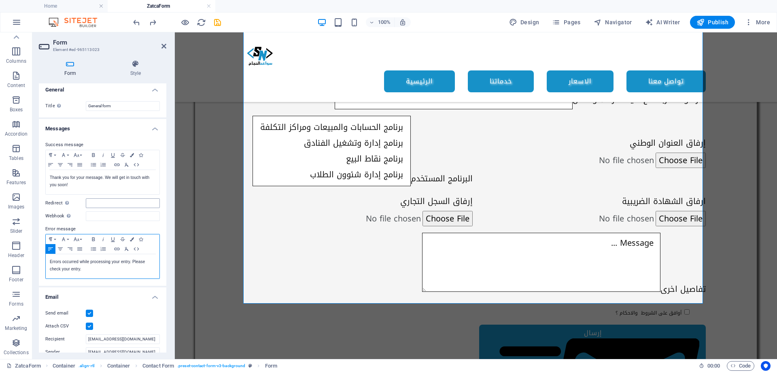
scroll to position [0, 0]
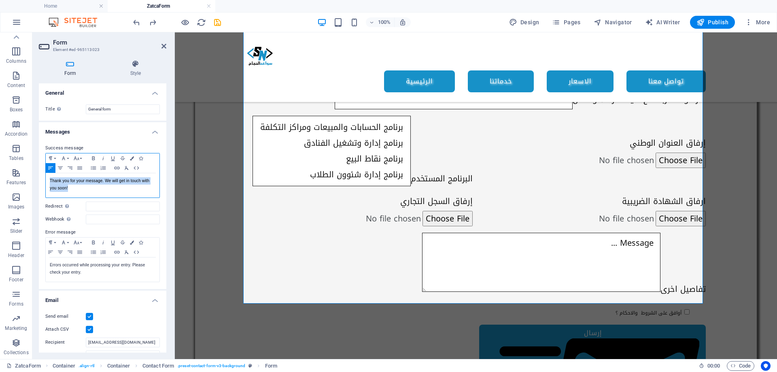
drag, startPoint x: 78, startPoint y: 190, endPoint x: 43, endPoint y: 178, distance: 36.5
click at [43, 178] on div "Success message Paragraph Format Normal Heading 1 Heading 2 Heading 3 Heading 4…" at bounding box center [102, 213] width 127 height 152
click at [133, 161] on button "Colors" at bounding box center [131, 158] width 9 height 10
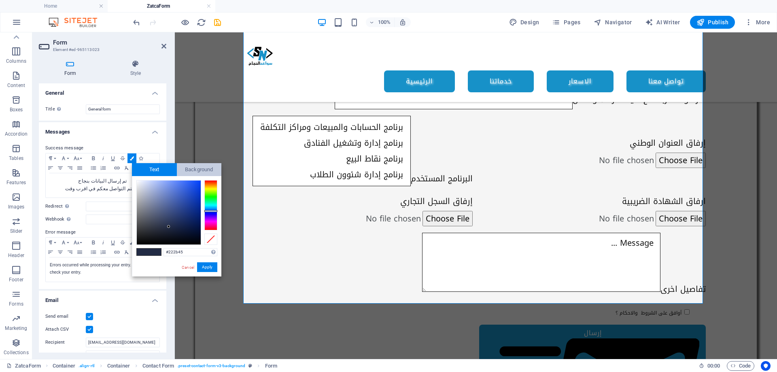
click at [190, 166] on span "Background" at bounding box center [199, 169] width 45 height 13
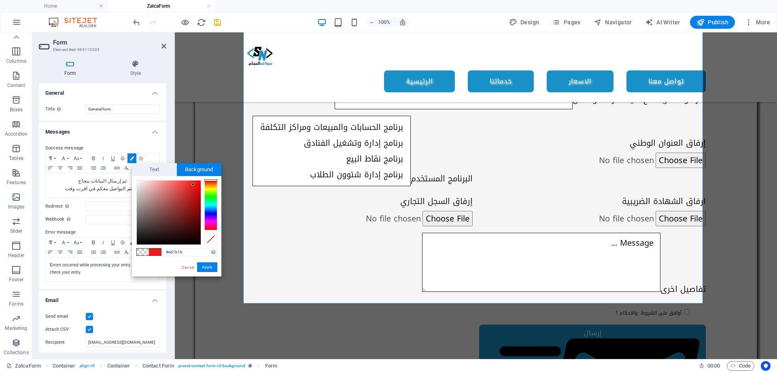
click at [193, 184] on div at bounding box center [169, 212] width 64 height 64
click at [210, 188] on div at bounding box center [210, 205] width 13 height 50
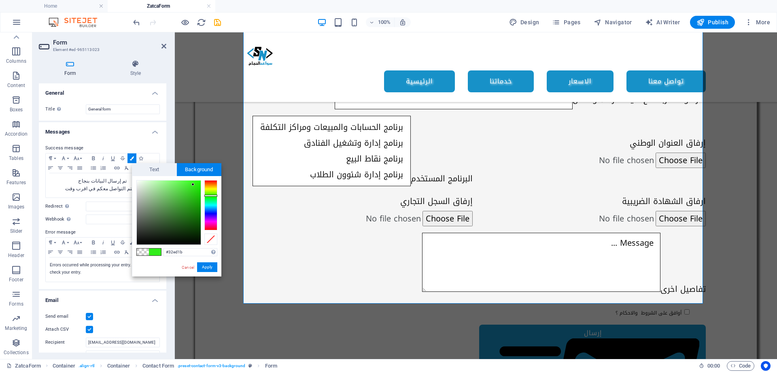
click at [211, 195] on div at bounding box center [210, 205] width 13 height 50
drag, startPoint x: 197, startPoint y: 184, endPoint x: 203, endPoint y: 179, distance: 8.9
click at [203, 179] on div "#1cff00 Supported formats #0852ed rgb(8, 82, 237) rgba(8, 82, 237, 90%) hsv(221…" at bounding box center [176, 285] width 89 height 218
type input "#000000"
click at [210, 267] on button "Apply" at bounding box center [207, 267] width 20 height 10
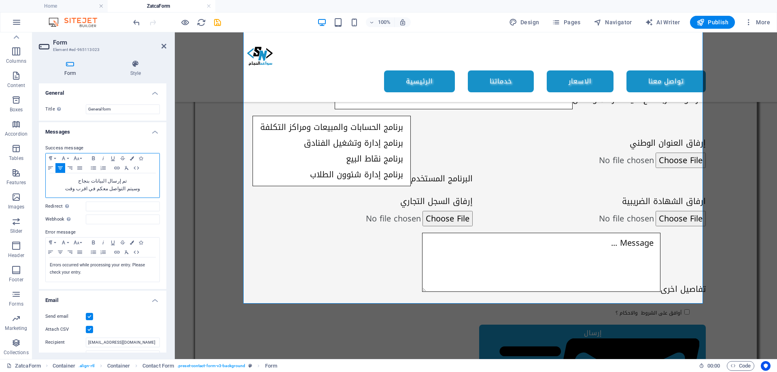
click at [135, 186] on p "وسيتم التواصل معكم في اقرب وقت​ ​" at bounding box center [103, 189] width 106 height 8
click at [133, 69] on h4 "Style" at bounding box center [135, 68] width 61 height 17
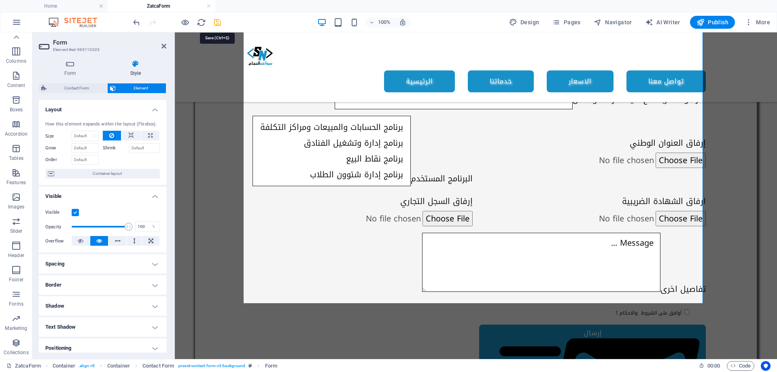
drag, startPoint x: 215, startPoint y: 21, endPoint x: 37, endPoint y: 6, distance: 179.1
click at [215, 21] on icon "save" at bounding box center [217, 22] width 9 height 9
select select
checkbox input "false"
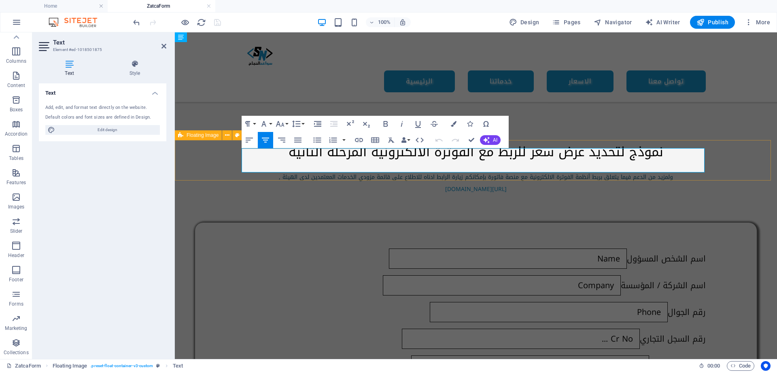
click at [197, 136] on span "Floating Image" at bounding box center [202, 135] width 32 height 5
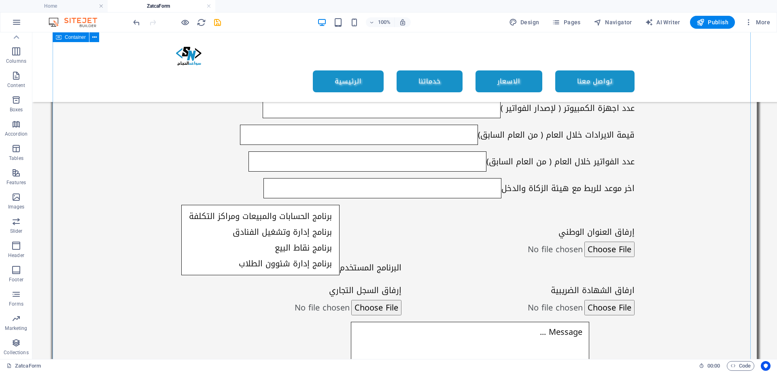
scroll to position [202, 0]
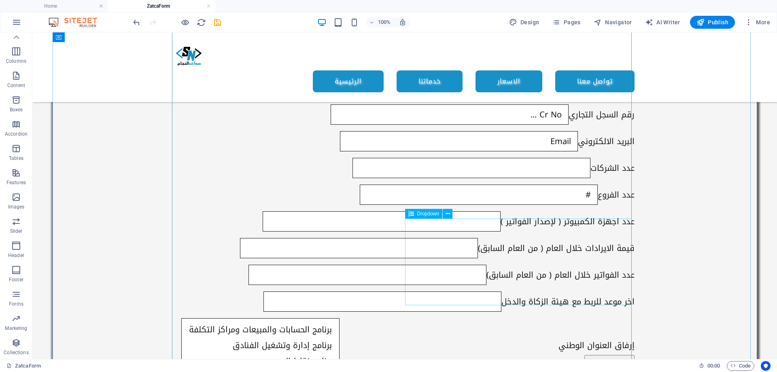
click at [401, 318] on div "البرنامج المستخدم برنامج الحسابات والمبيعات ومراكز التكلفة برنامج إدارة وتشغيل …" at bounding box center [288, 354] width 226 height 72
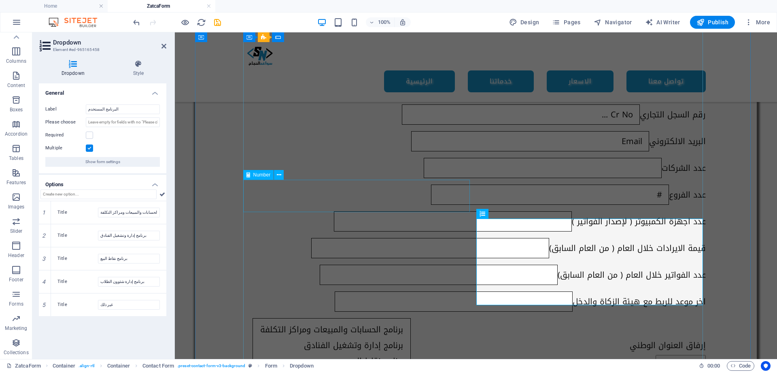
click at [377, 238] on div "قيمة الايرادات خلال العام ( من العام السابق)" at bounding box center [475, 248] width 459 height 20
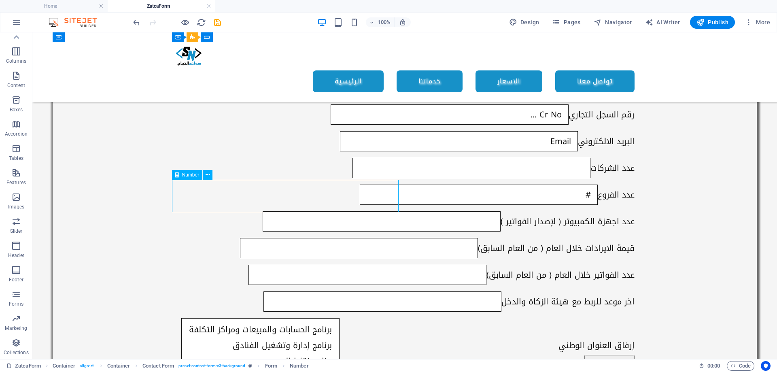
click at [376, 238] on div "قيمة الايرادات خلال العام ( من العام السابق)" at bounding box center [404, 248] width 459 height 20
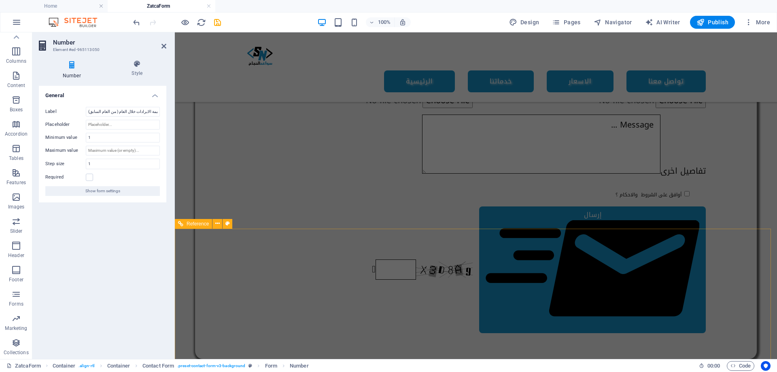
scroll to position [526, 0]
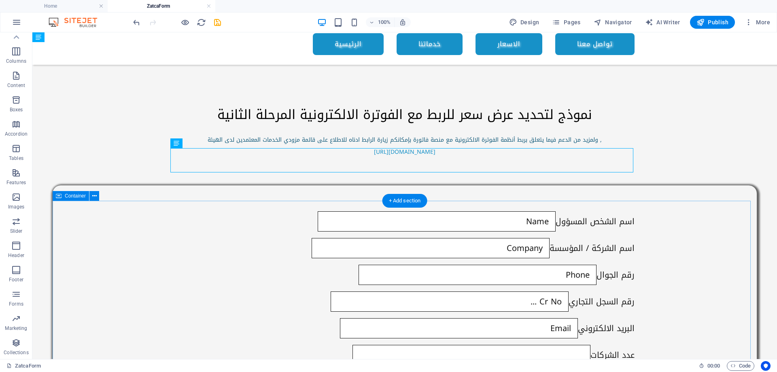
scroll to position [0, 0]
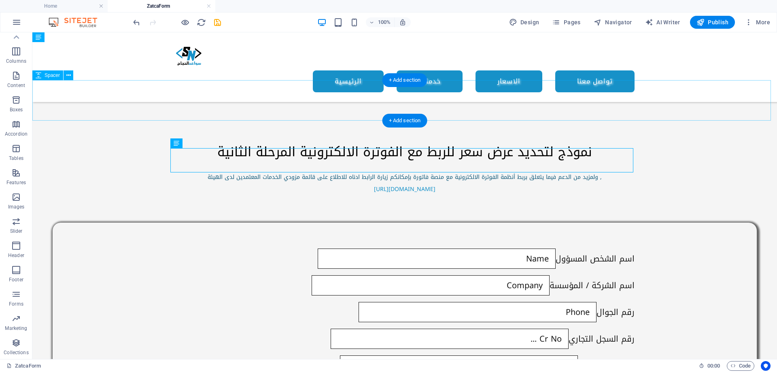
click at [332, 102] on div at bounding box center [404, 122] width 744 height 40
click at [215, 24] on icon "save" at bounding box center [217, 22] width 9 height 9
select select
checkbox input "false"
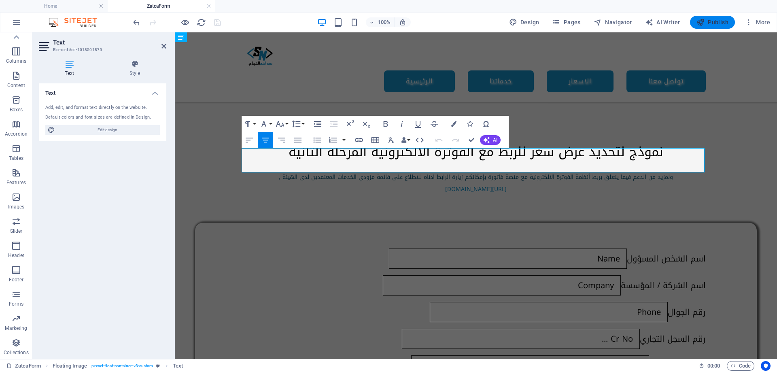
click at [713, 21] on span "Publish" at bounding box center [712, 22] width 32 height 8
select select
checkbox input "false"
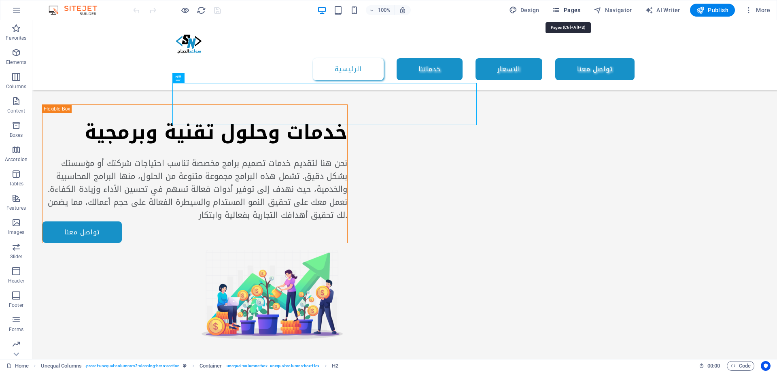
click at [563, 8] on span "Pages" at bounding box center [566, 10] width 28 height 8
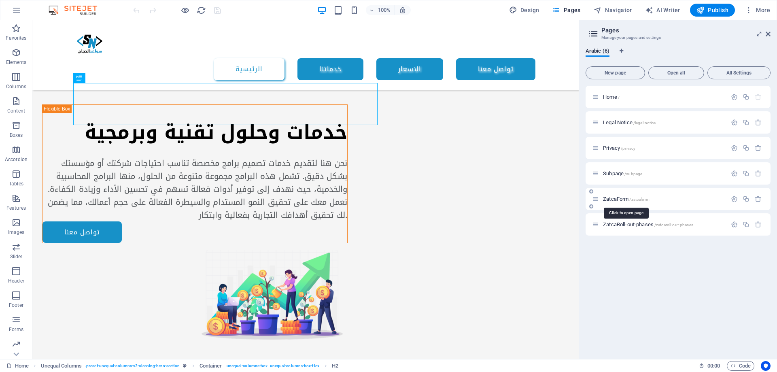
click at [621, 198] on span "ZatcaForm /zatcaform" at bounding box center [626, 199] width 47 height 6
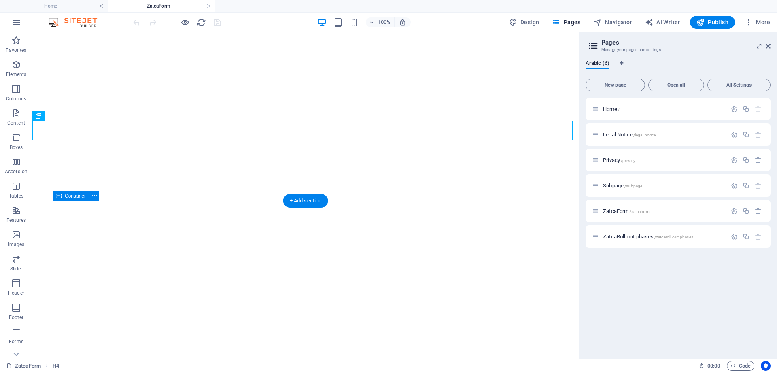
select select
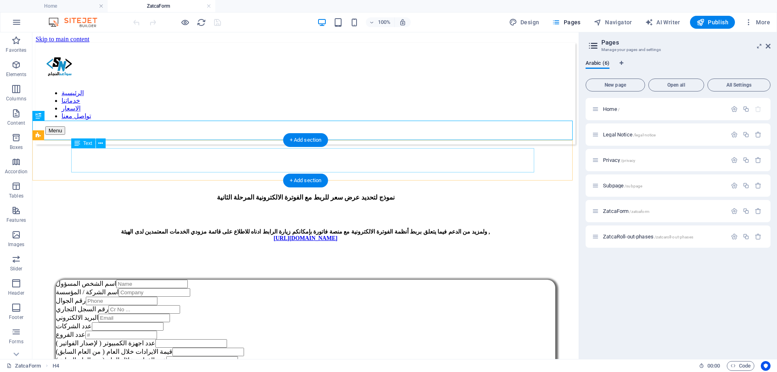
click at [439, 228] on div "ولمزيد من الدعم فيما يتعلق بربط أنظمة الفوترة الالكترونية مع منصة فاتورة بإمكان…" at bounding box center [305, 234] width 523 height 13
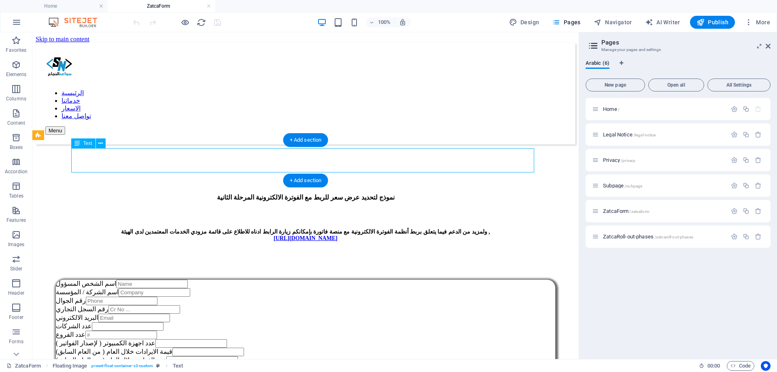
click at [439, 228] on div "ولمزيد من الدعم فيما يتعلق بربط أنظمة الفوترة الالكترونية مع منصة فاتورة بإمكان…" at bounding box center [305, 234] width 523 height 13
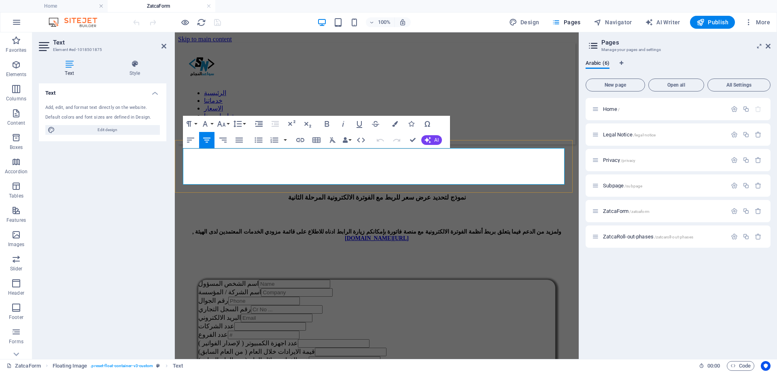
click at [245, 228] on h6 "ولمزيد من الدعم فيما يتعلق بربط أنظمة الفوترة الالكترونية مع منصة فاتورة بإمكان…" at bounding box center [376, 234] width 381 height 13
copy h6 "ولمزيد من الدعم فيما يتعلق بربط أنظمة الفوترة الالكترونية مع منصة فاتورة بإمكان…"
click at [16, 68] on icon "button" at bounding box center [16, 65] width 10 height 10
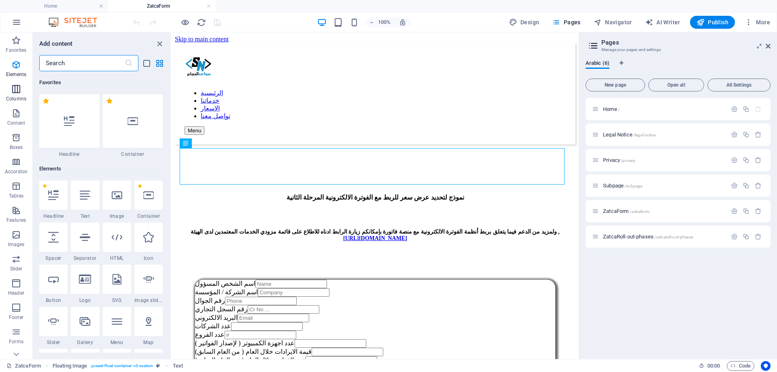
scroll to position [86, 0]
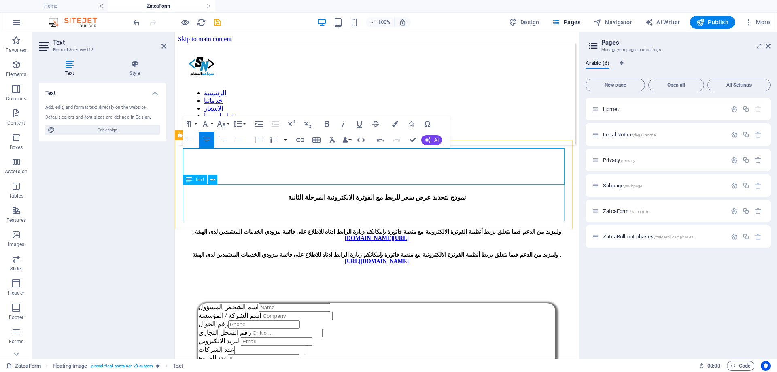
click at [221, 251] on div "ولمزيد من الدعم فيما يتعلق بربط أنظمة الفوترة الالكترونية مع منصة فاتورة بإمكان…" at bounding box center [376, 257] width 381 height 13
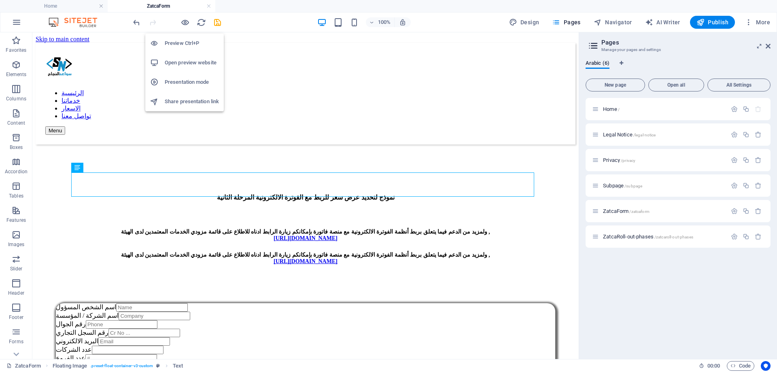
click at [184, 44] on h6 "Preview Ctrl+P" at bounding box center [192, 43] width 54 height 10
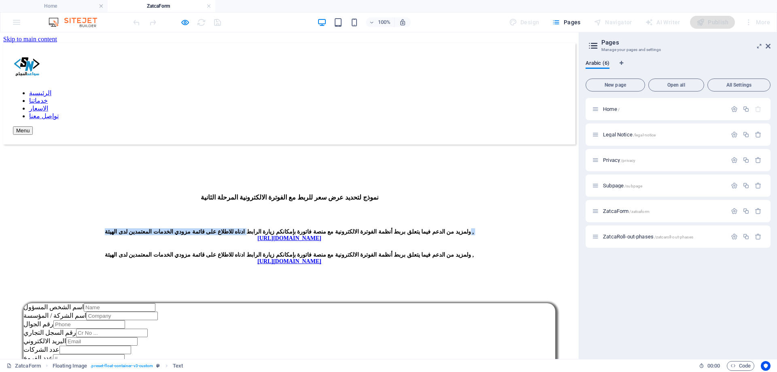
drag, startPoint x: 156, startPoint y: 163, endPoint x: 244, endPoint y: 147, distance: 90.0
click at [244, 210] on div "ولمزيد من الدعم فيما يتعلق بربط أنظمة الفوترة الالكترونية مع منصة فاتورة بإمكان…" at bounding box center [289, 246] width 572 height 73
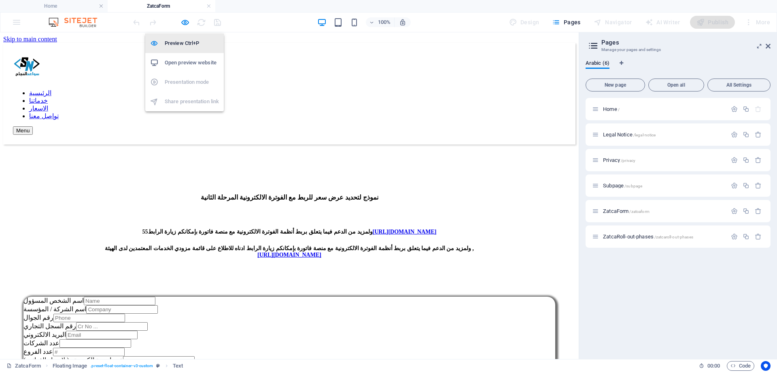
click at [180, 44] on h6 "Preview Ctrl+P" at bounding box center [192, 43] width 54 height 10
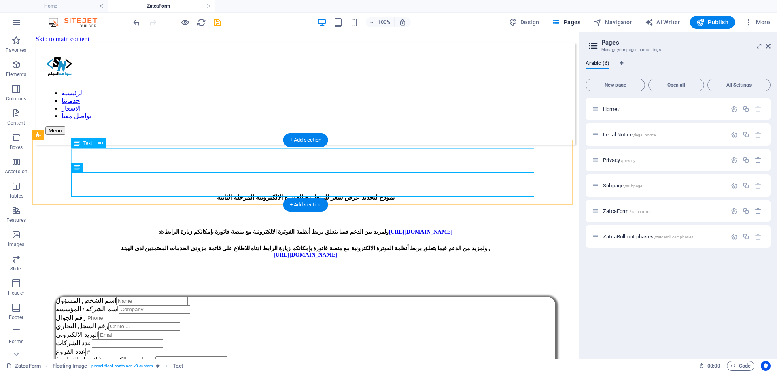
click at [116, 228] on div "ولمزيد من الدعم فيما يتعلق بربط أنظمة الفوترة الالكترونية مع منصة فاتورة بإمكان…" at bounding box center [305, 231] width 523 height 7
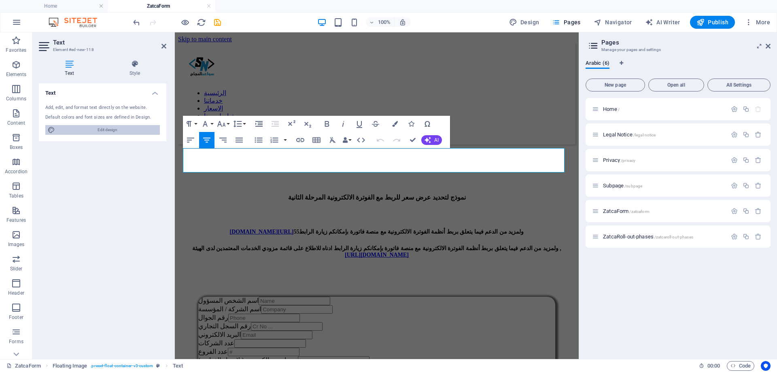
click at [116, 129] on span "Edit design" at bounding box center [107, 130] width 100 height 10
select select "px"
select select "400"
select select "px"
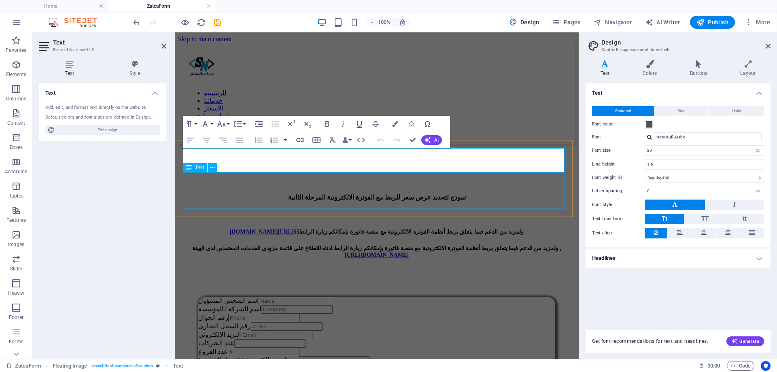
click at [207, 245] on div "ولمزيد من الدعم فيما يتعلق بربط أنظمة الفوترة الالكترونية مع منصة فاتورة بإمكان…" at bounding box center [376, 251] width 381 height 13
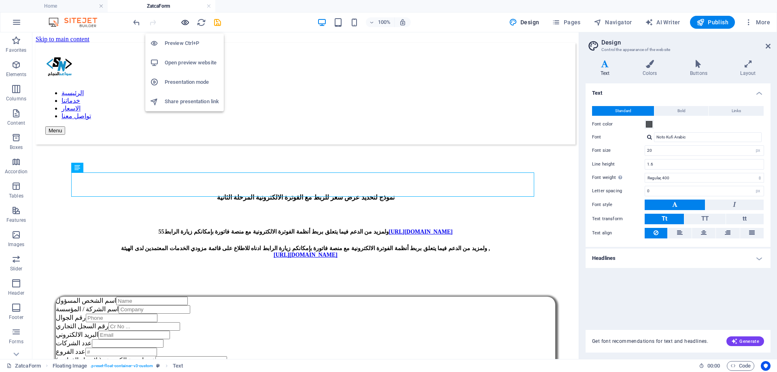
click at [184, 23] on icon "button" at bounding box center [184, 22] width 9 height 9
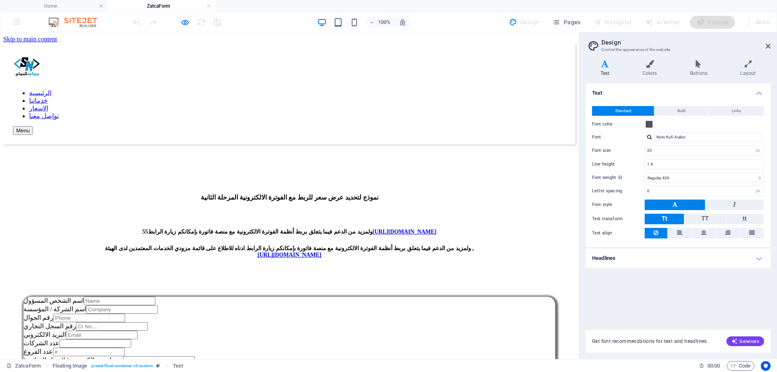
click at [294, 193] on h4 "نموذج لتحديد عرض سعر للربط مع الفوترة الالكترونية المرحلة الثانية" at bounding box center [289, 197] width 572 height 8
drag, startPoint x: 294, startPoint y: 134, endPoint x: 337, endPoint y: 133, distance: 42.5
click at [337, 193] on h4 "نموذج لتحديد عرض سعر للربط مع الفوترة الالكترونية المرحلة الثانية" at bounding box center [289, 197] width 572 height 8
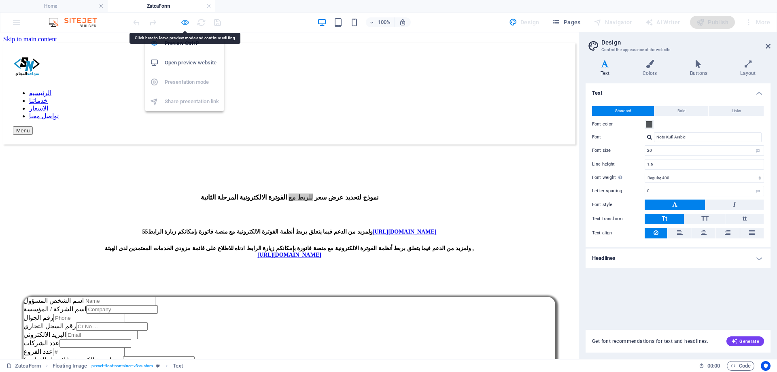
click at [185, 23] on icon "button" at bounding box center [184, 22] width 9 height 9
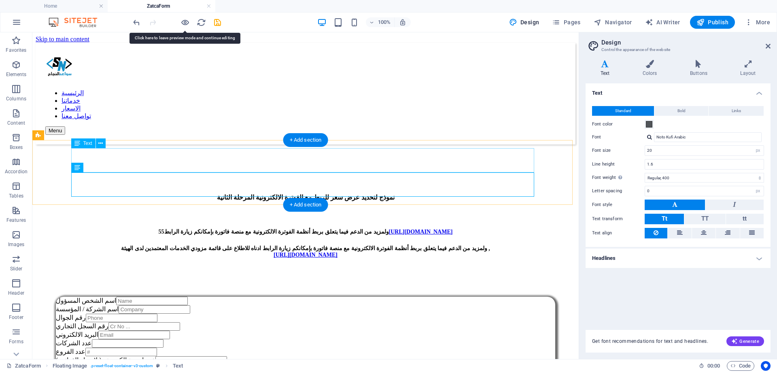
click at [118, 228] on div "ولمزيد من الدعم فيما يتعلق بربط أنظمة الفوترة الالكترونية مع منصة فاتورة بإمكان…" at bounding box center [305, 231] width 523 height 7
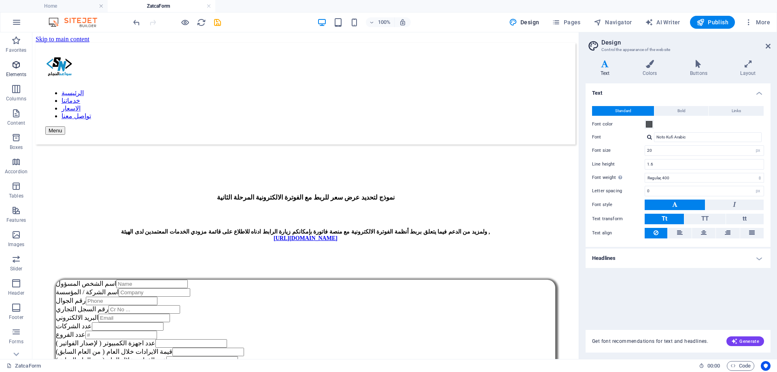
click at [17, 72] on p "Elements" at bounding box center [16, 74] width 21 height 6
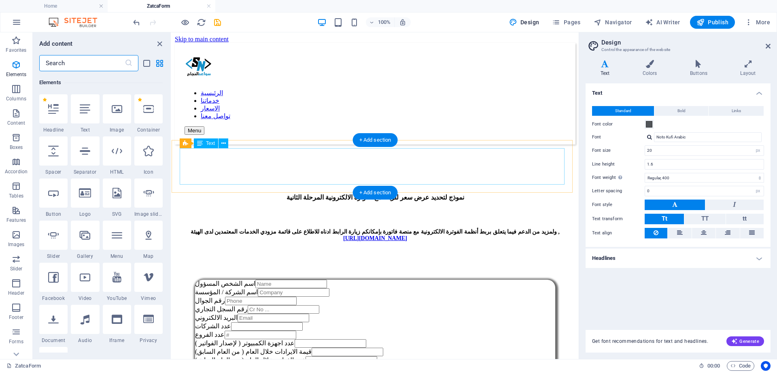
click at [214, 228] on div "ولمزيد من الدعم فيما يتعلق بربط أنظمة الفوترة الالكترونية مع منصة فاتورة بإمكان…" at bounding box center [375, 234] width 384 height 13
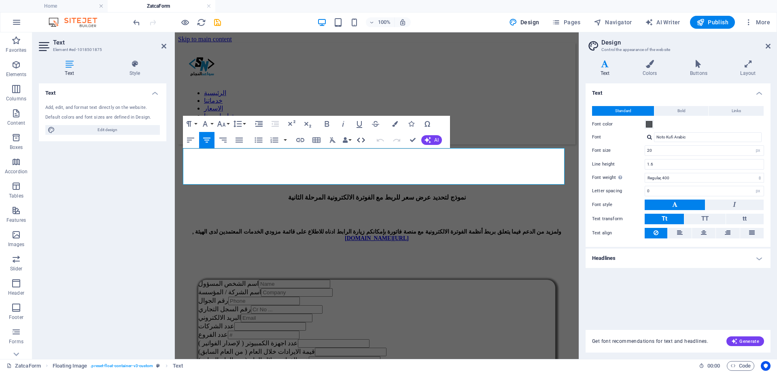
click at [359, 138] on icon "button" at bounding box center [361, 140] width 8 height 5
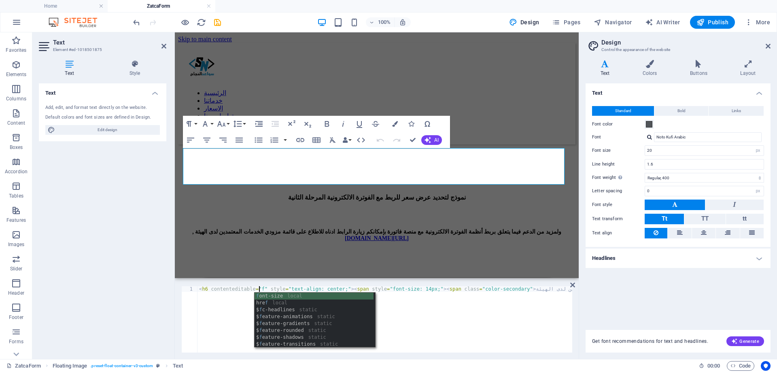
scroll to position [0, 5]
type textarea "<h6 contenteditable="false" style="text-align: center;"><span style="font-size:…"
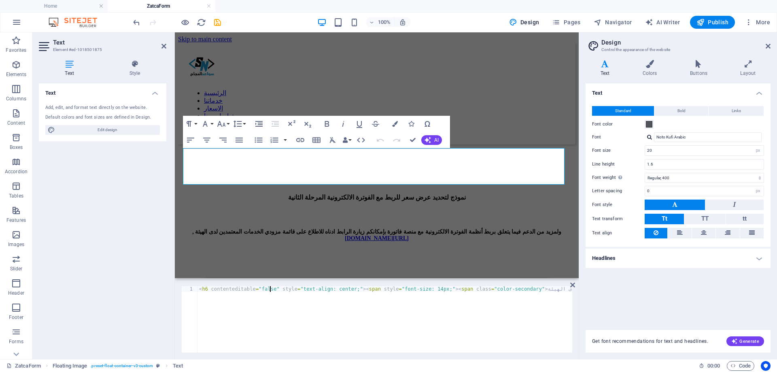
scroll to position [0, 6]
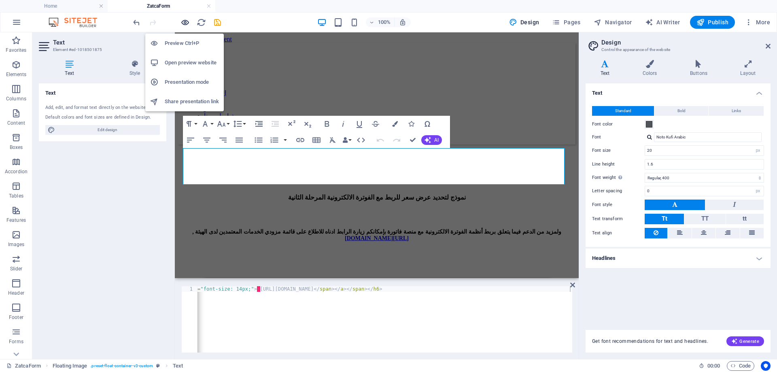
click at [187, 23] on icon "button" at bounding box center [184, 22] width 9 height 9
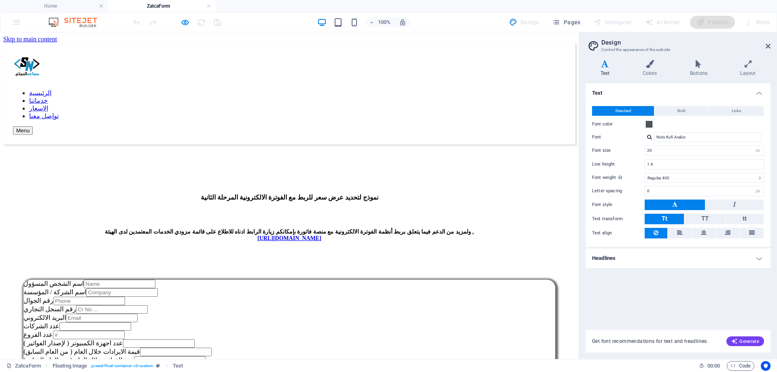
click at [321, 236] on link "‌[URL][DOMAIN_NAME]" at bounding box center [289, 238] width 64 height 5
click at [235, 229] on span "ولمزيد من الدعم فيما يتعلق بربط أنظمة الفوترة الالكترونية مع منصة فاتورة بإمكان…" at bounding box center [289, 232] width 369 height 6
click at [184, 21] on icon "button" at bounding box center [184, 22] width 9 height 9
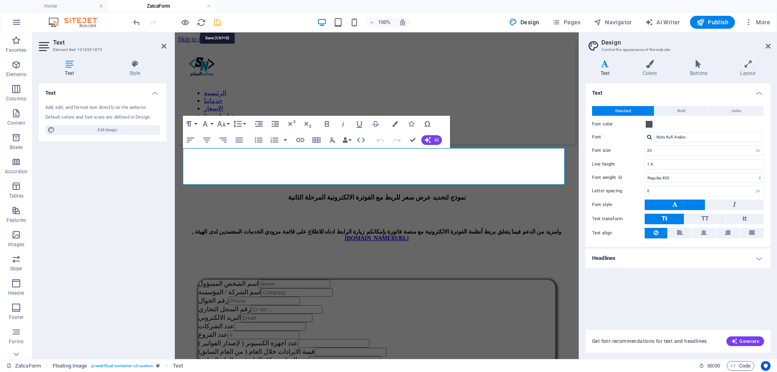
drag, startPoint x: 219, startPoint y: 24, endPoint x: 57, endPoint y: 8, distance: 162.6
click at [219, 24] on icon "save" at bounding box center [217, 22] width 9 height 9
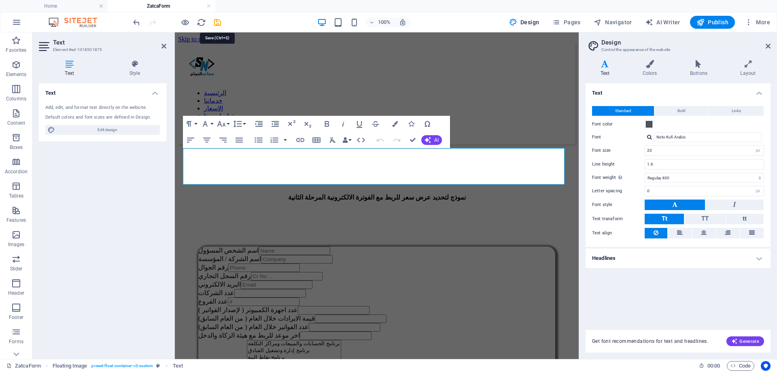
select select
checkbox input "false"
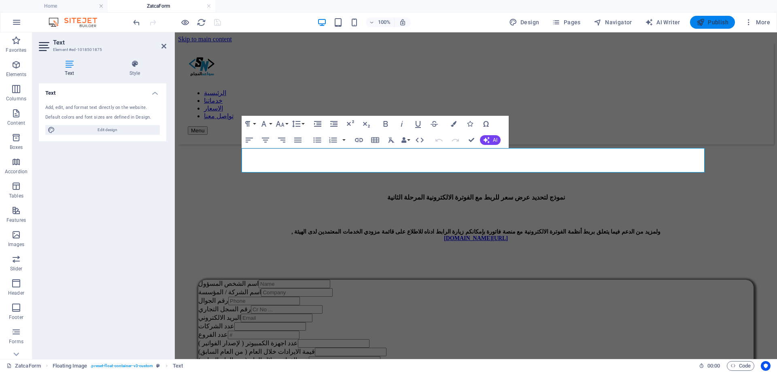
click at [710, 22] on span "Publish" at bounding box center [712, 22] width 32 height 8
